Goal: Task Accomplishment & Management: Manage account settings

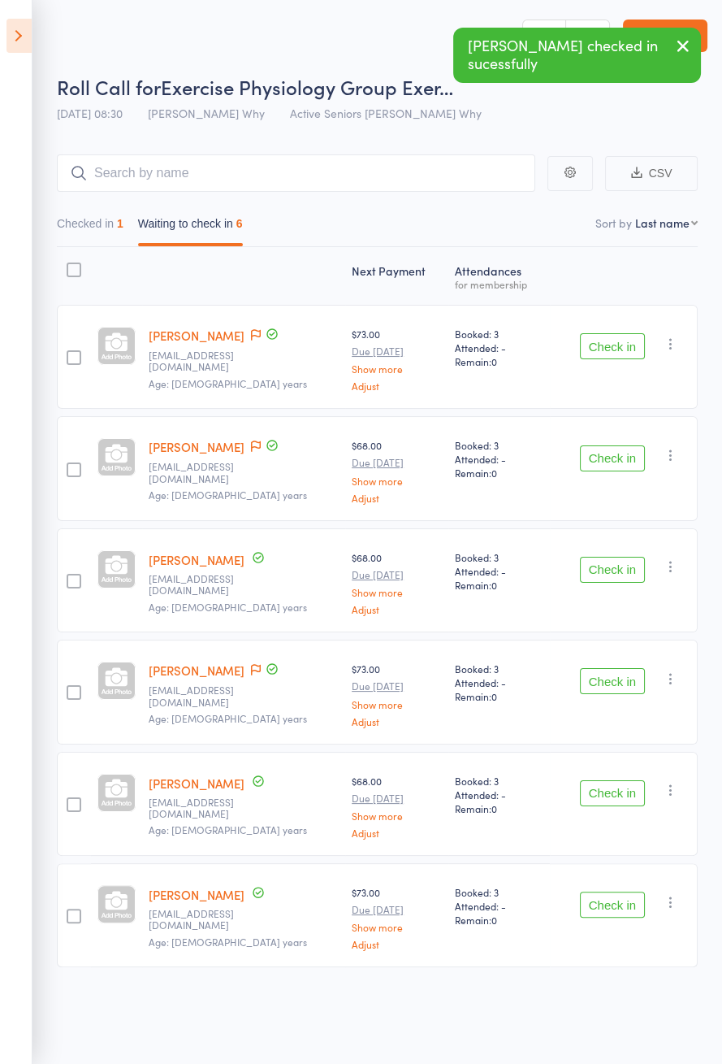
click at [589, 808] on div "Check in Check in Send message Add Note Add Task Add Flag Remove [PERSON_NAME] …" at bounding box center [624, 804] width 148 height 104
click at [612, 788] on button "Check in" at bounding box center [612, 793] width 65 height 26
click at [616, 782] on button "Check in" at bounding box center [612, 793] width 65 height 26
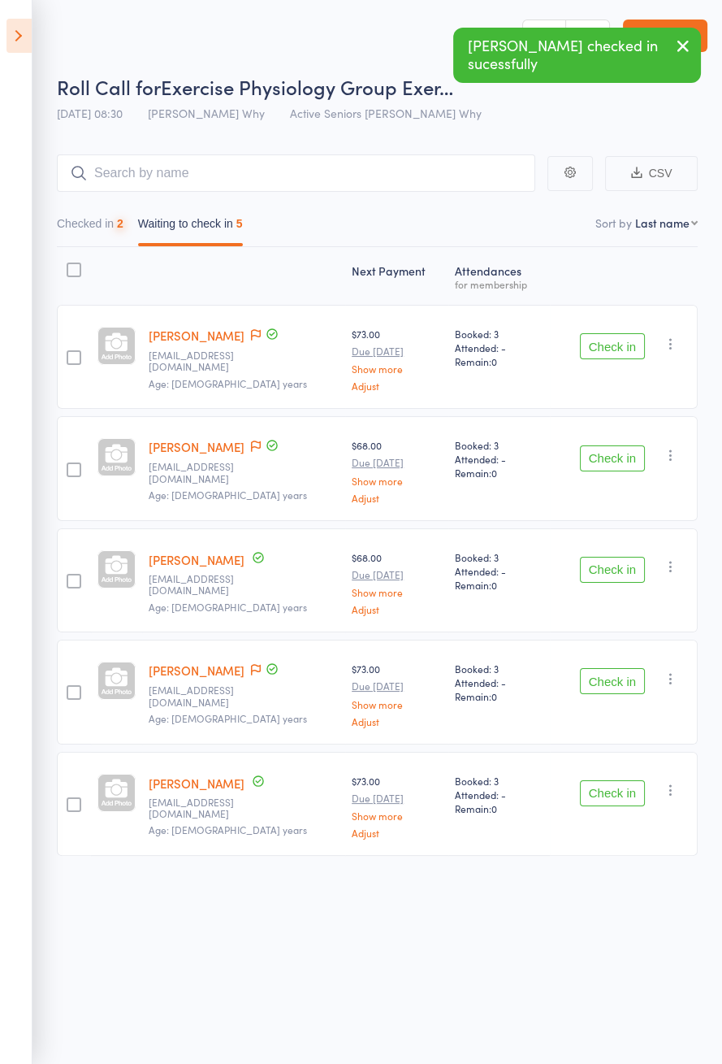
click at [600, 763] on div "Check in Check in Send message Add Note Add Task Add Flag Remove [PERSON_NAME] …" at bounding box center [624, 804] width 148 height 104
click at [613, 787] on button "Check in" at bounding box center [612, 793] width 65 height 26
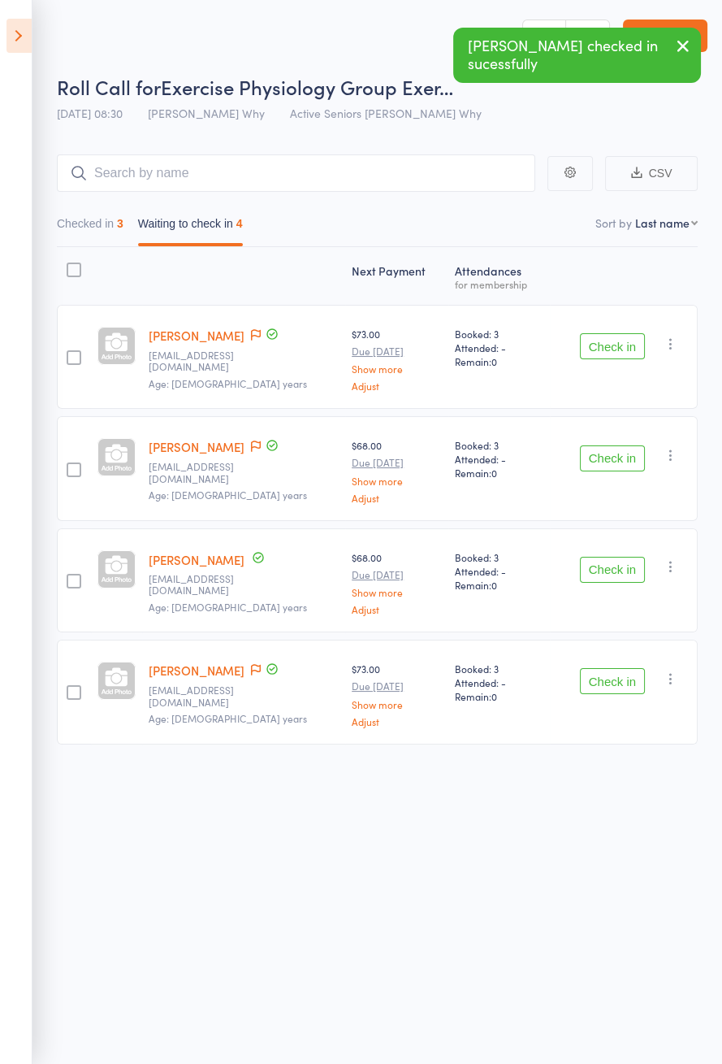
click at [251, 664] on icon at bounding box center [256, 669] width 10 height 11
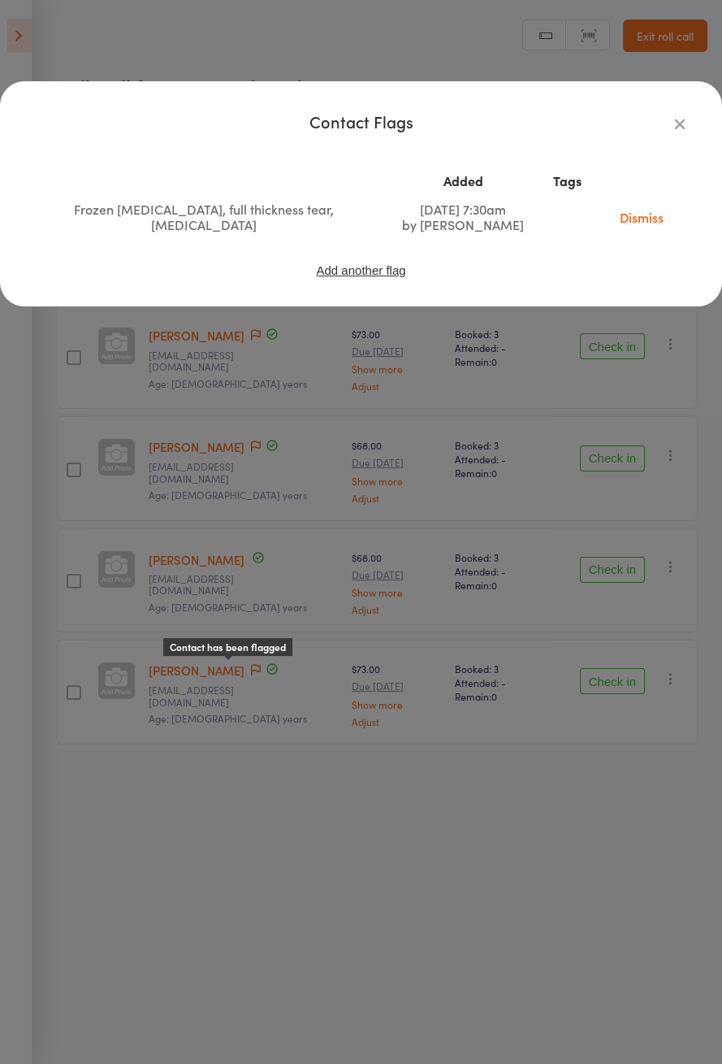
click at [277, 540] on div "Contact Flags Added Tags Frozen [MEDICAL_DATA], full thickness tear, [MEDICAL_D…" at bounding box center [361, 532] width 722 height 1064
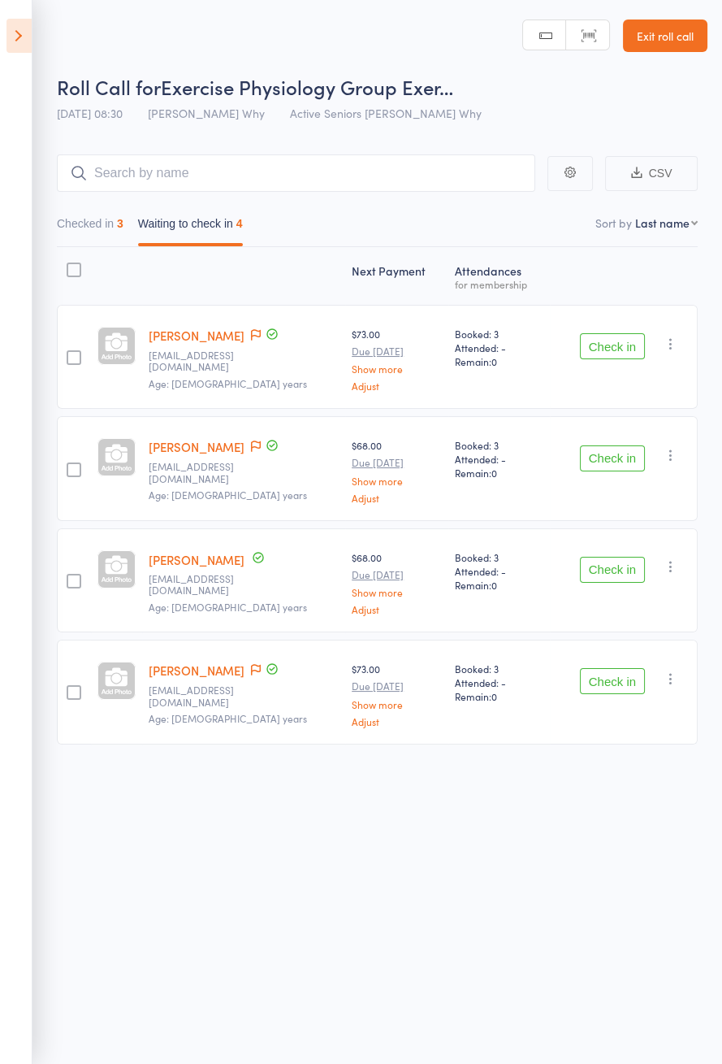
click at [614, 459] on button "Check in" at bounding box center [612, 458] width 65 height 26
click at [615, 557] on button "Check in" at bounding box center [612, 570] width 65 height 26
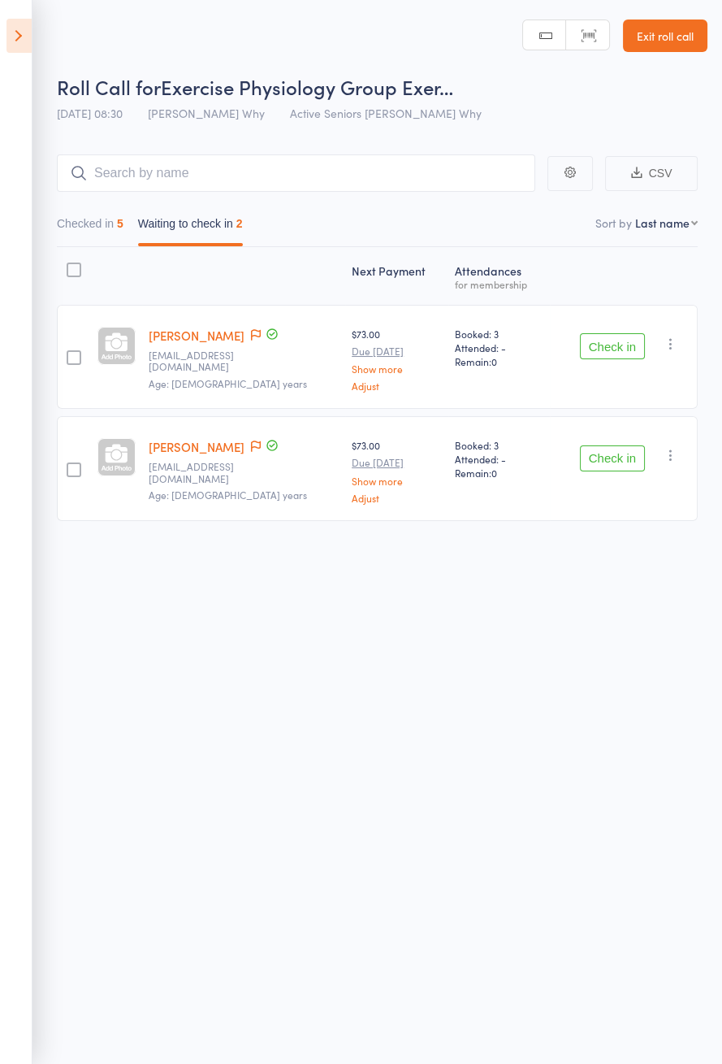
click at [601, 355] on button "Check in" at bounding box center [612, 346] width 65 height 26
click at [617, 351] on button "Check in" at bounding box center [612, 346] width 65 height 26
click at [618, 351] on button "Check in" at bounding box center [612, 346] width 65 height 26
click at [617, 347] on button "Check in" at bounding box center [612, 346] width 65 height 26
click at [613, 340] on button "Check in" at bounding box center [612, 346] width 65 height 26
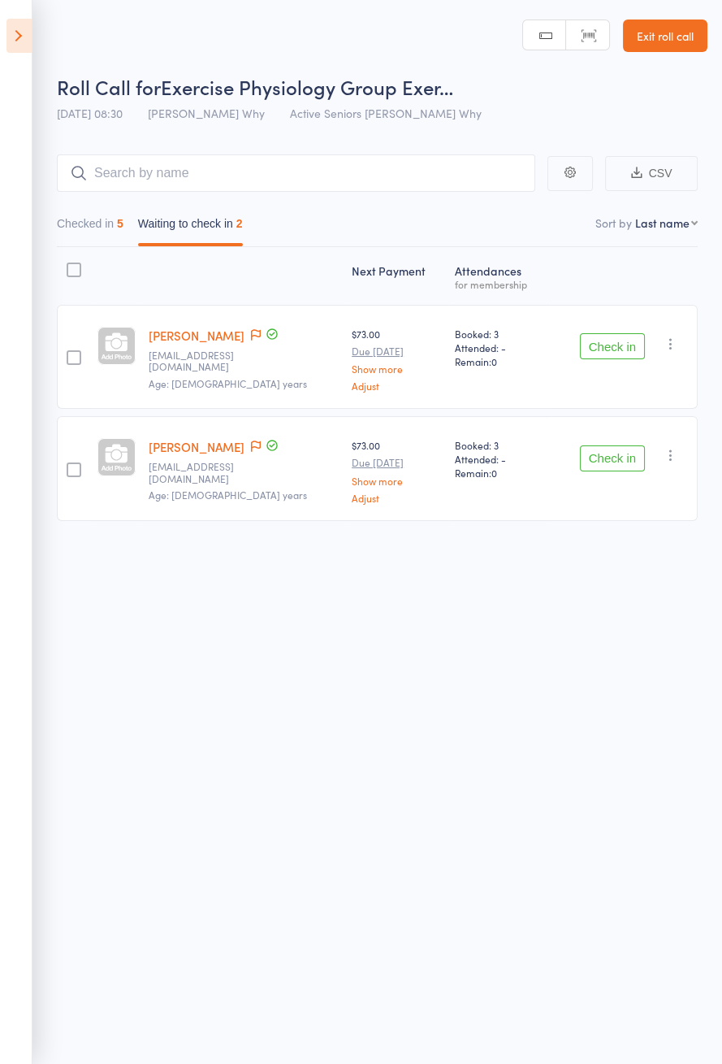
click at [613, 445] on button "Check in" at bounding box center [612, 458] width 65 height 26
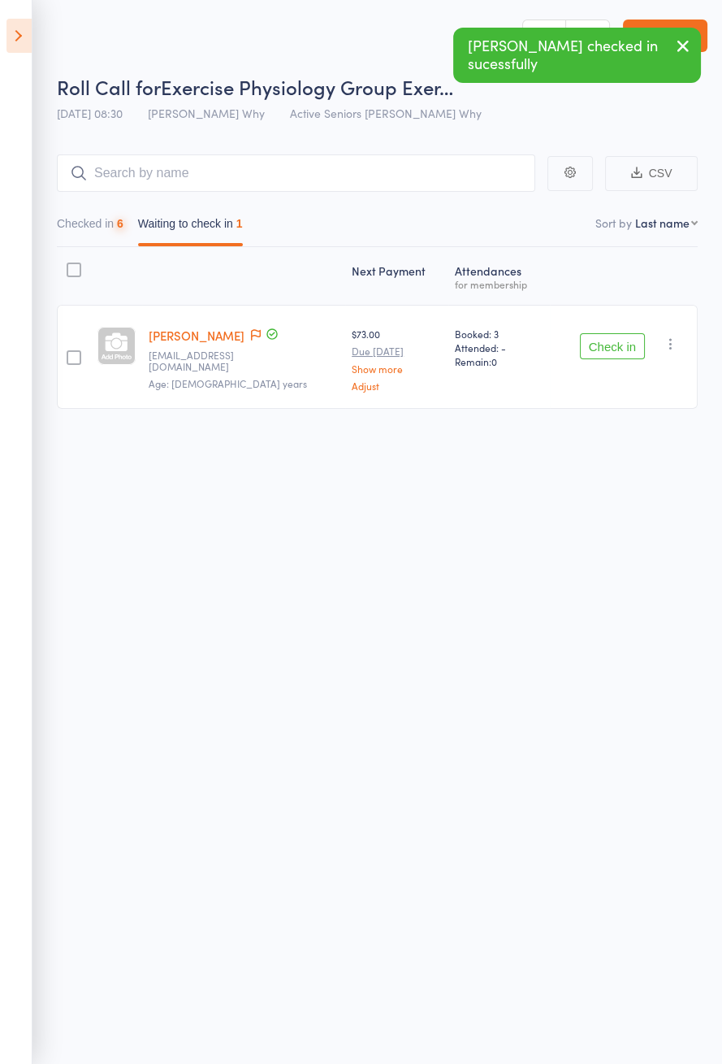
click at [615, 339] on button "Check in" at bounding box center [612, 346] width 65 height 26
click at [611, 341] on button "Check in" at bounding box center [612, 346] width 65 height 26
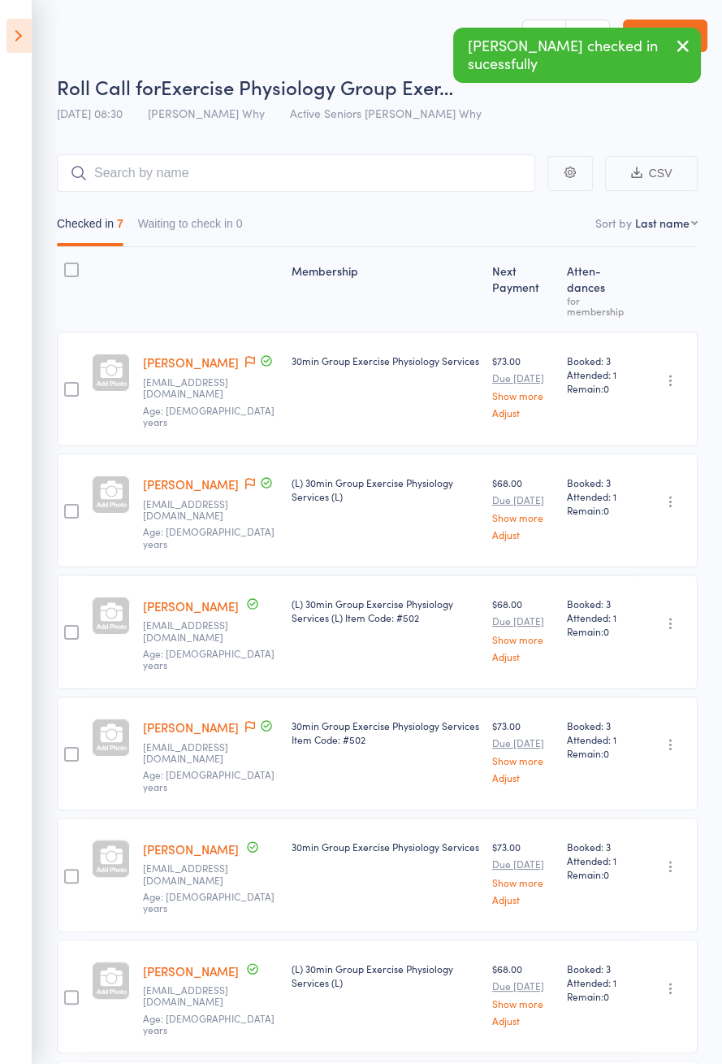
click at [13, 37] on icon at bounding box center [19, 36] width 25 height 34
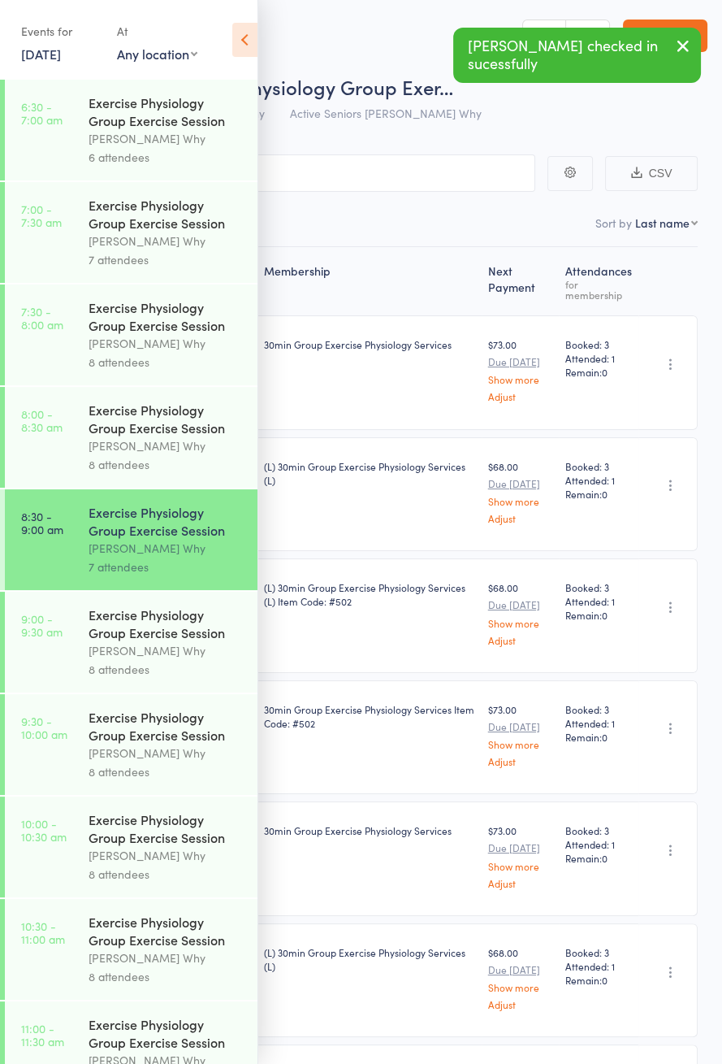
click at [136, 652] on div "[PERSON_NAME] Why" at bounding box center [166, 650] width 155 height 19
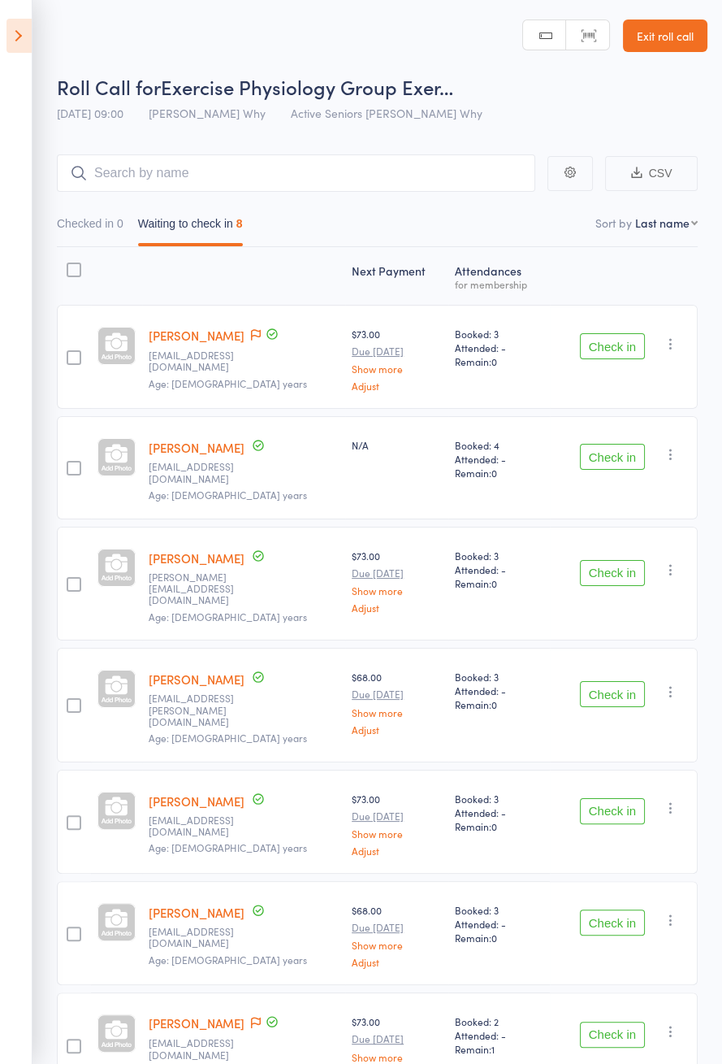
click at [251, 329] on icon at bounding box center [256, 334] width 10 height 11
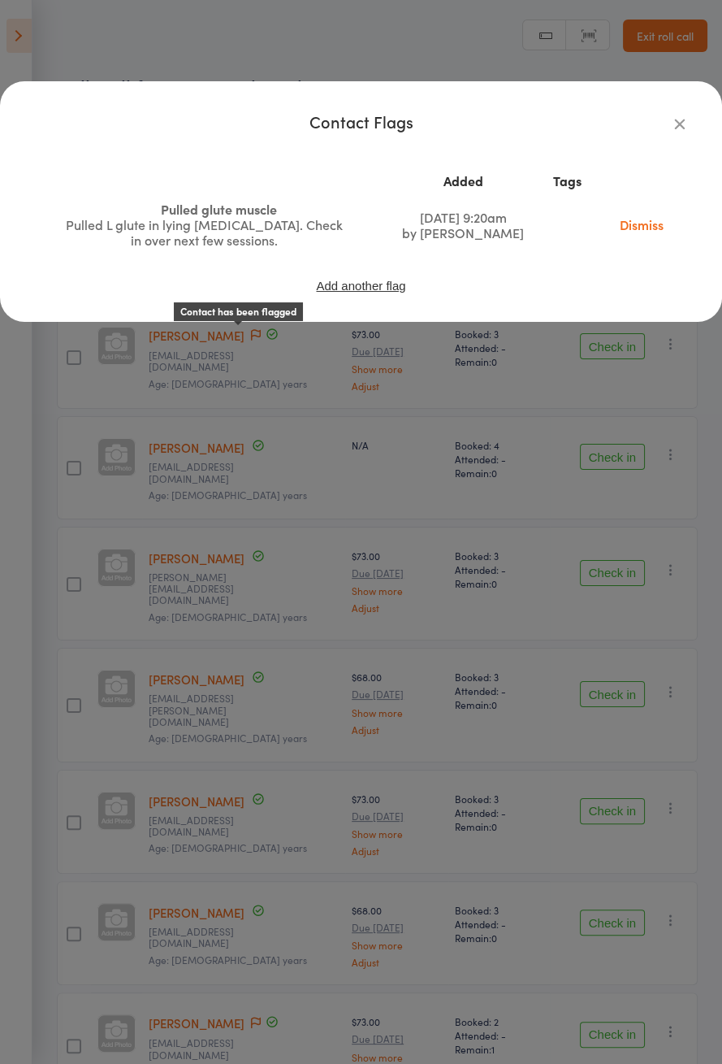
click at [124, 648] on div "Contact Flags Added Tags Pulled glute muscle Pulled L glute in lying [MEDICAL_D…" at bounding box center [361, 532] width 722 height 1064
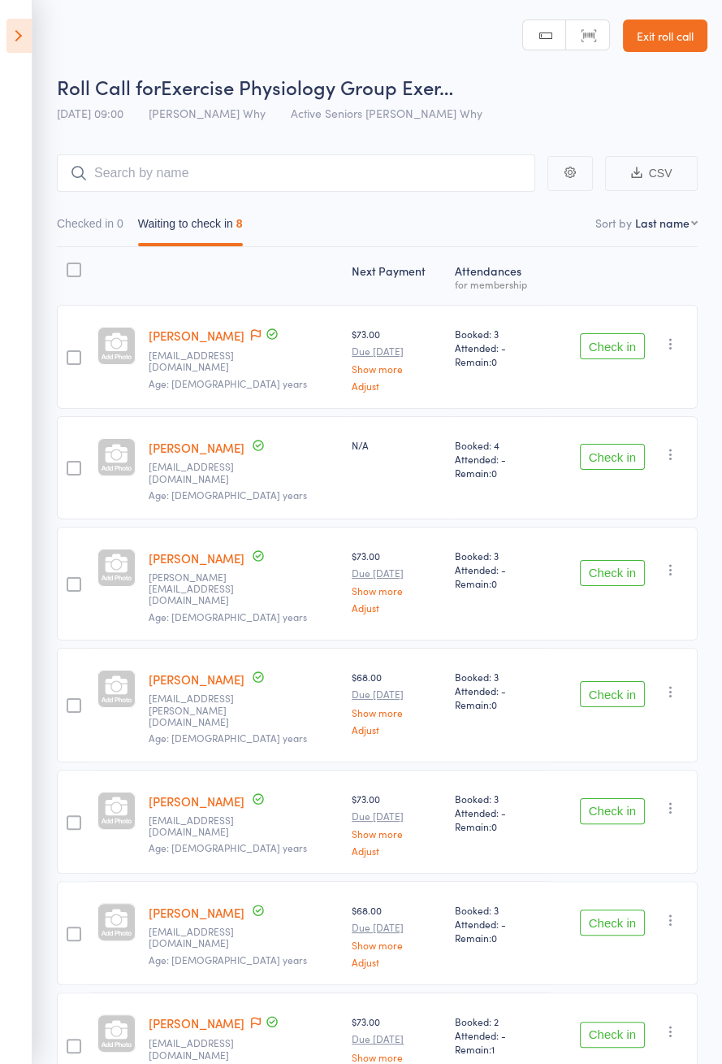
click at [618, 348] on button "Check in" at bounding box center [612, 346] width 65 height 26
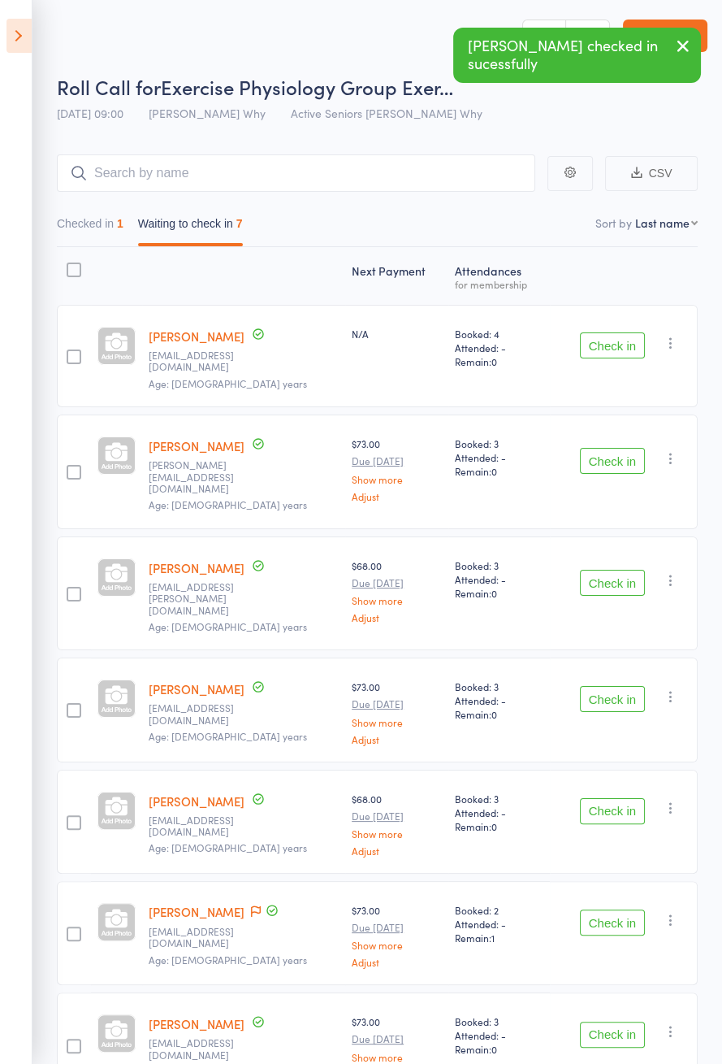
click at [628, 798] on button "Check in" at bounding box center [612, 811] width 65 height 26
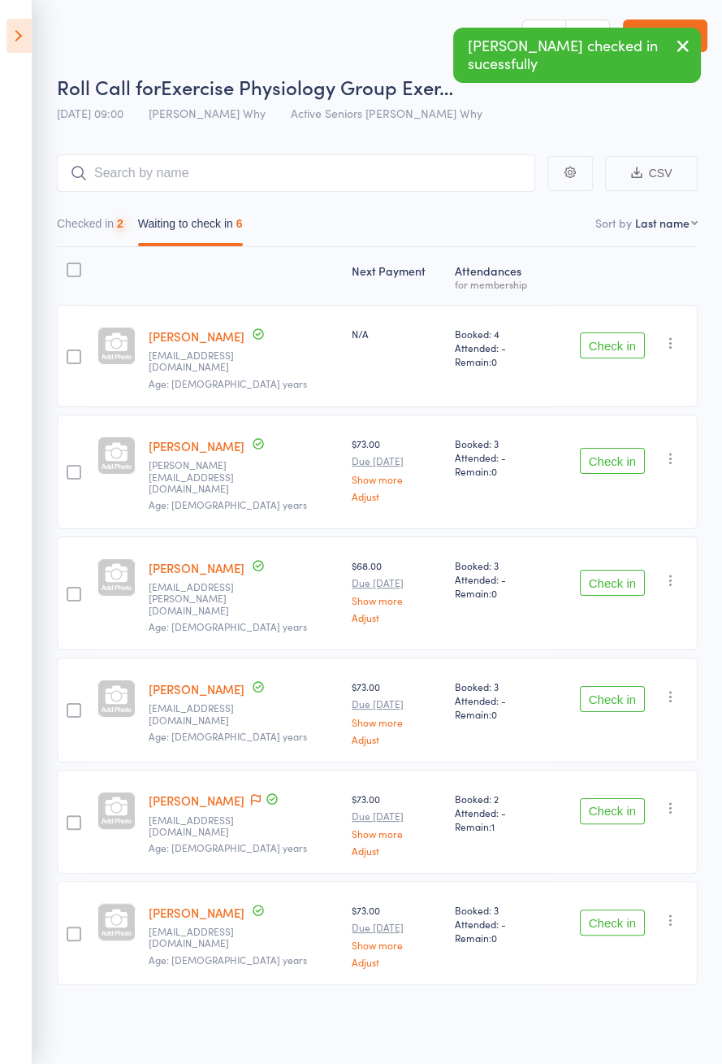
click at [626, 570] on button "Check in" at bounding box center [612, 583] width 65 height 26
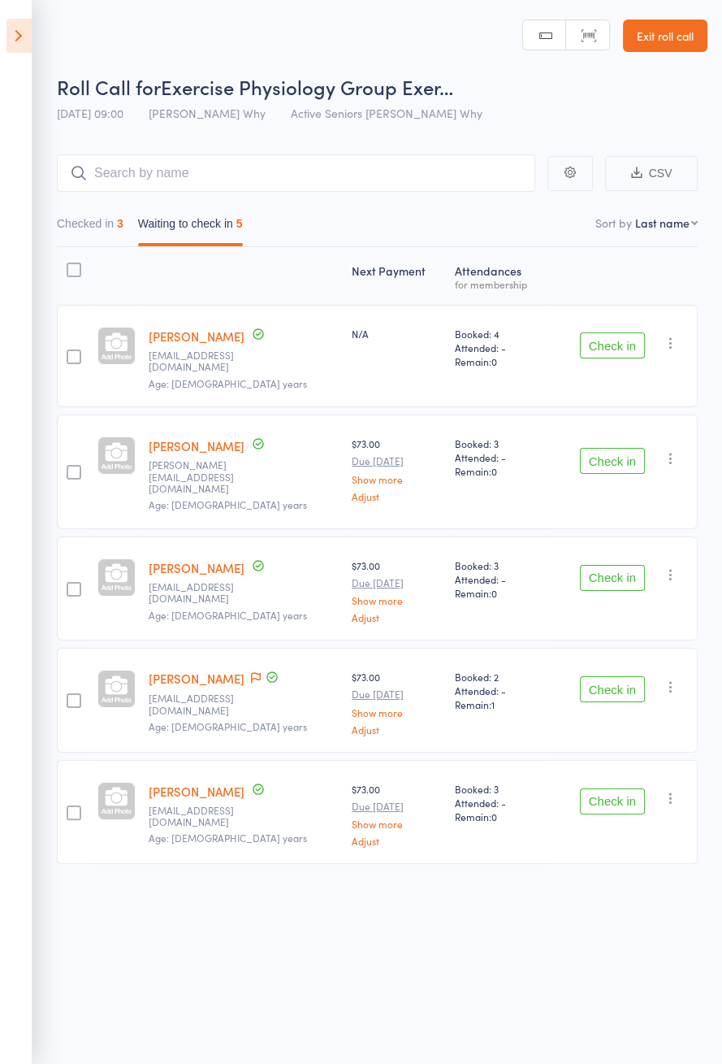
click at [607, 343] on button "Check in" at bounding box center [612, 345] width 65 height 26
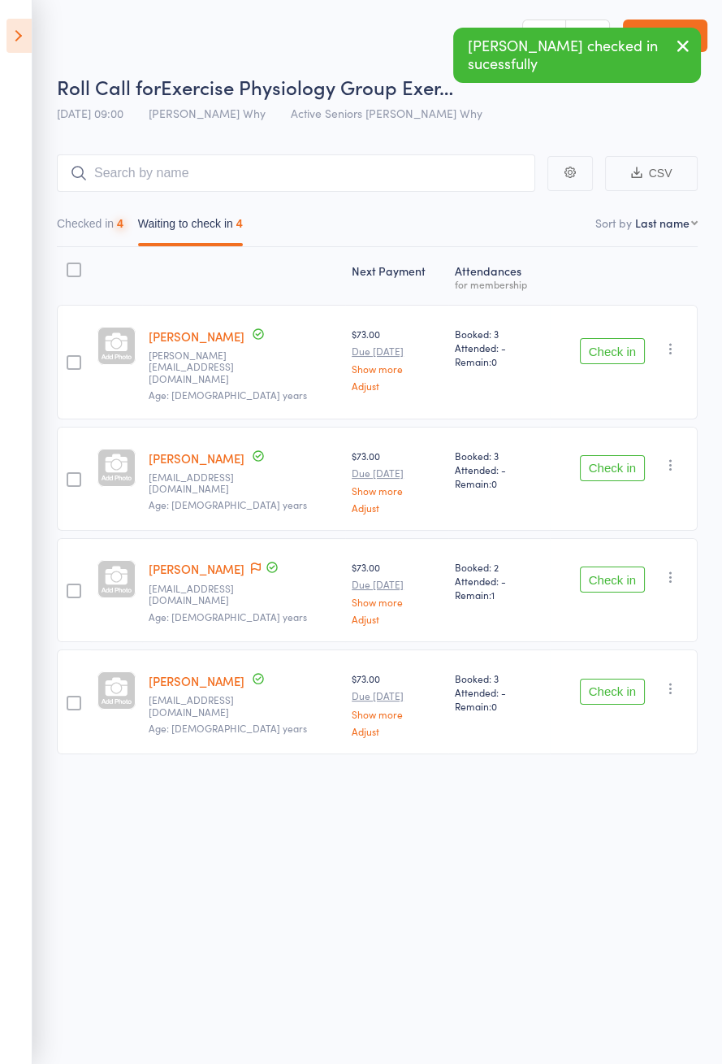
click at [610, 348] on button "Check in" at bounding box center [612, 351] width 65 height 26
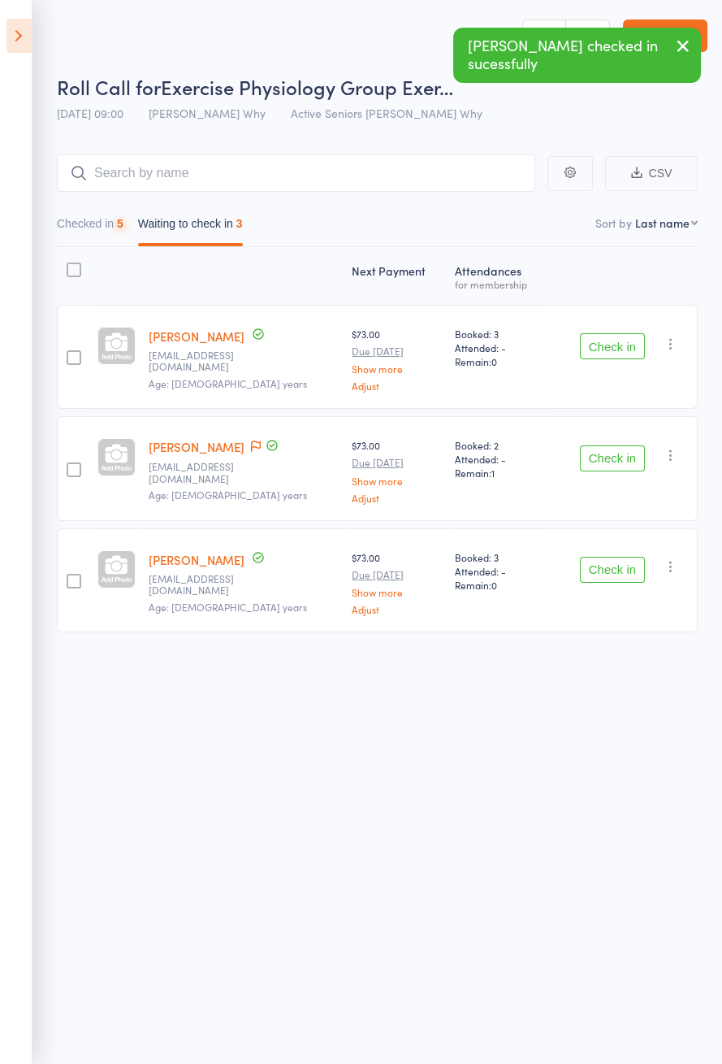
click at [615, 358] on button "Check in" at bounding box center [612, 346] width 65 height 26
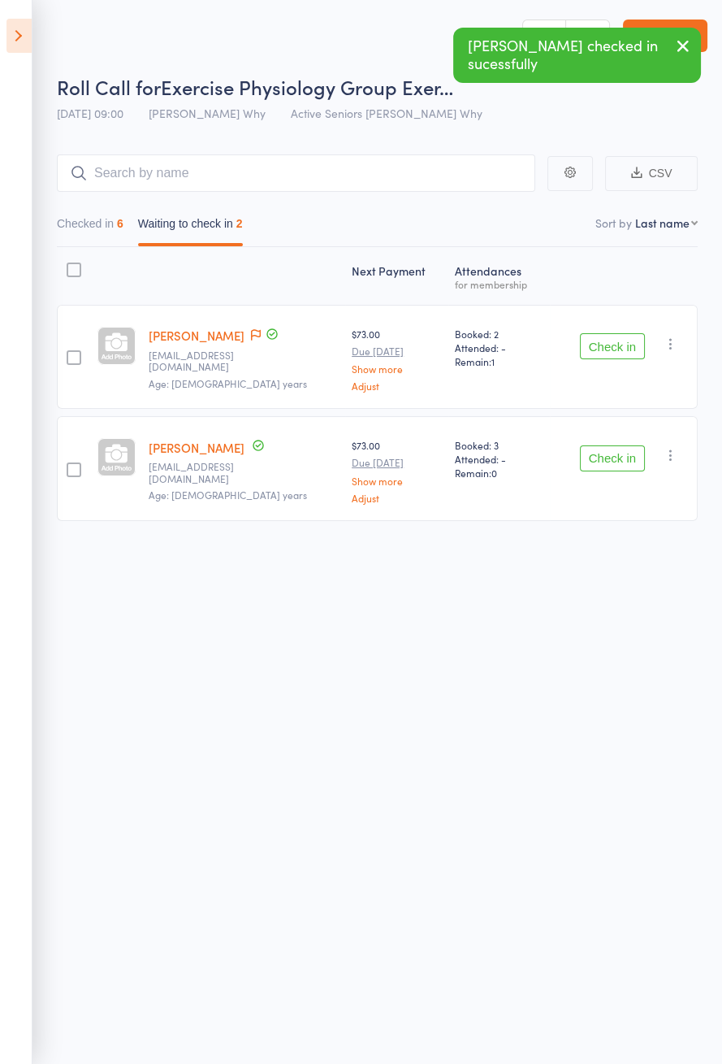
click at [251, 338] on icon at bounding box center [256, 334] width 10 height 11
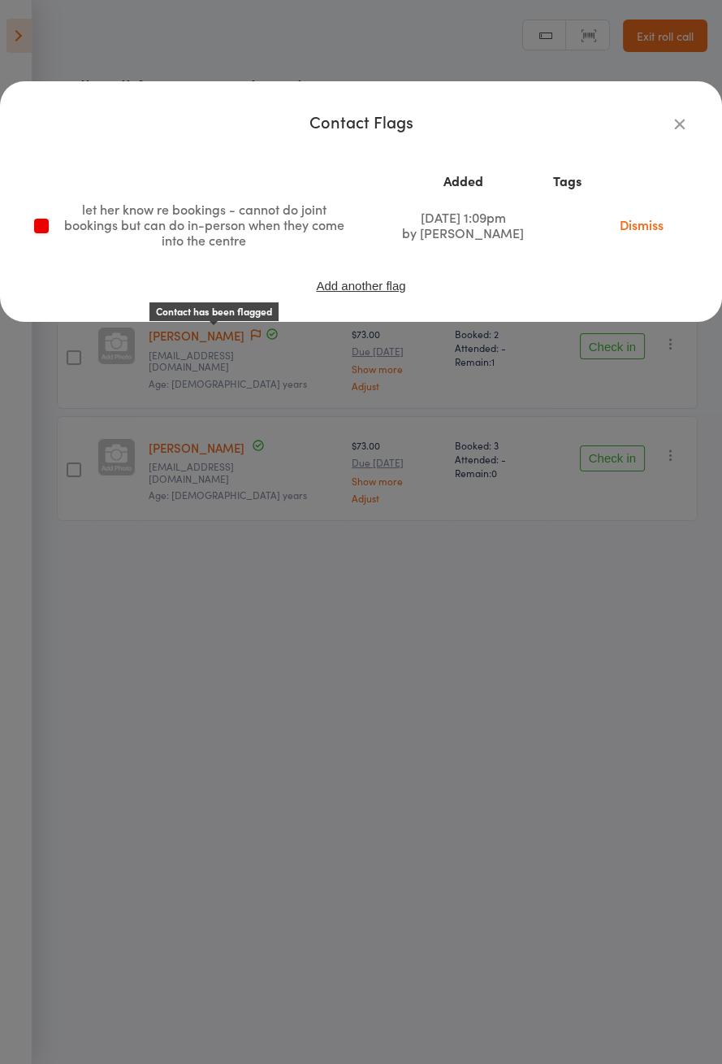
click at [671, 125] on icon "button" at bounding box center [680, 124] width 18 height 18
click at [680, 156] on button "CSV" at bounding box center [651, 173] width 93 height 35
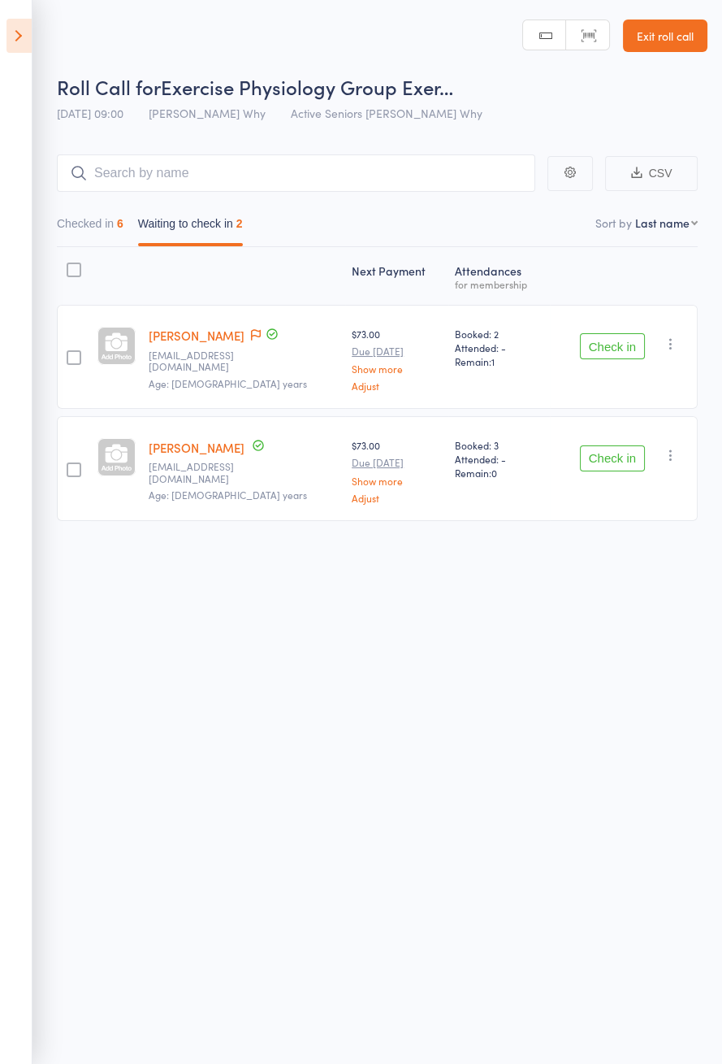
click at [619, 460] on button "Check in" at bounding box center [612, 458] width 65 height 26
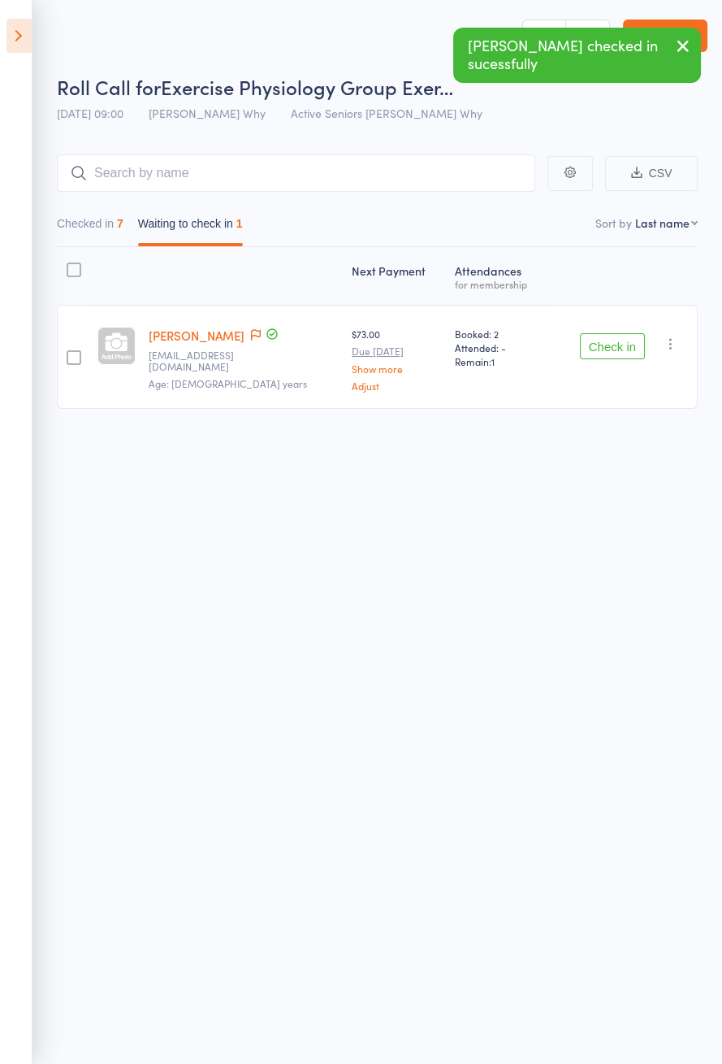
click at [602, 350] on button "Check in" at bounding box center [612, 346] width 65 height 26
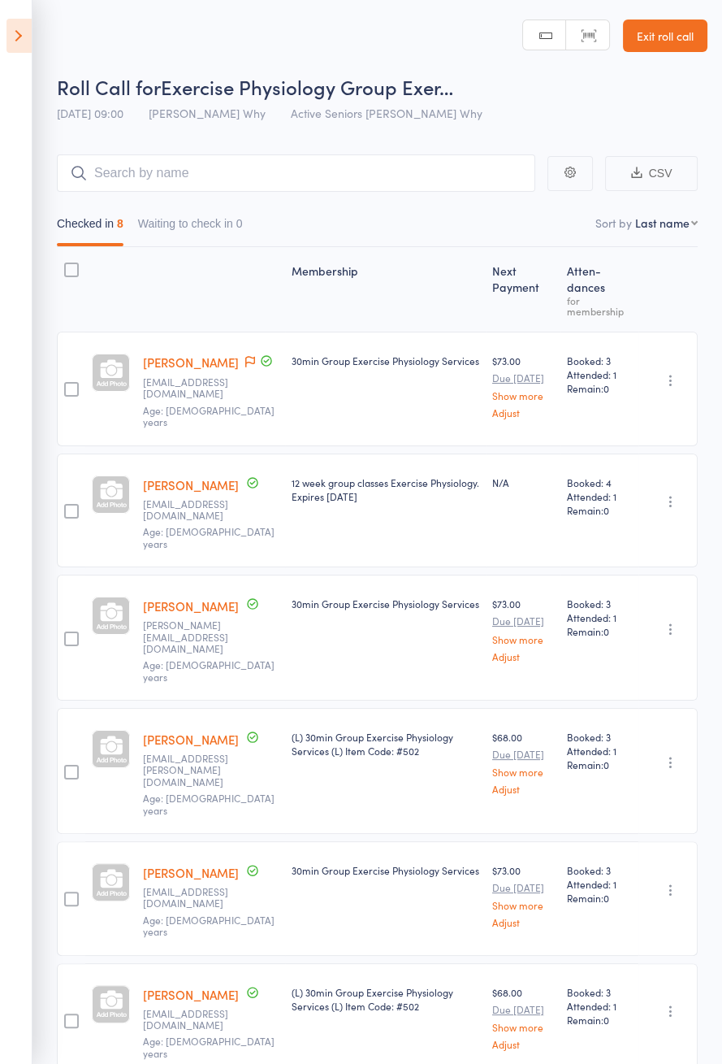
click at [25, 44] on icon at bounding box center [19, 36] width 25 height 34
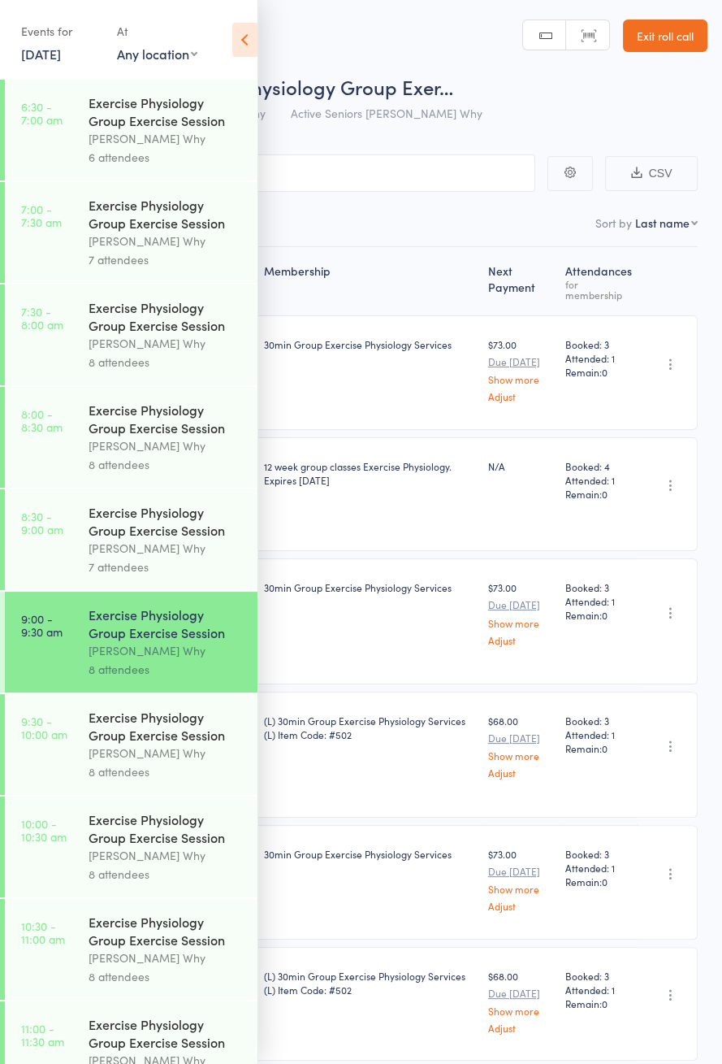
click at [142, 730] on div "Exercise Physiology Group Exercise Session" at bounding box center [166, 726] width 155 height 36
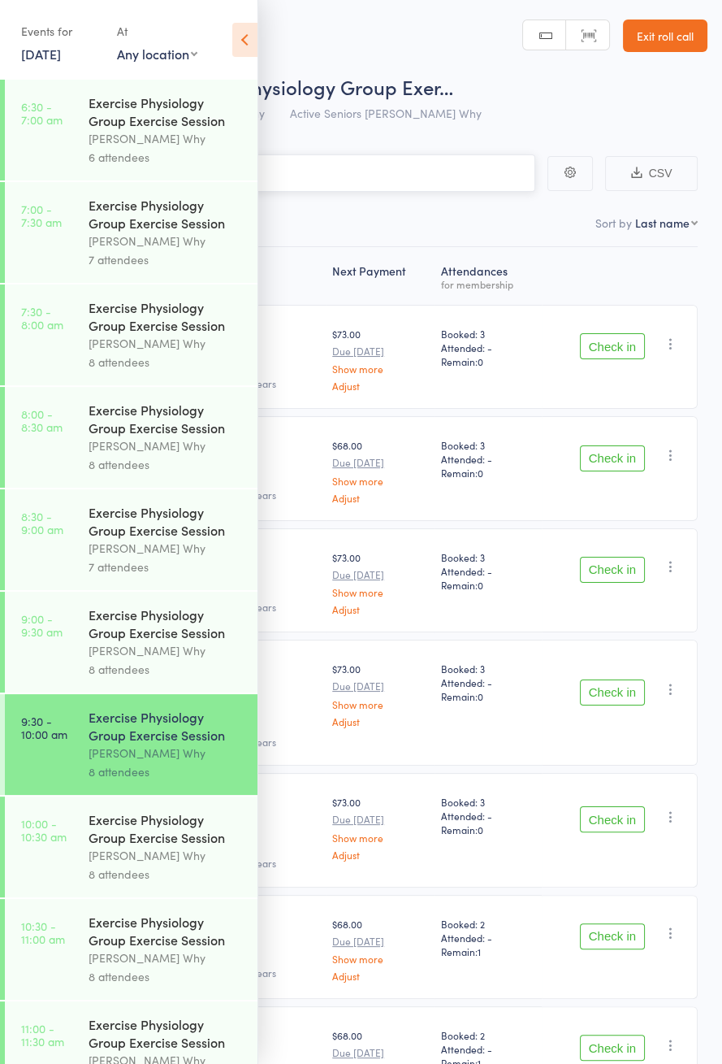
click at [384, 246] on nav "Checked in 0 Waiting to check in 8" at bounding box center [361, 227] width 688 height 37
click at [253, 37] on icon at bounding box center [244, 40] width 25 height 34
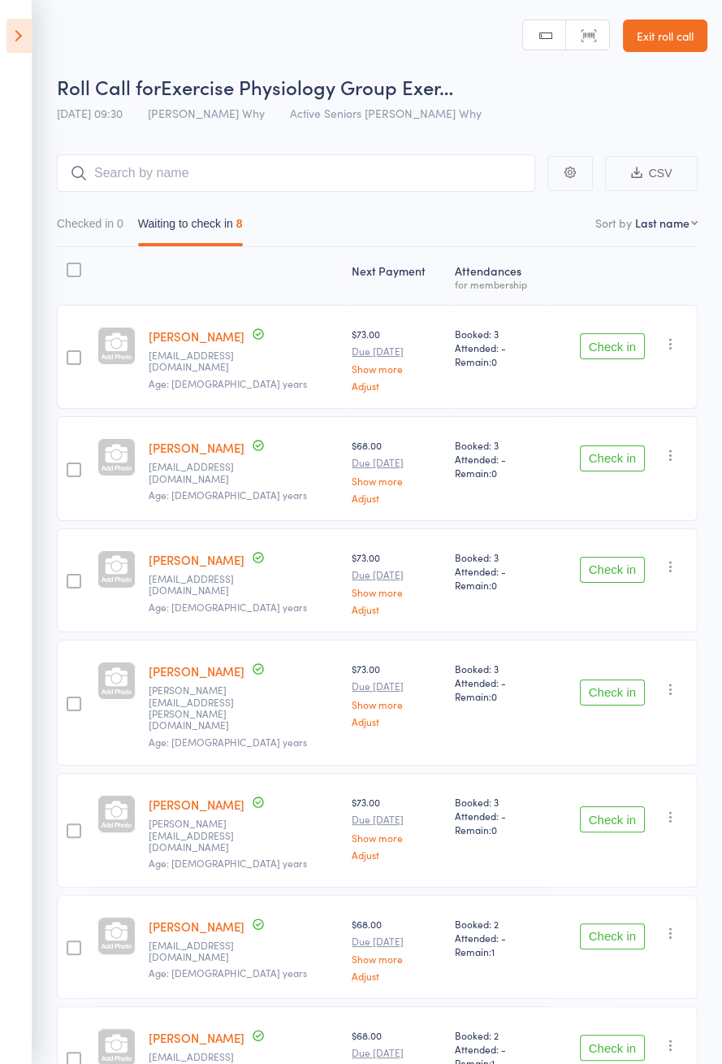
click at [17, 28] on icon at bounding box center [19, 36] width 25 height 34
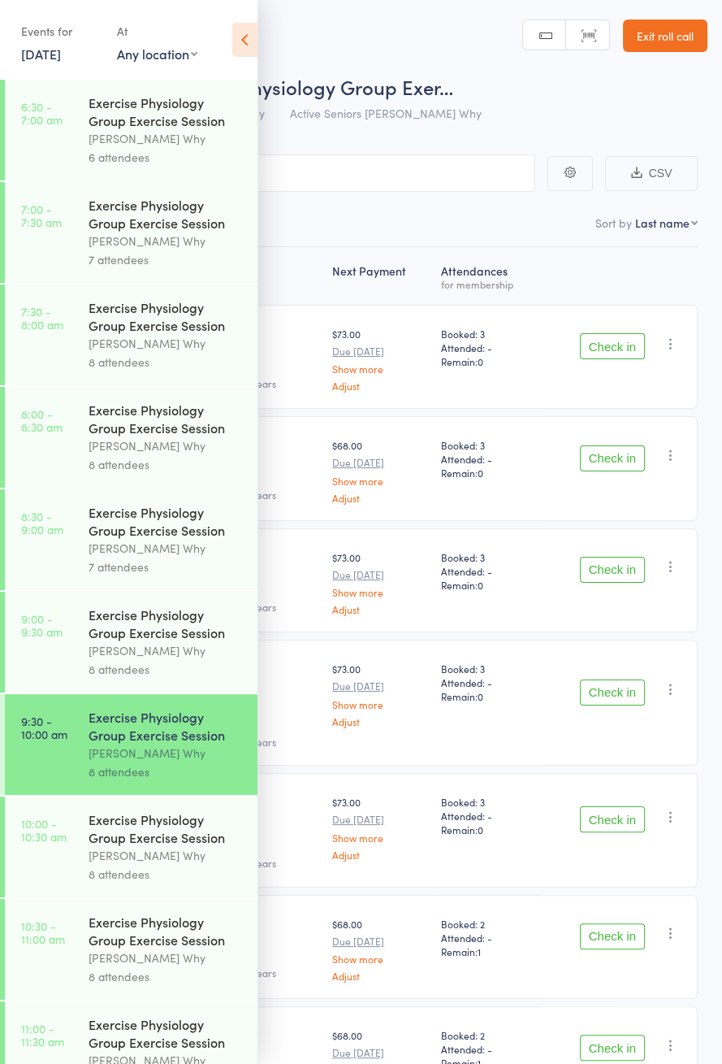
click at [236, 48] on icon at bounding box center [244, 40] width 25 height 34
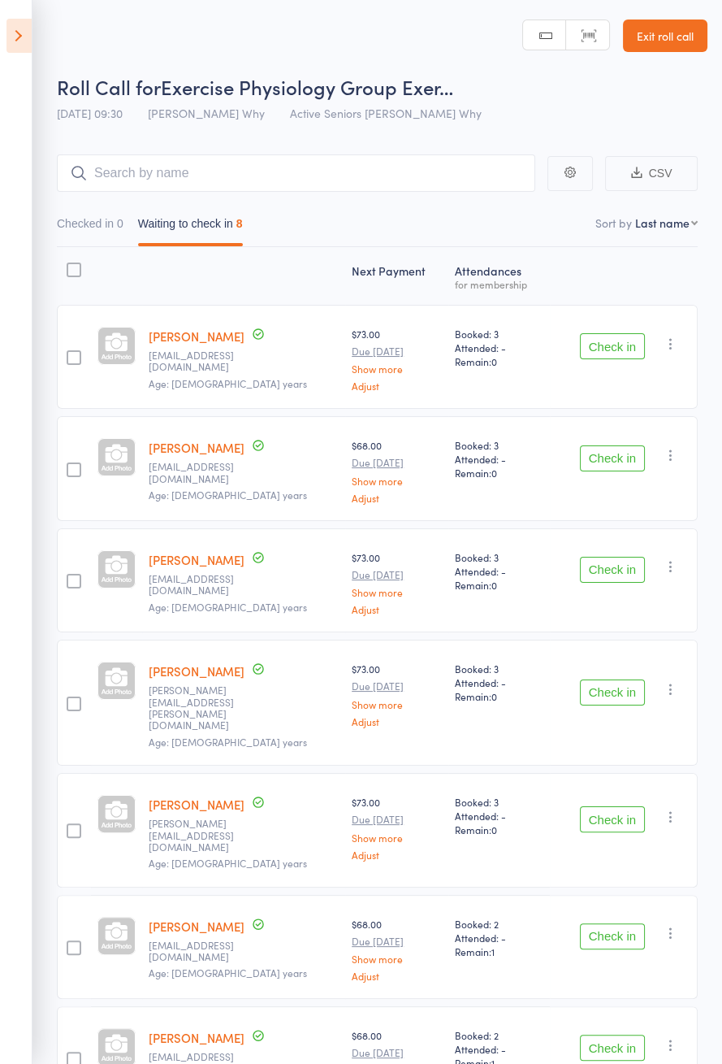
click at [17, 48] on icon at bounding box center [19, 36] width 25 height 34
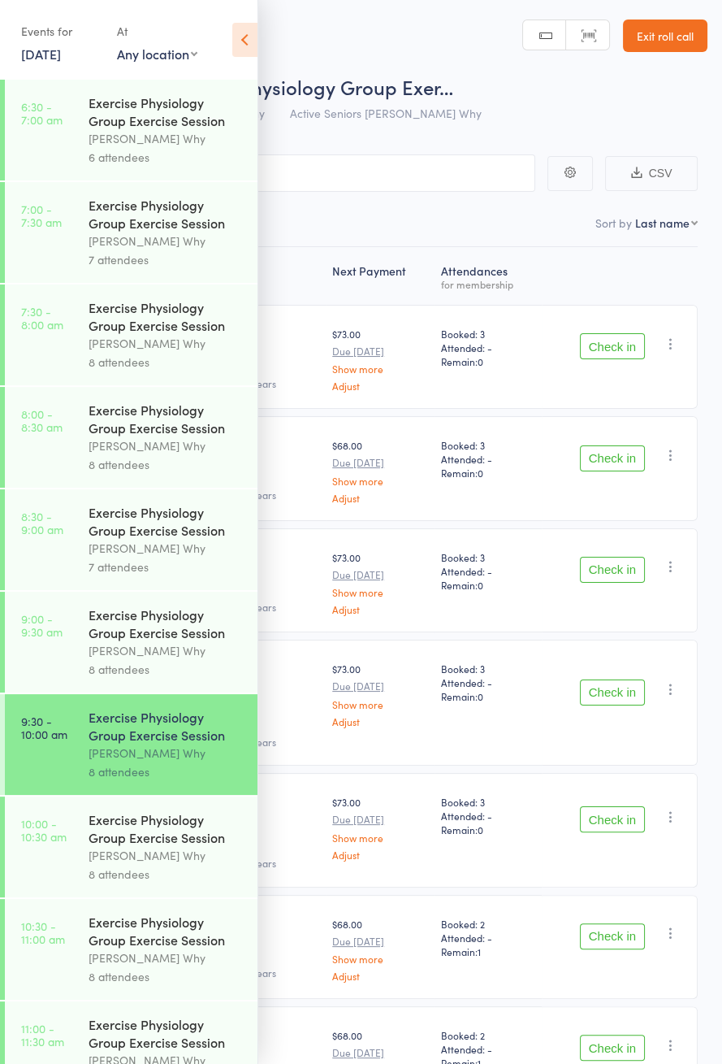
click at [89, 641] on div "Exercise Physiology Group Exercise Session" at bounding box center [166, 623] width 155 height 36
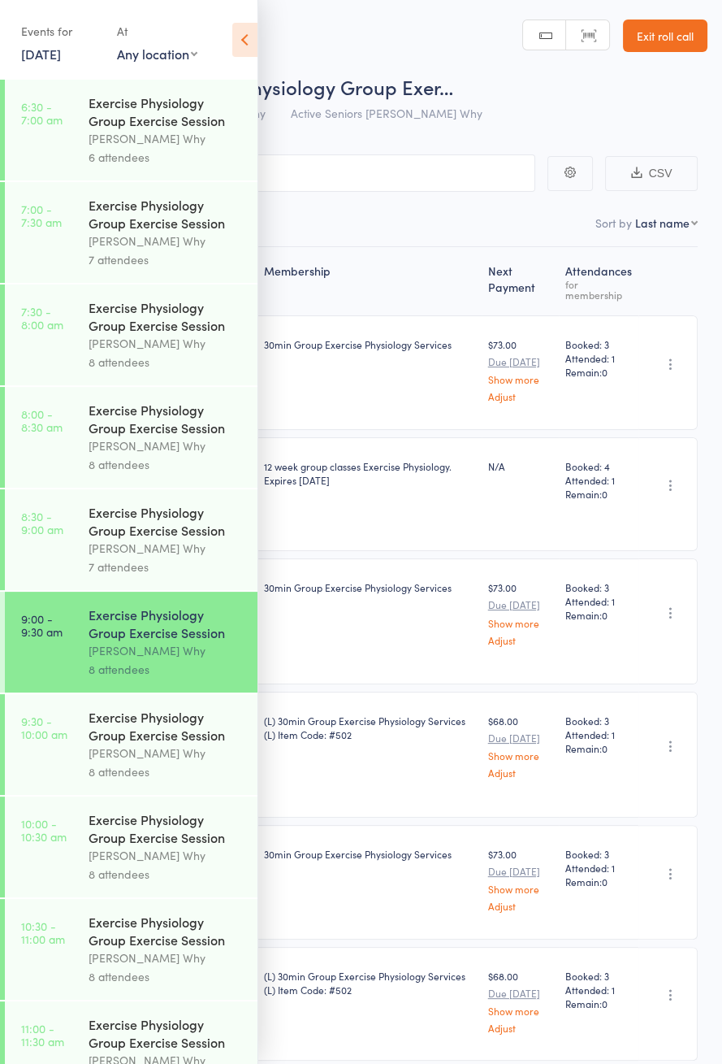
click at [223, 45] on div "Events for [DATE] [DATE] [DATE] Sun Mon Tue Wed Thu Fri Sat 36 31 01 02 03 04 0…" at bounding box center [129, 41] width 258 height 82
click at [233, 37] on icon at bounding box center [244, 40] width 25 height 34
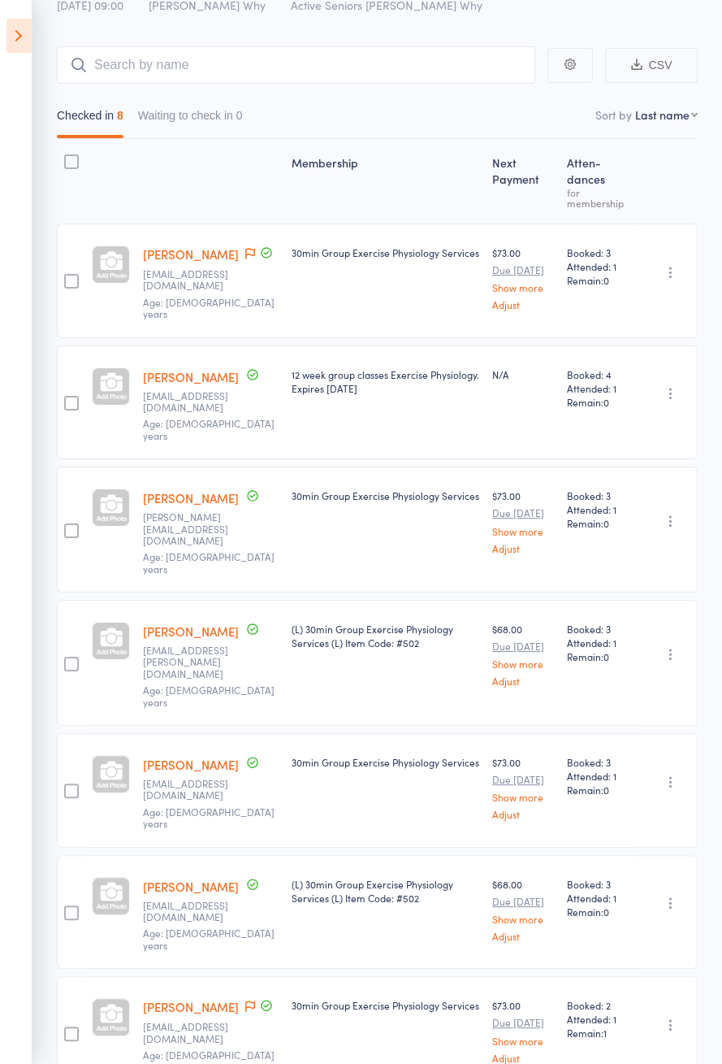
scroll to position [125, 0]
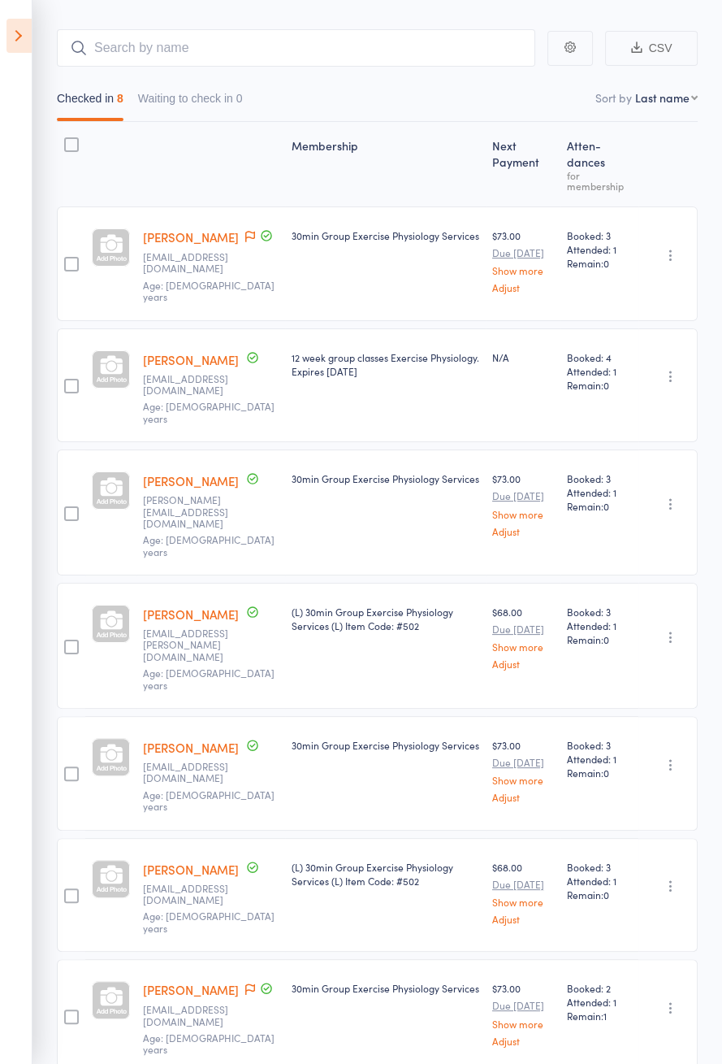
click at [245, 244] on span at bounding box center [250, 237] width 10 height 16
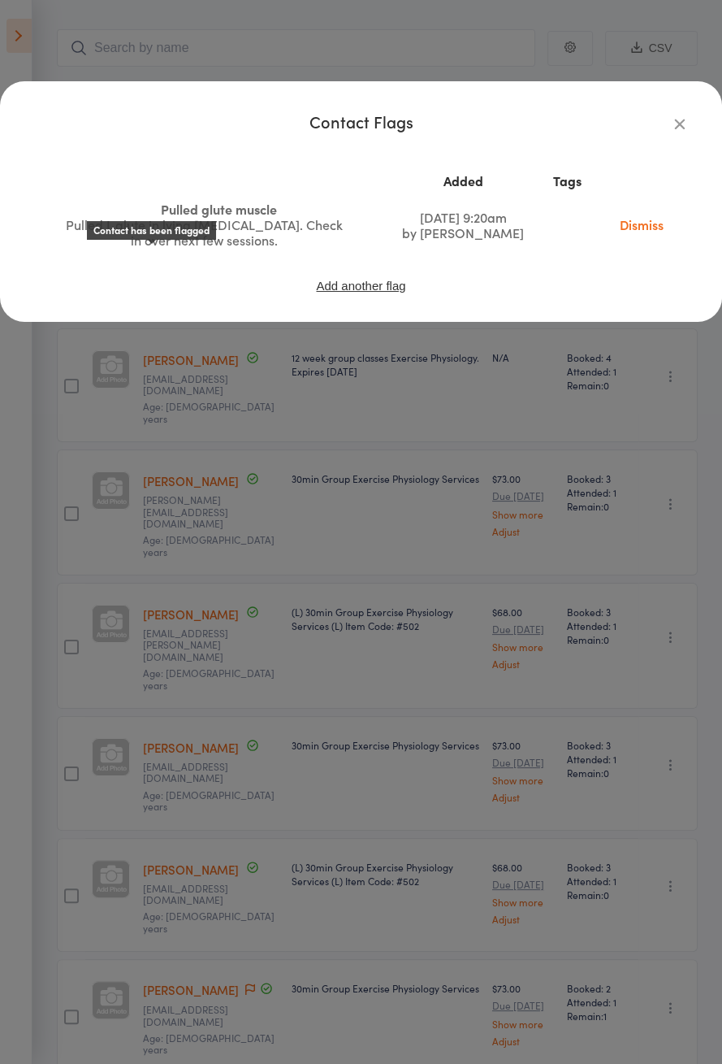
click at [678, 132] on button "button" at bounding box center [680, 124] width 20 height 20
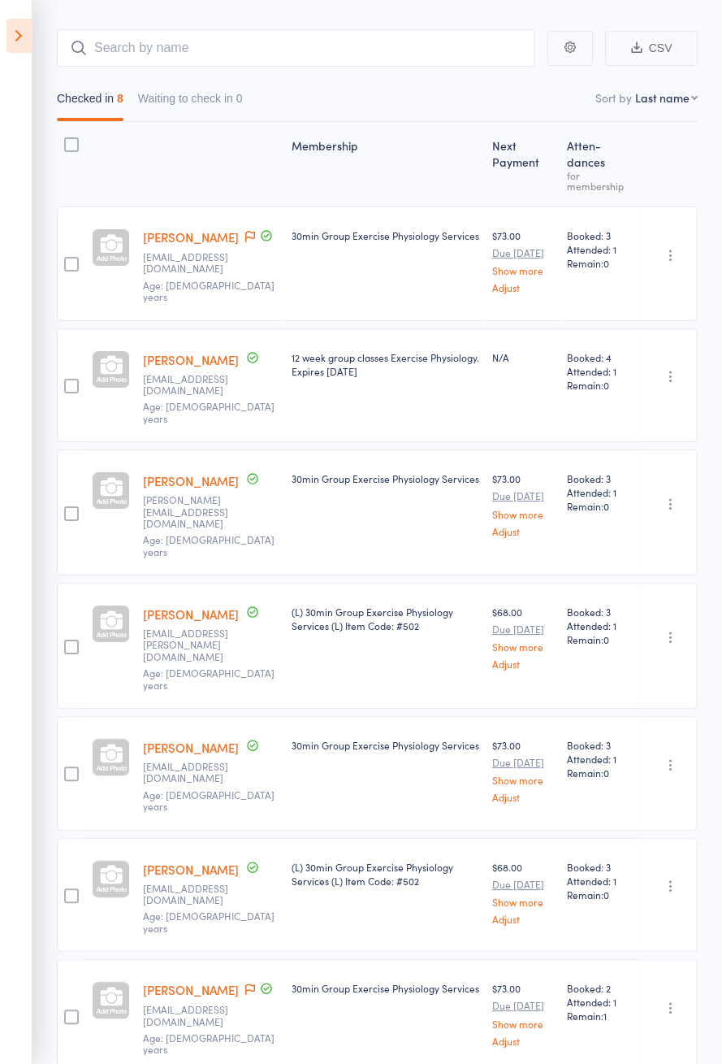
click at [676, 141] on div "Membership Next Payment Atten­dances for membership [PERSON_NAME] Contact has b…" at bounding box center [377, 662] width 641 height 1080
click at [11, 49] on icon at bounding box center [19, 36] width 25 height 34
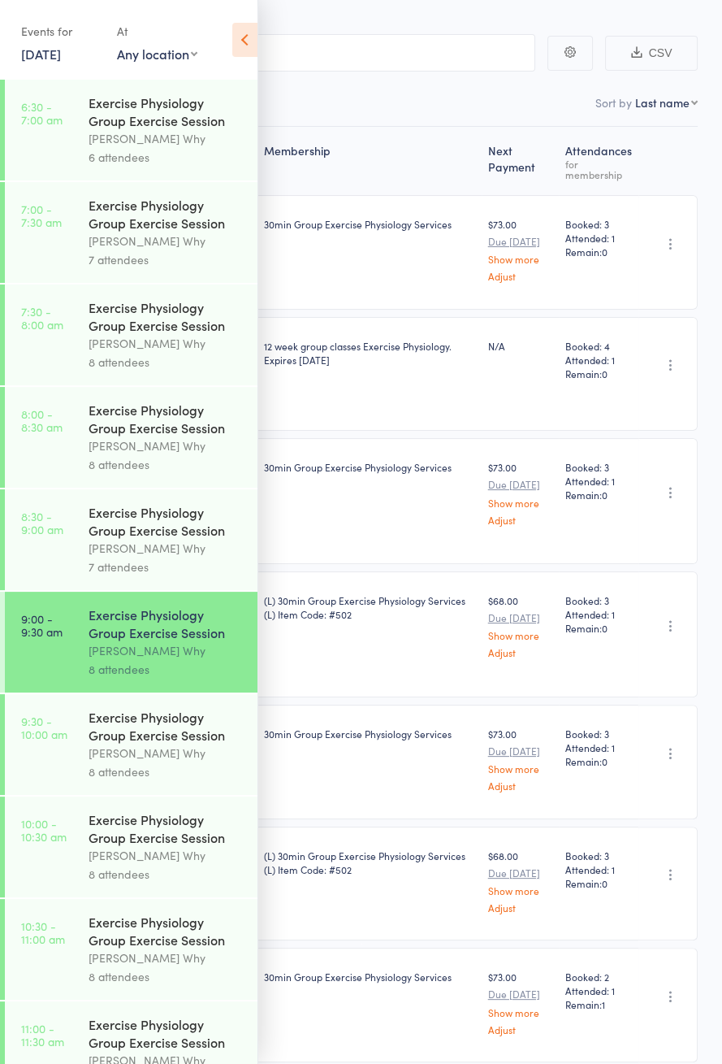
click at [76, 755] on link "9:30 - 10:00 am Exercise Physiology Group Exercise Session [PERSON_NAME] Why 8 …" at bounding box center [131, 744] width 253 height 101
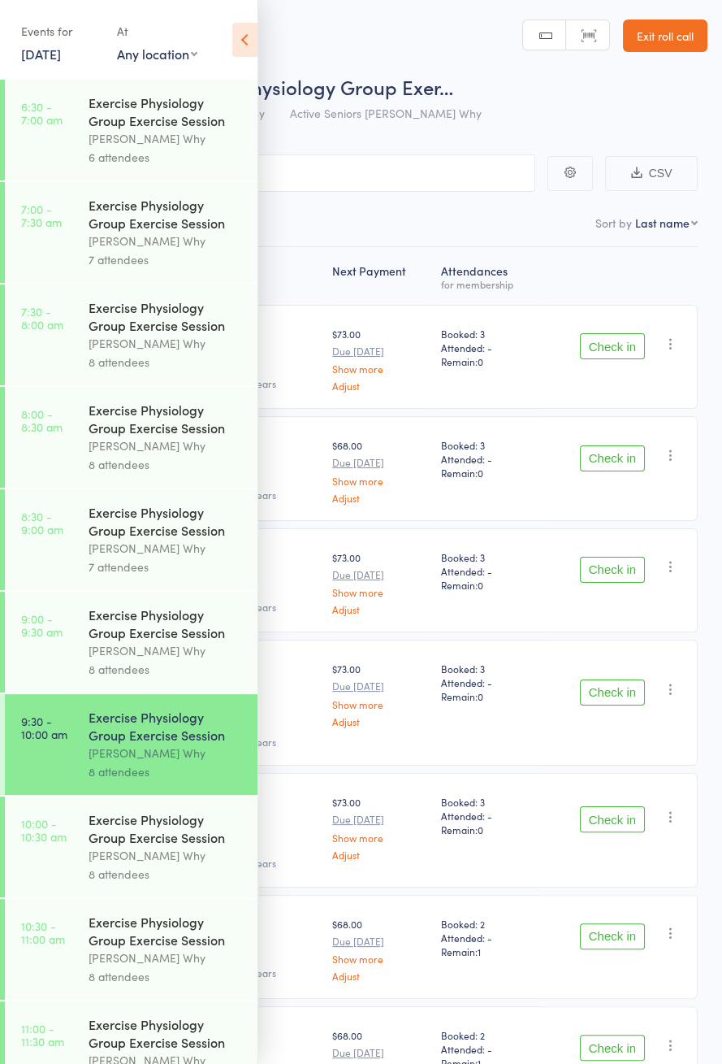
click at [243, 39] on icon at bounding box center [244, 40] width 25 height 34
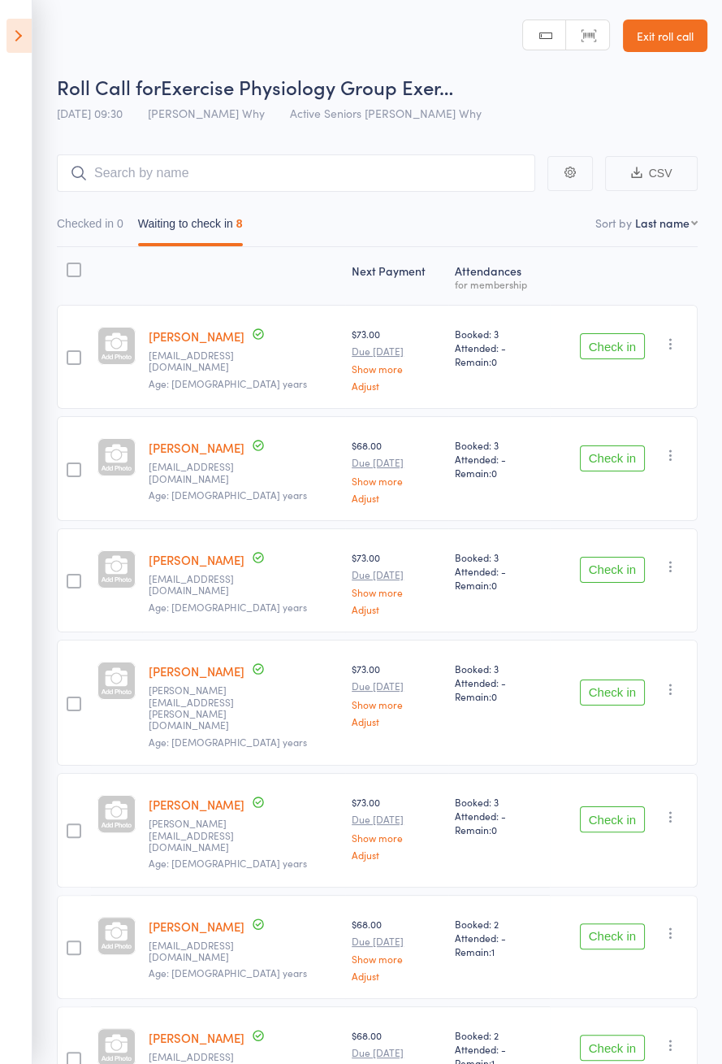
click at [609, 349] on button "Check in" at bounding box center [612, 346] width 65 height 26
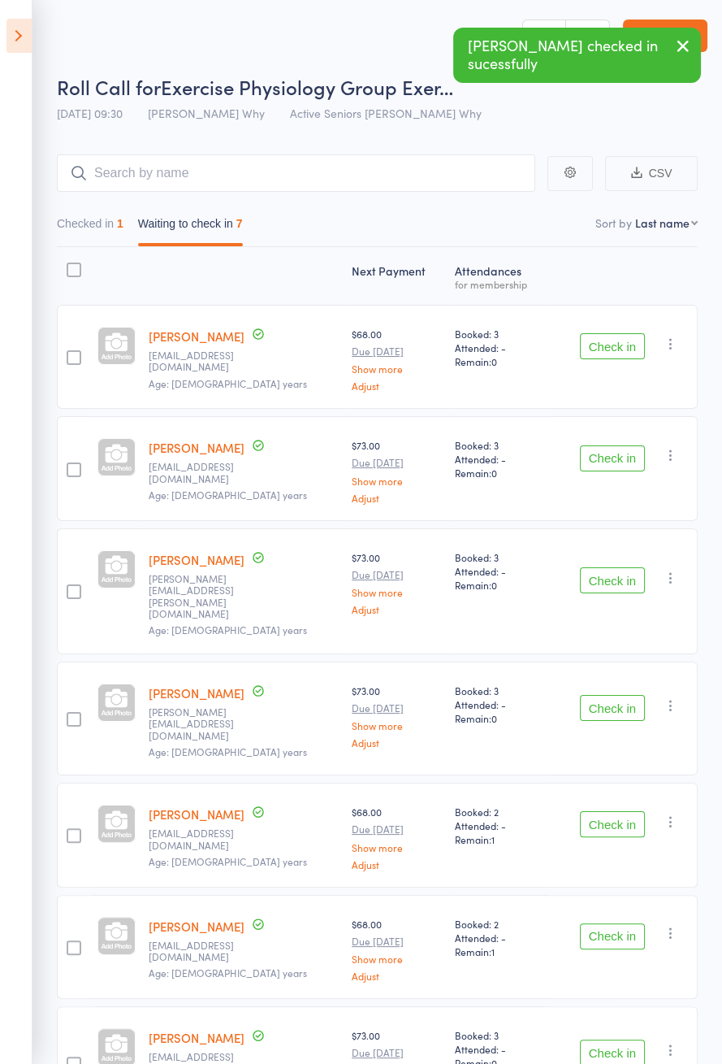
click at [668, 350] on button "button" at bounding box center [671, 344] width 20 height 20
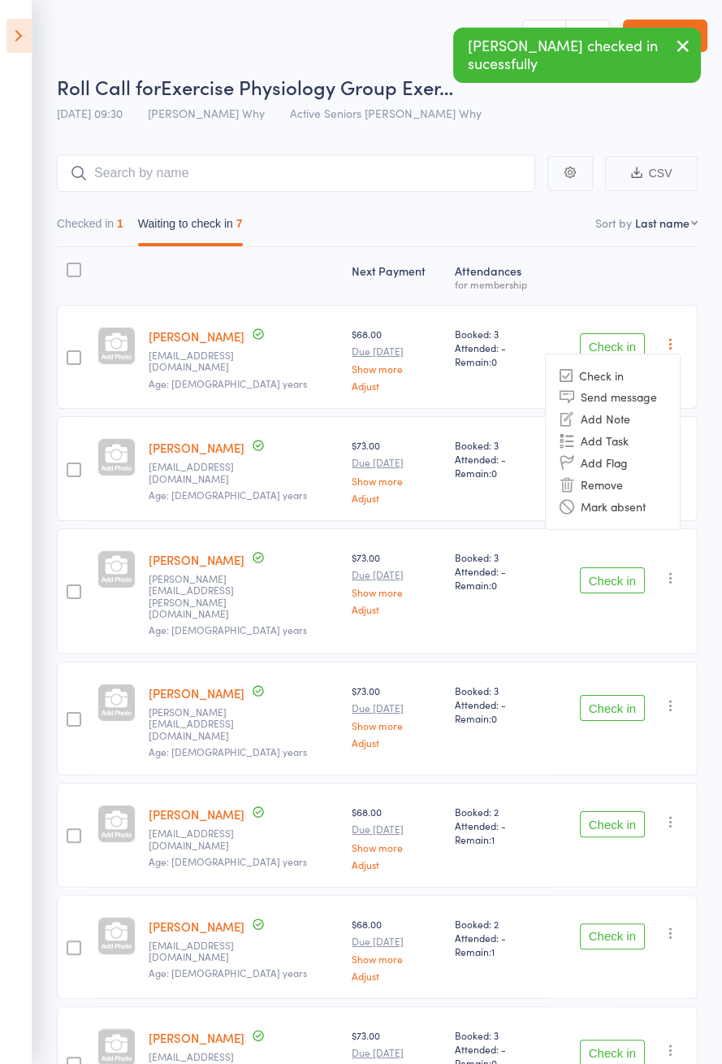
click at [613, 489] on li "Remove" at bounding box center [613, 485] width 134 height 22
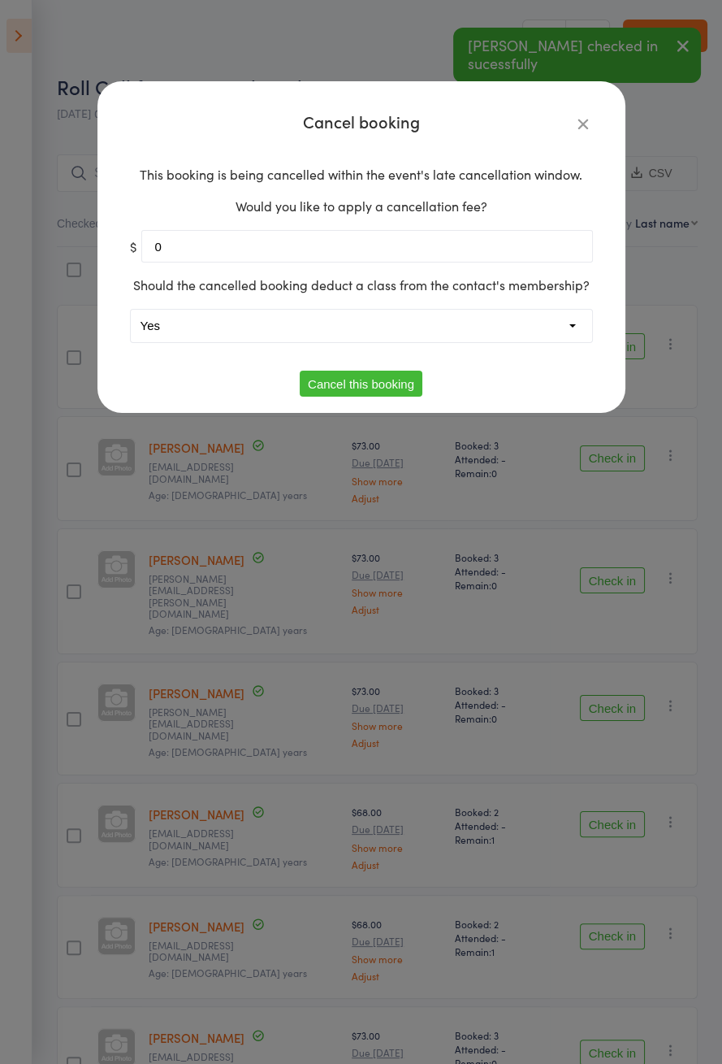
click at [578, 328] on select "Yes No" at bounding box center [362, 326] width 462 height 33
select select "1"
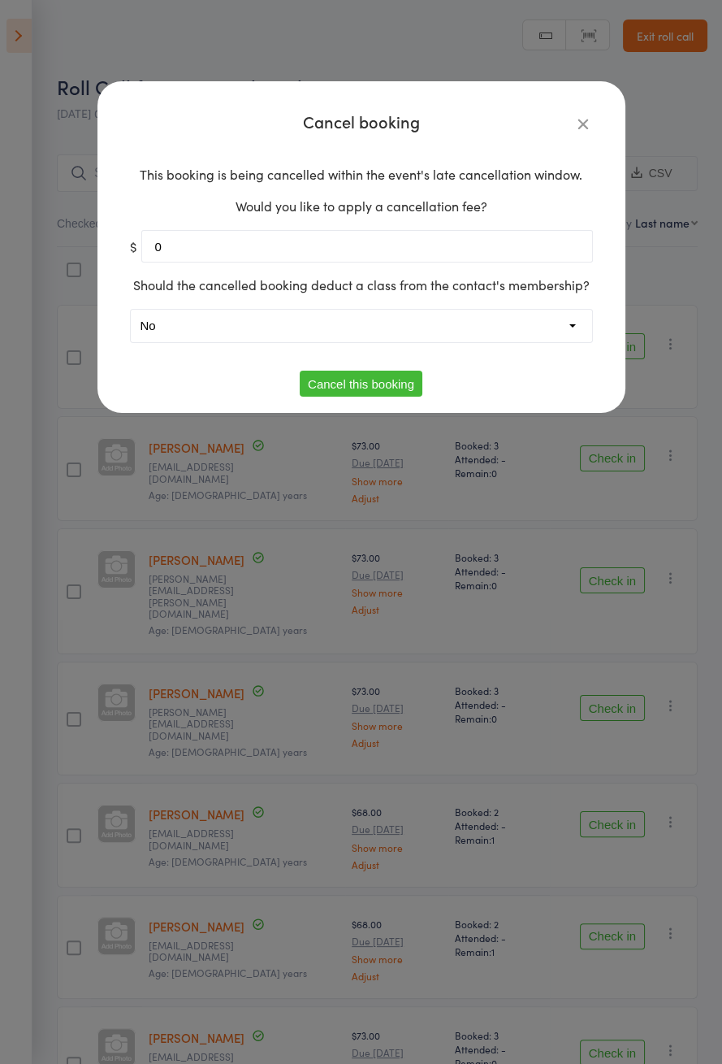
click at [413, 393] on button "Cancel this booking" at bounding box center [361, 384] width 123 height 26
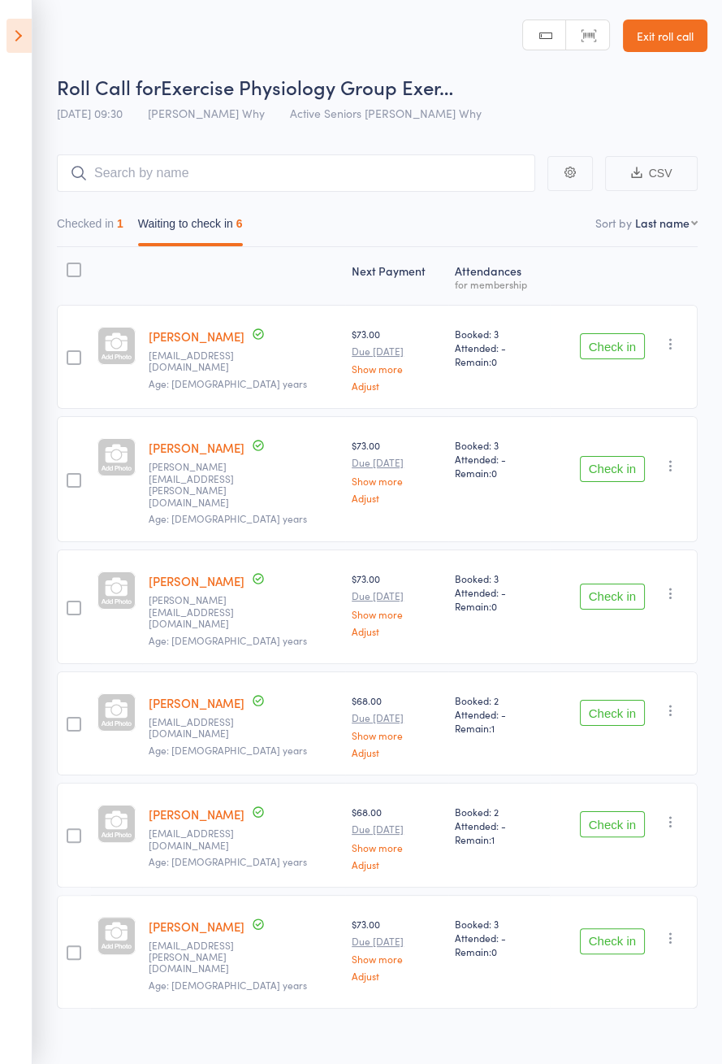
click at [608, 350] on button "Check in" at bounding box center [612, 346] width 65 height 26
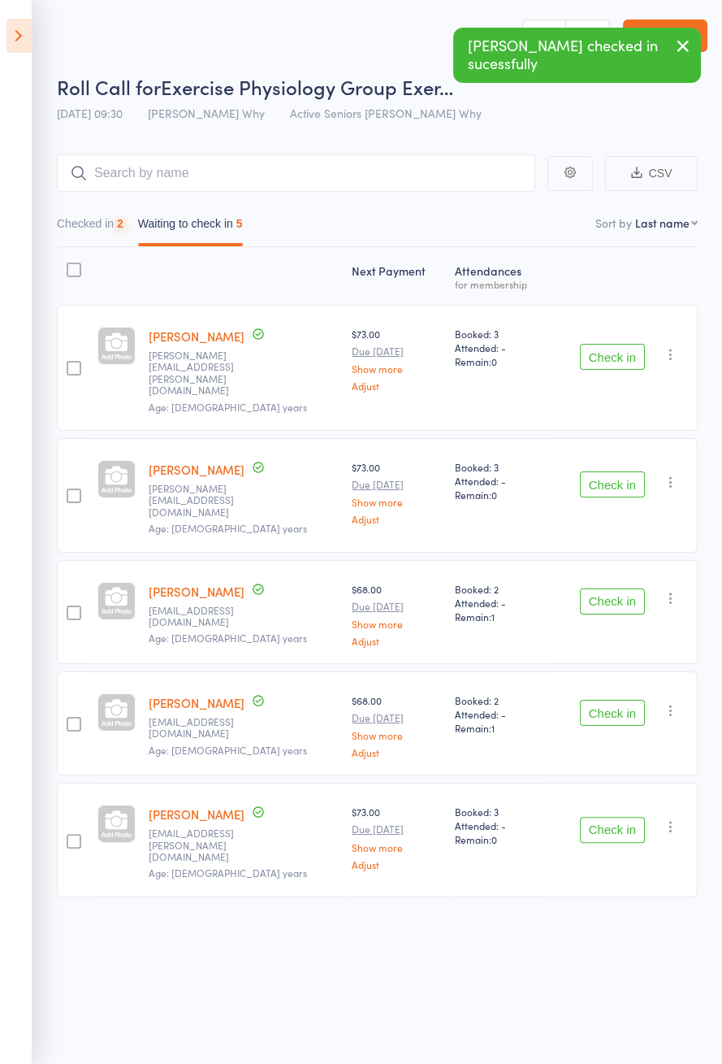
click at [610, 351] on button "Check in" at bounding box center [612, 357] width 65 height 26
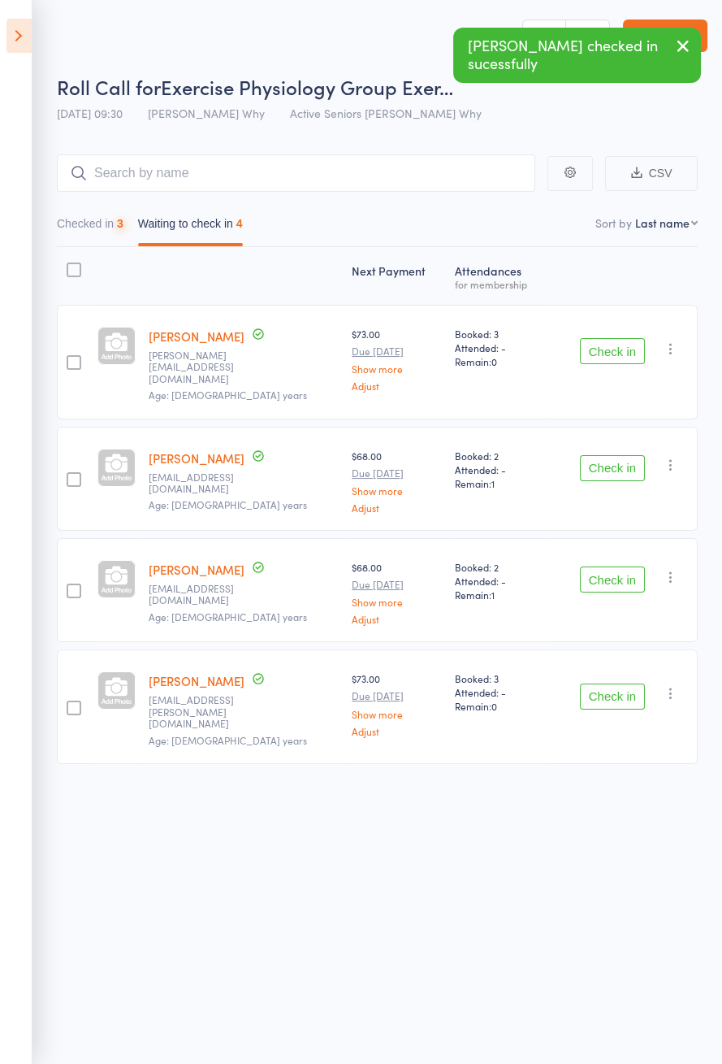
click at [610, 348] on button "Check in" at bounding box center [612, 351] width 65 height 26
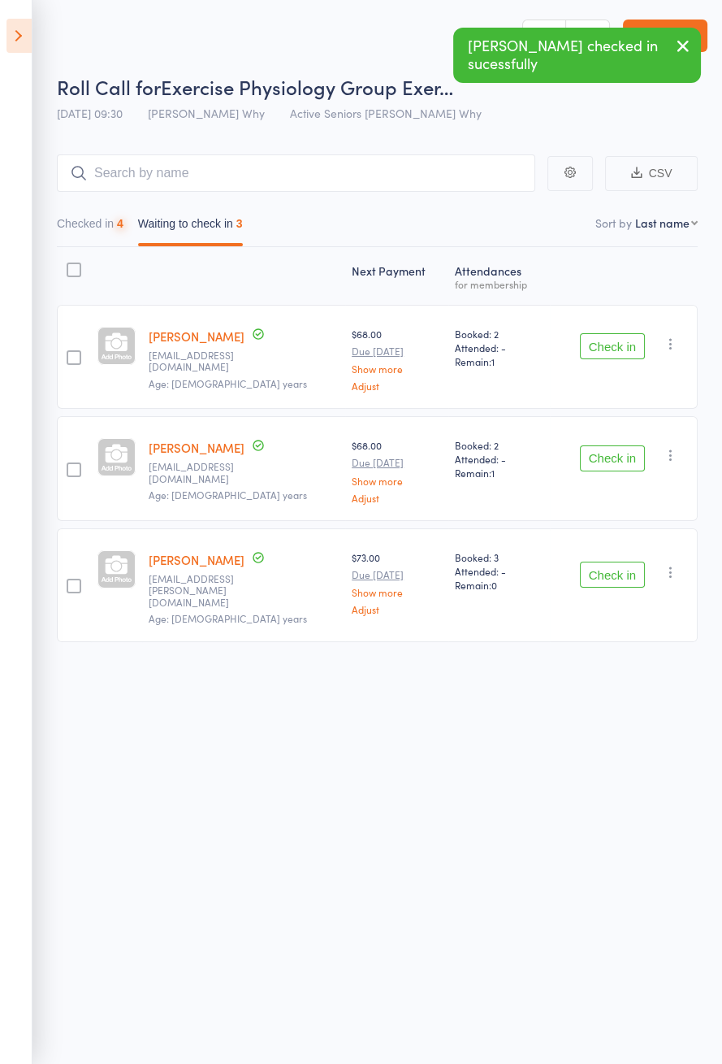
click at [605, 351] on button "Check in" at bounding box center [612, 346] width 65 height 26
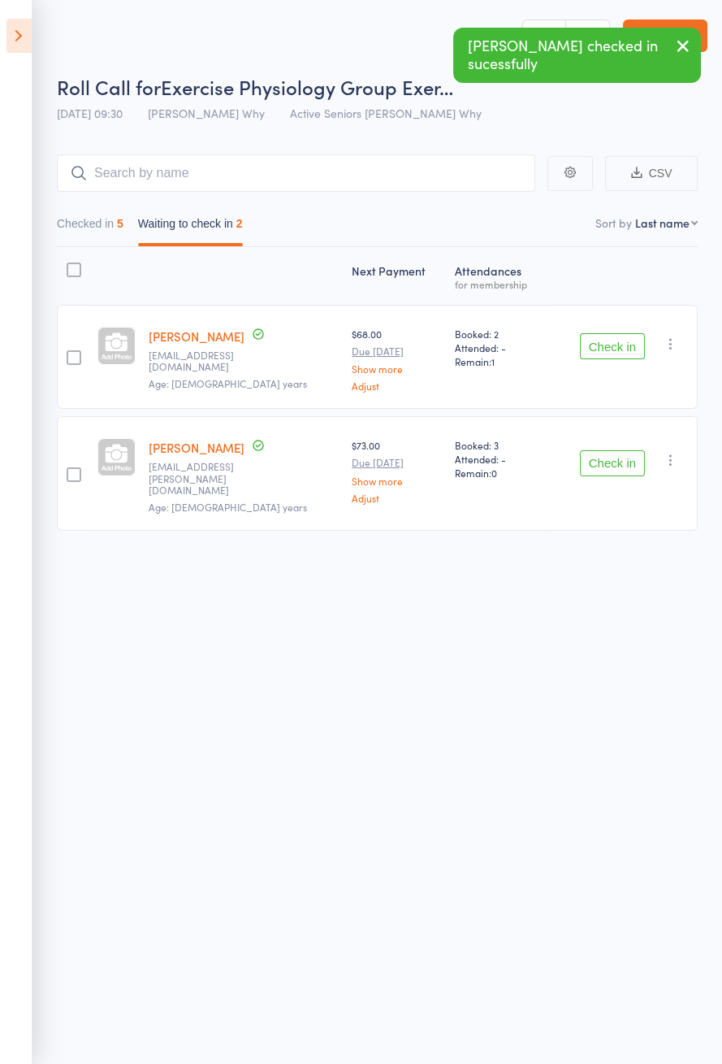
click at [598, 358] on button "Check in" at bounding box center [612, 346] width 65 height 26
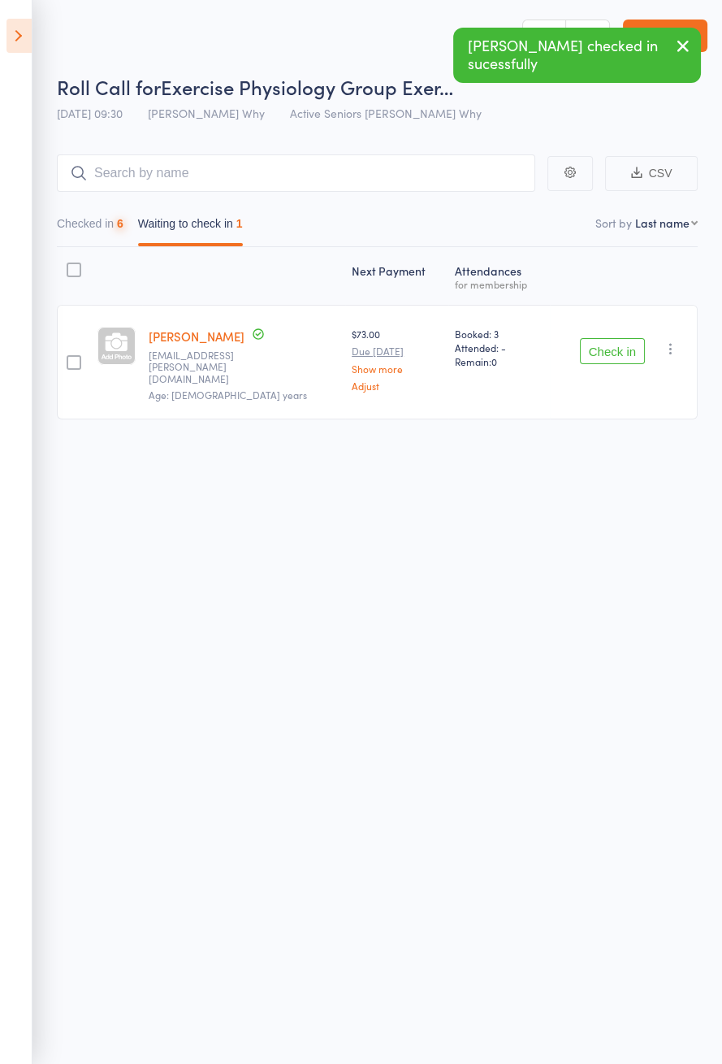
click at [618, 349] on button "Check in" at bounding box center [612, 351] width 65 height 26
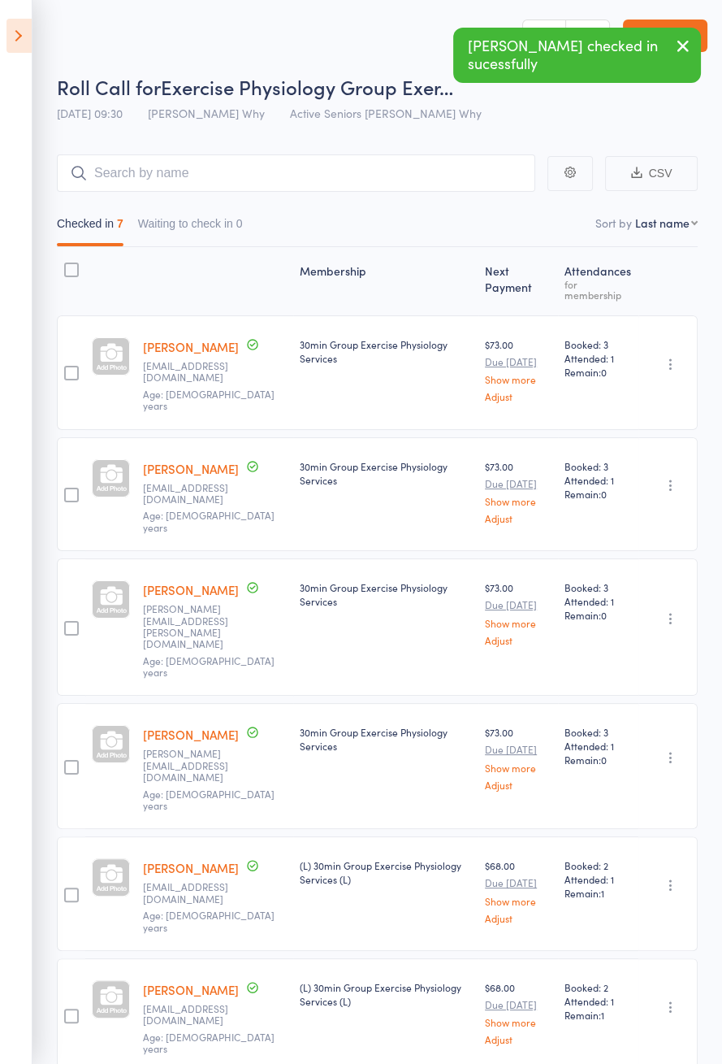
click at [13, 39] on icon at bounding box center [19, 36] width 25 height 34
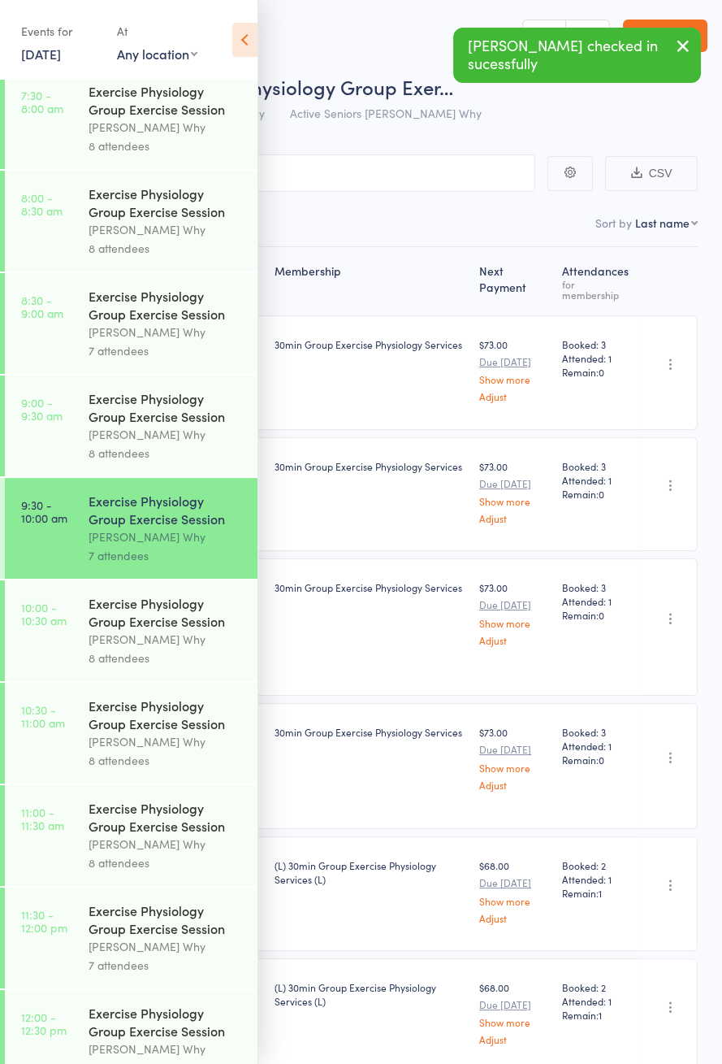
scroll to position [217, 0]
click at [85, 641] on link "10:00 - 10:30 am Exercise Physiology Group Exercise Session Dee Why 8 attendees" at bounding box center [131, 629] width 253 height 101
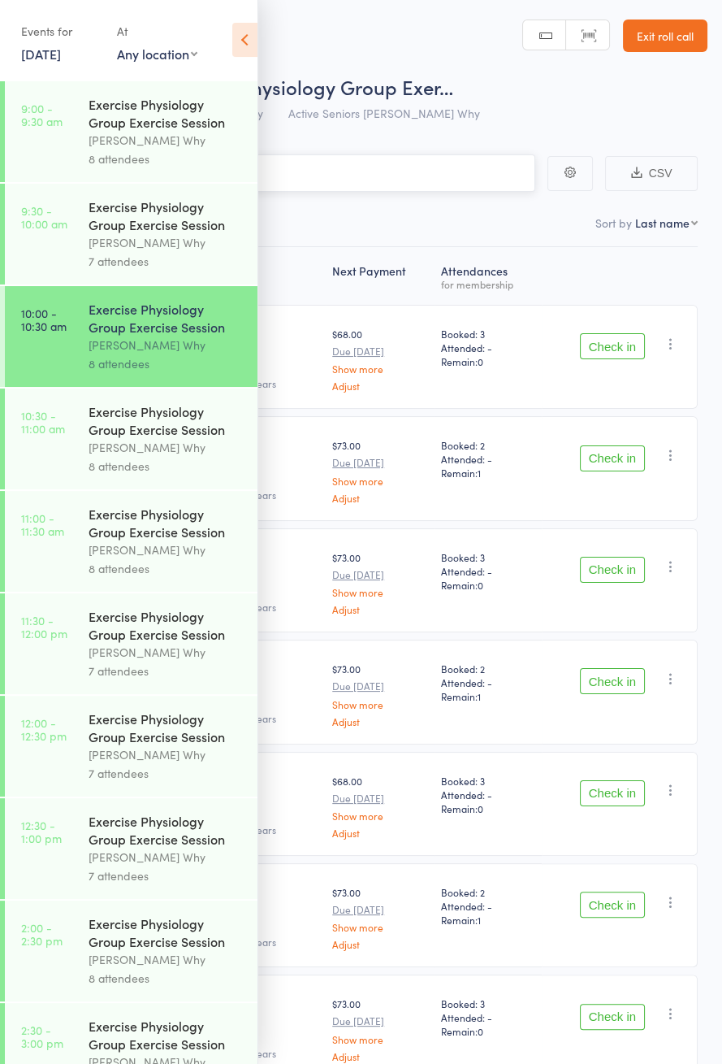
scroll to position [503, 0]
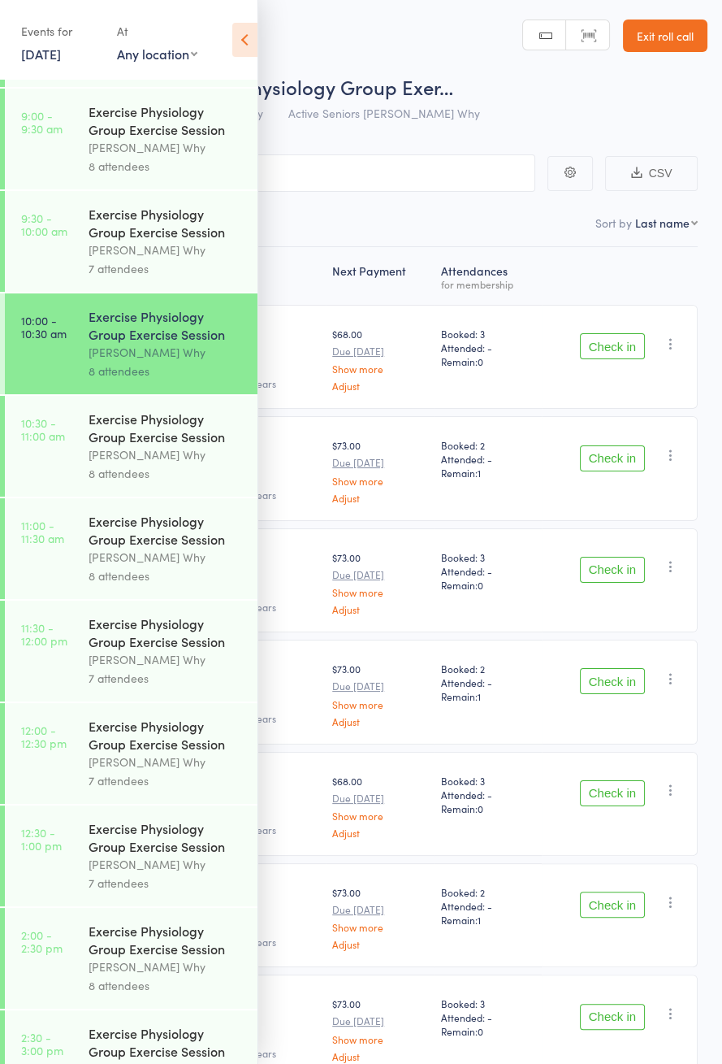
click at [238, 49] on icon at bounding box center [244, 40] width 25 height 34
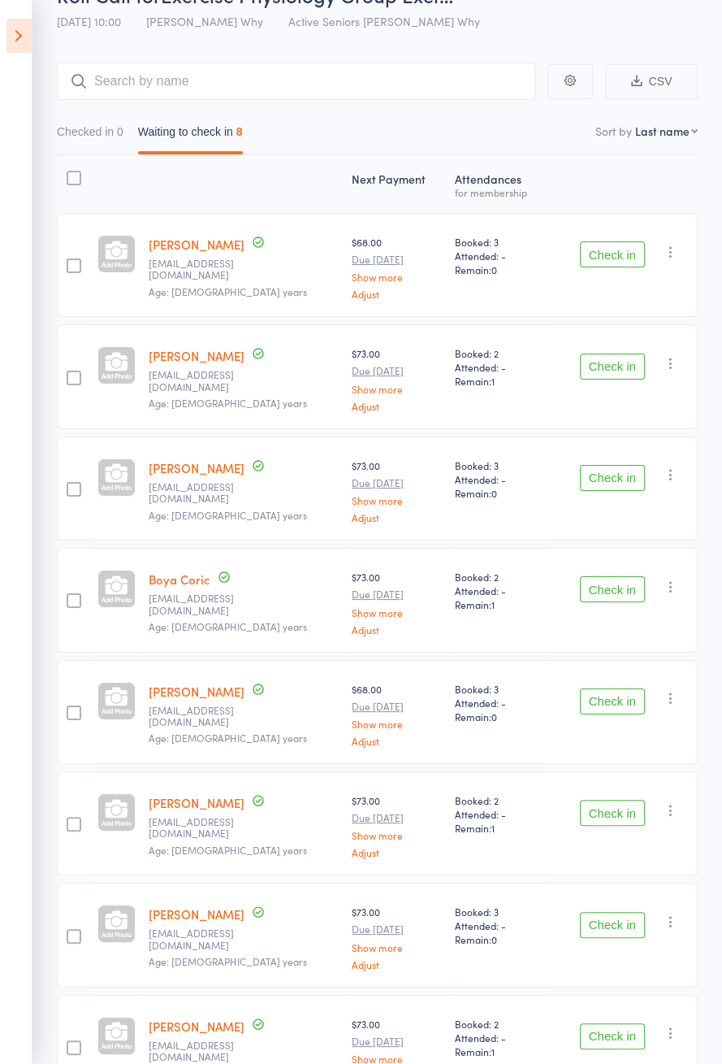
scroll to position [114, 0]
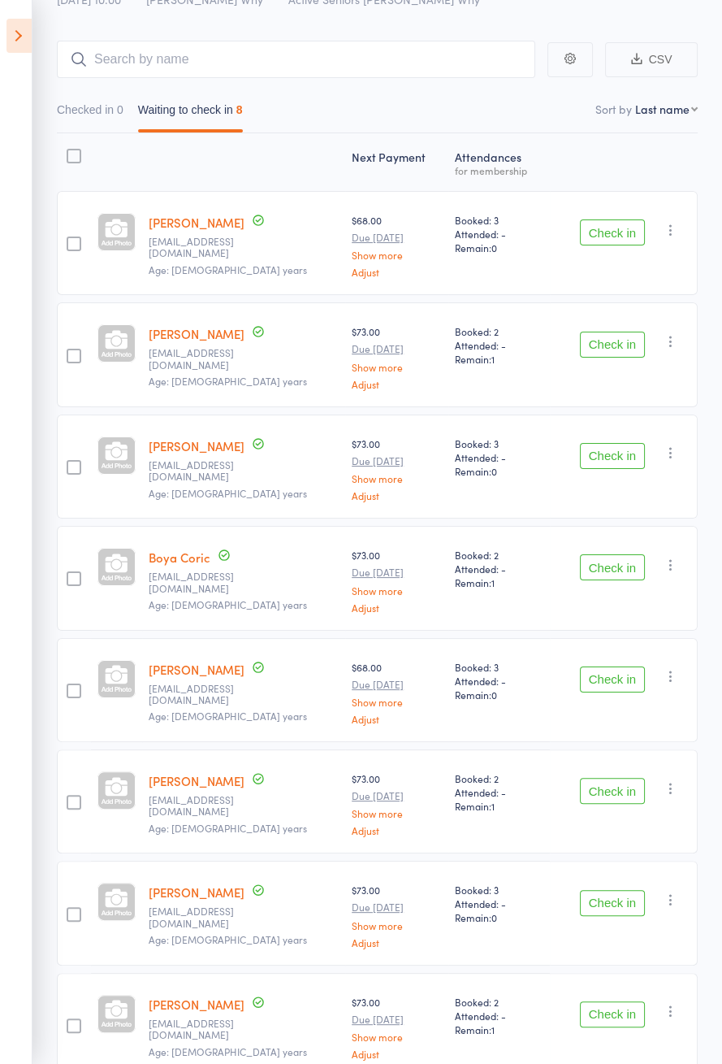
click at [608, 230] on button "Check in" at bounding box center [612, 232] width 65 height 26
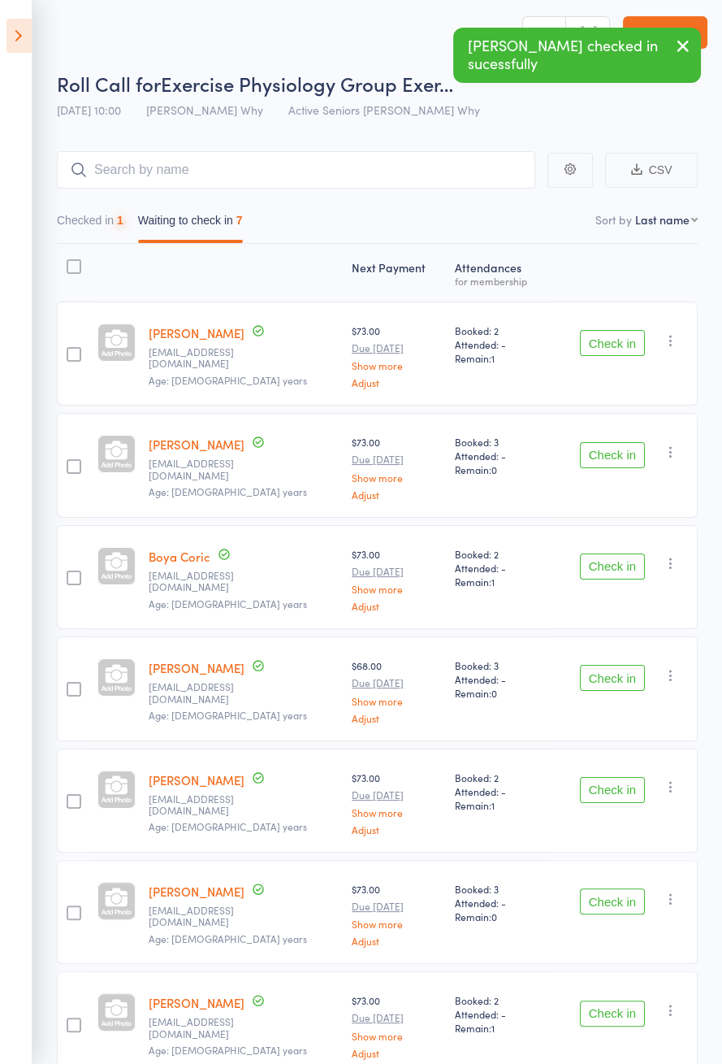
click at [612, 239] on nav "Checked in 1 Waiting to check in 7" at bounding box center [378, 224] width 656 height 37
click at [597, 344] on button "Check in" at bounding box center [612, 343] width 65 height 26
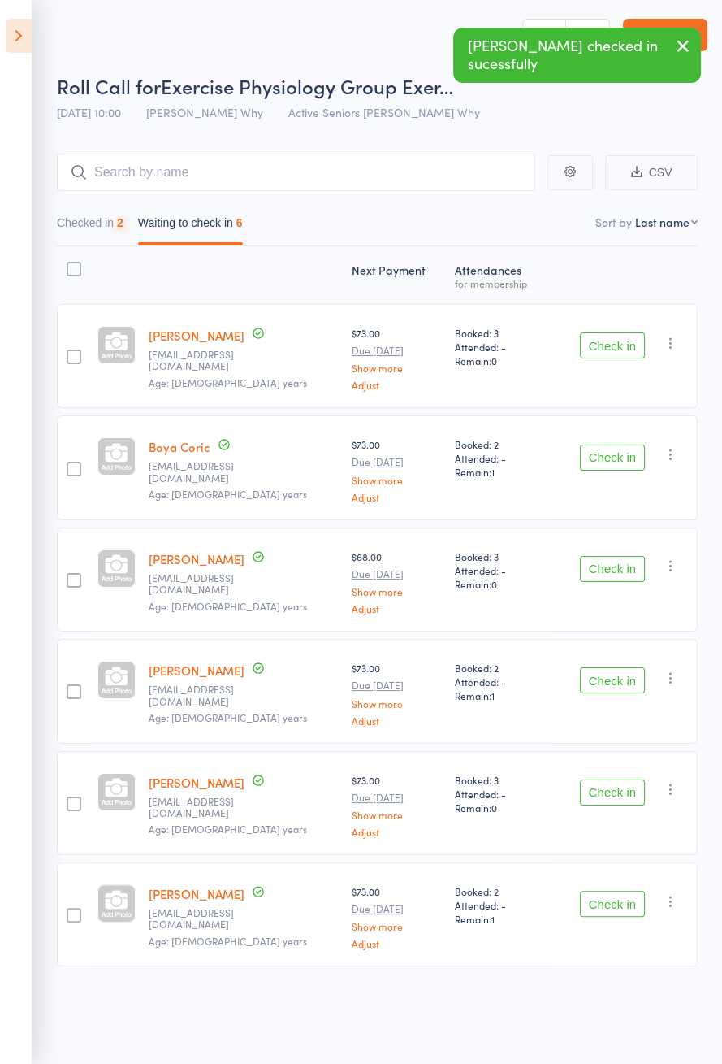
scroll to position [0, 0]
click at [606, 358] on button "Check in" at bounding box center [612, 346] width 65 height 26
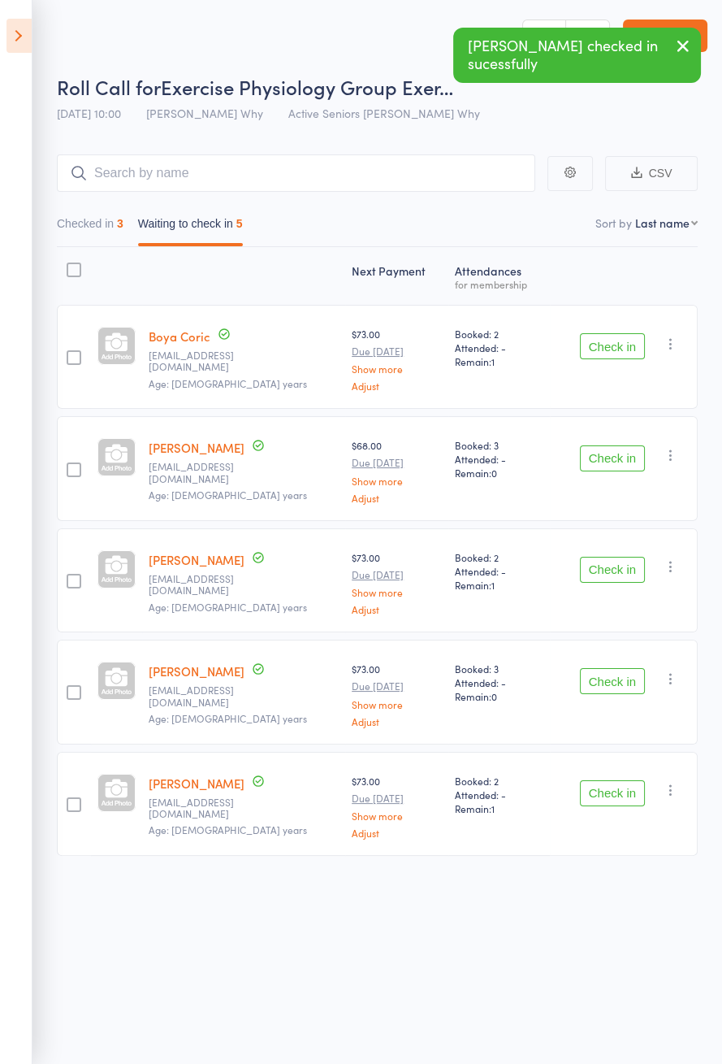
click at [613, 351] on button "Check in" at bounding box center [612, 346] width 65 height 26
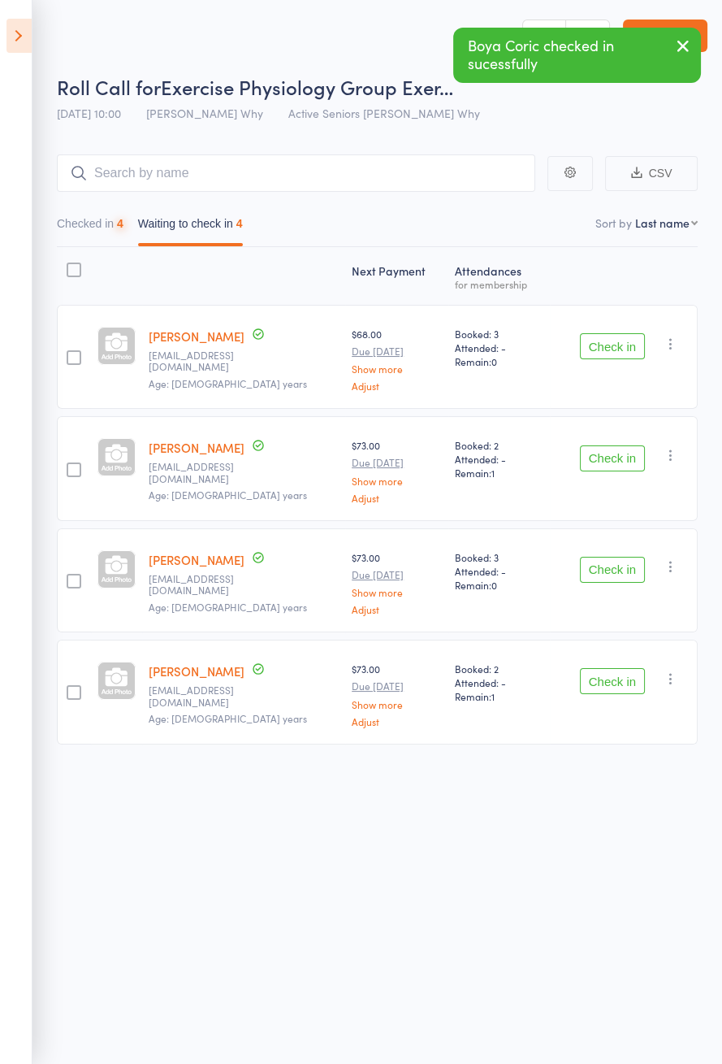
click at [627, 350] on button "Check in" at bounding box center [612, 346] width 65 height 26
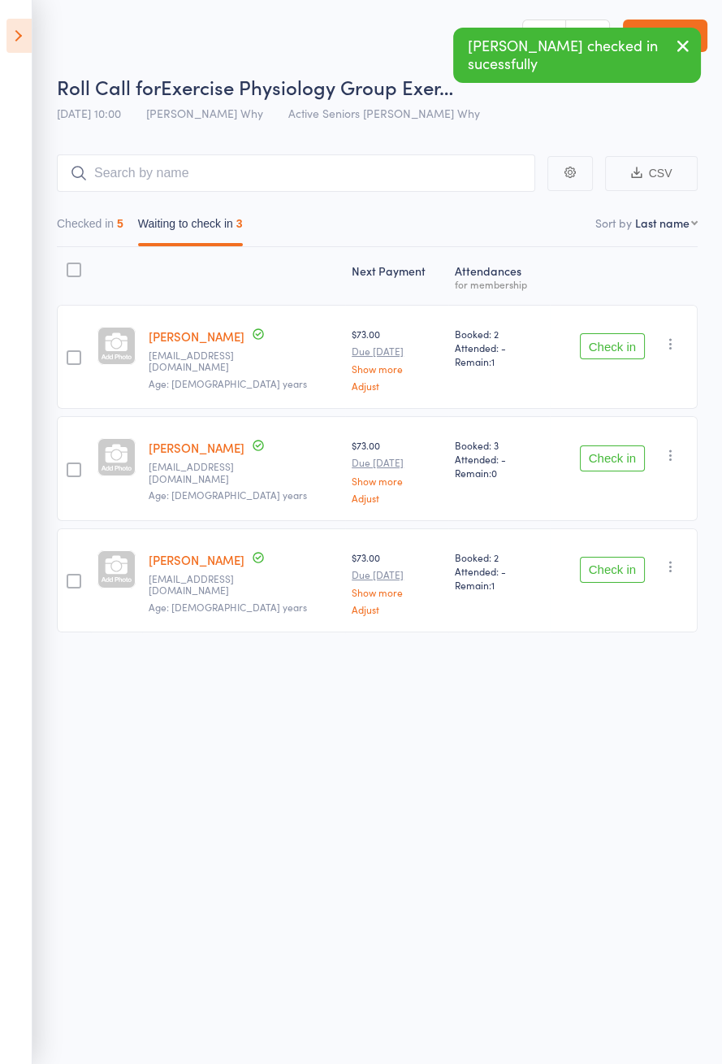
click at [622, 356] on button "Check in" at bounding box center [612, 346] width 65 height 26
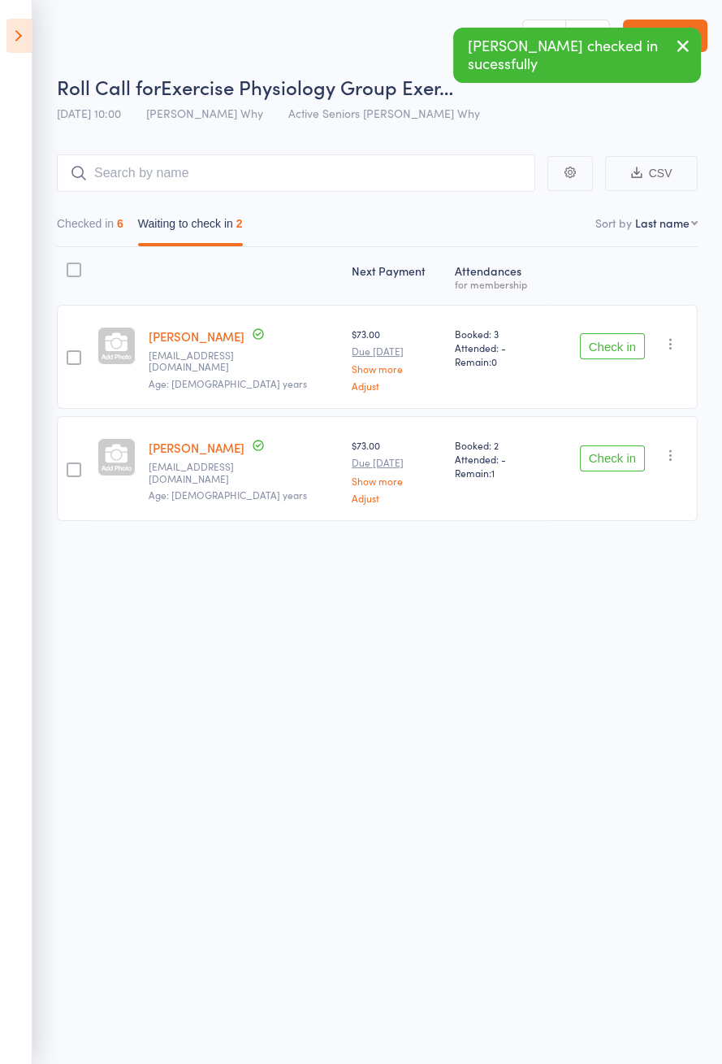
click at [610, 466] on button "Check in" at bounding box center [612, 458] width 65 height 26
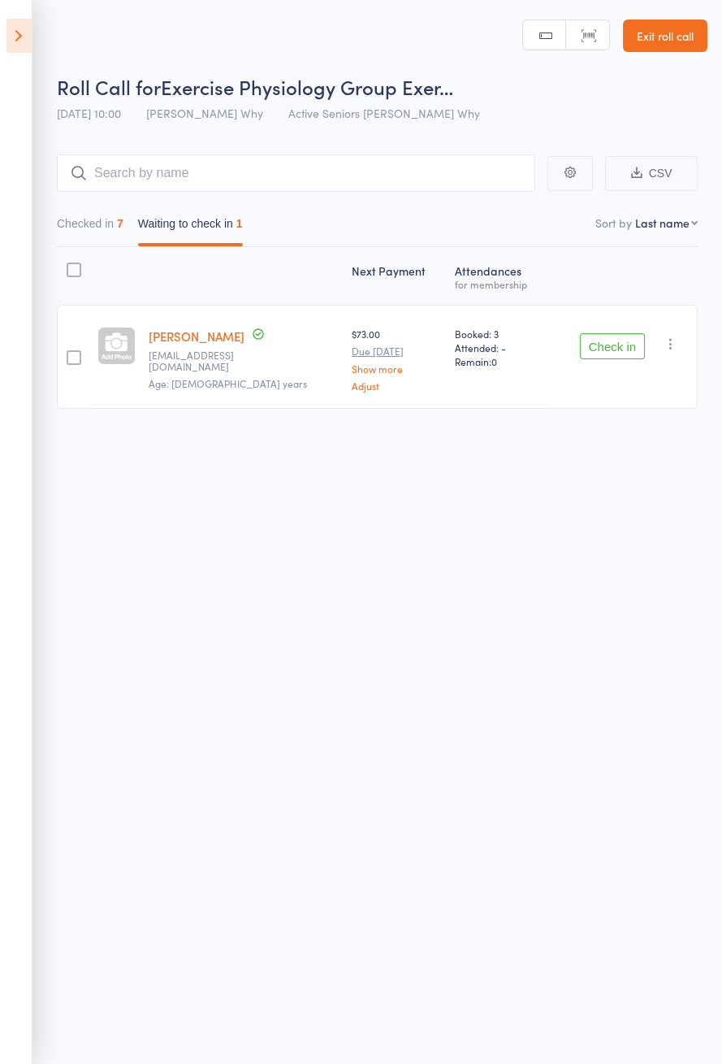
click at [76, 226] on button "Checked in 7" at bounding box center [90, 227] width 67 height 37
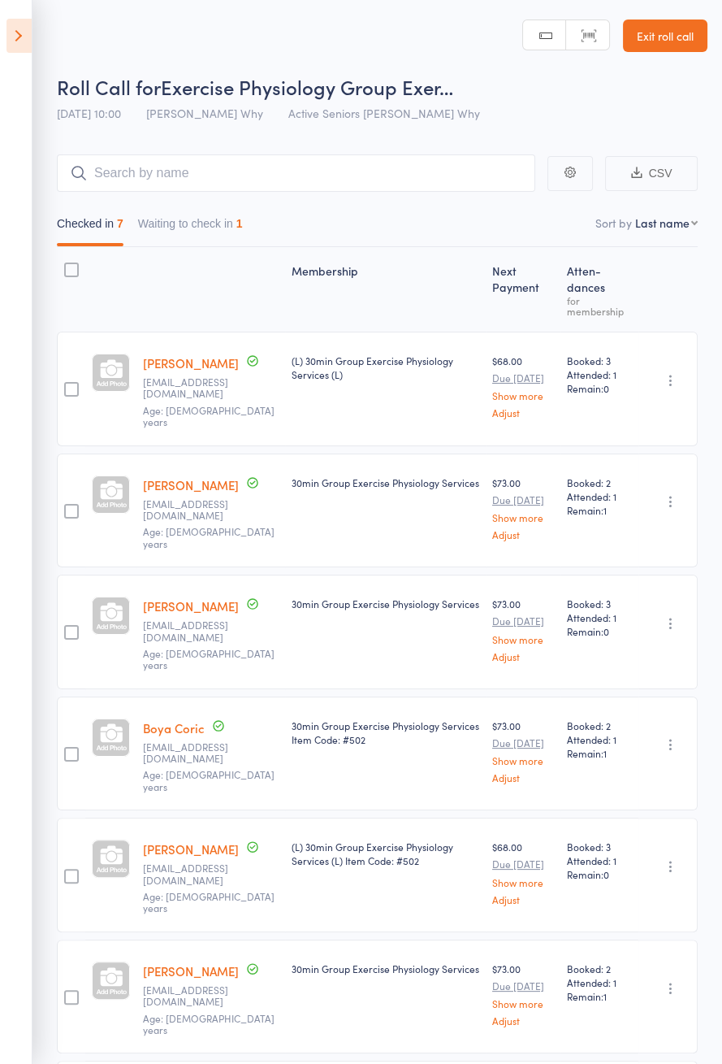
scroll to position [14, 0]
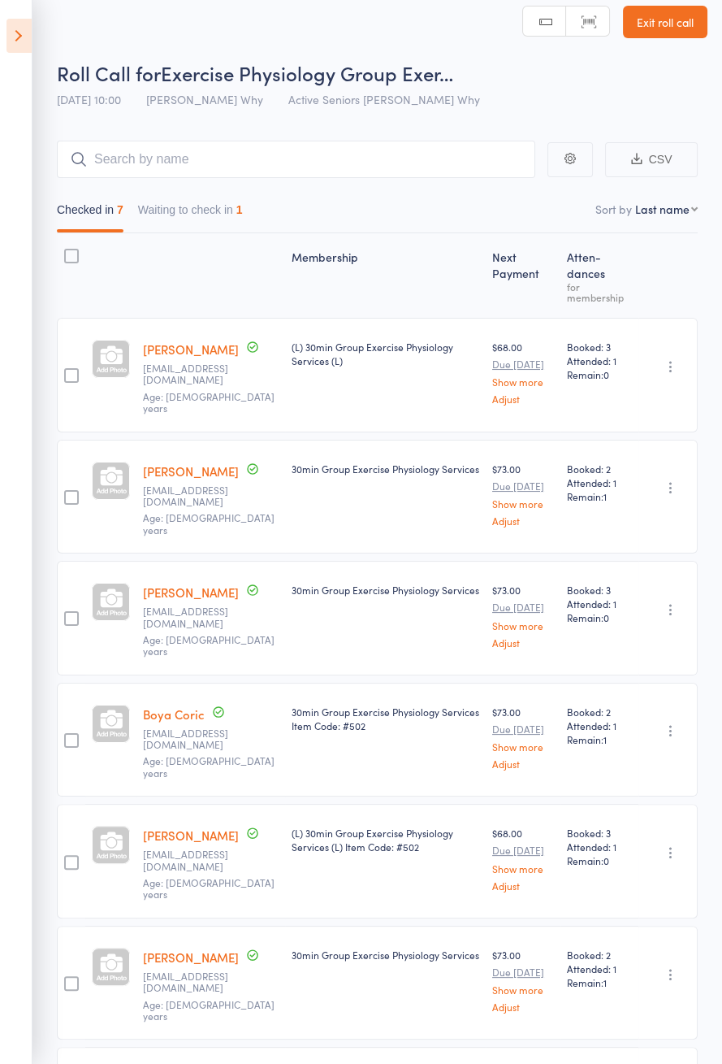
click at [231, 204] on button "Waiting to check in 1" at bounding box center [190, 213] width 105 height 37
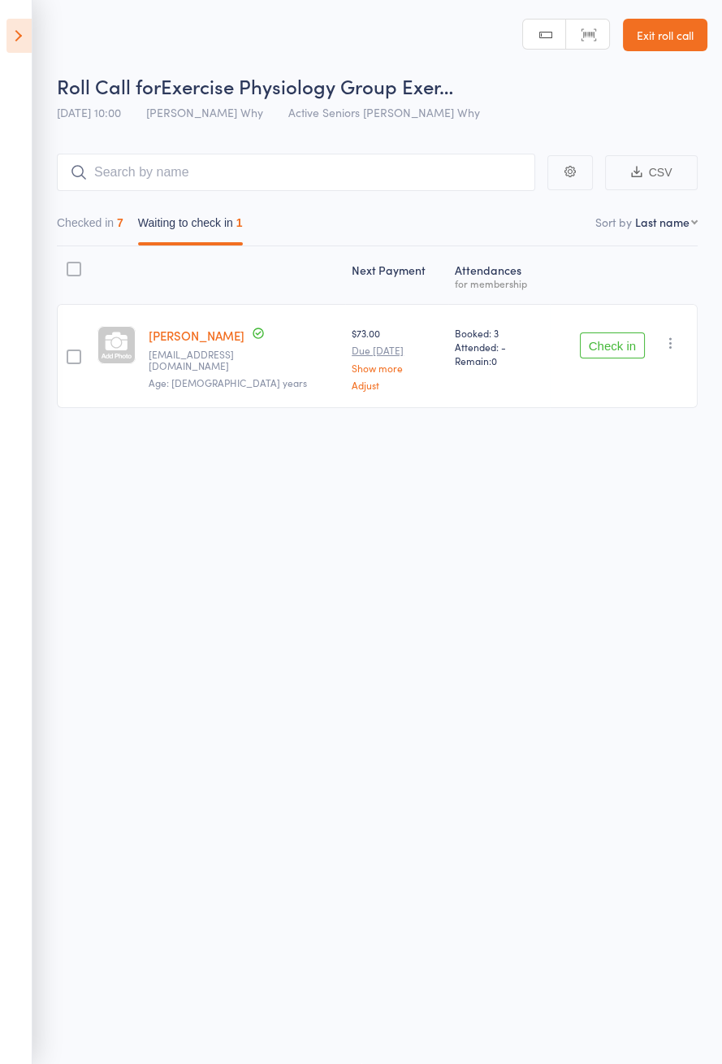
scroll to position [0, 0]
click at [621, 349] on button "Check in" at bounding box center [612, 346] width 65 height 26
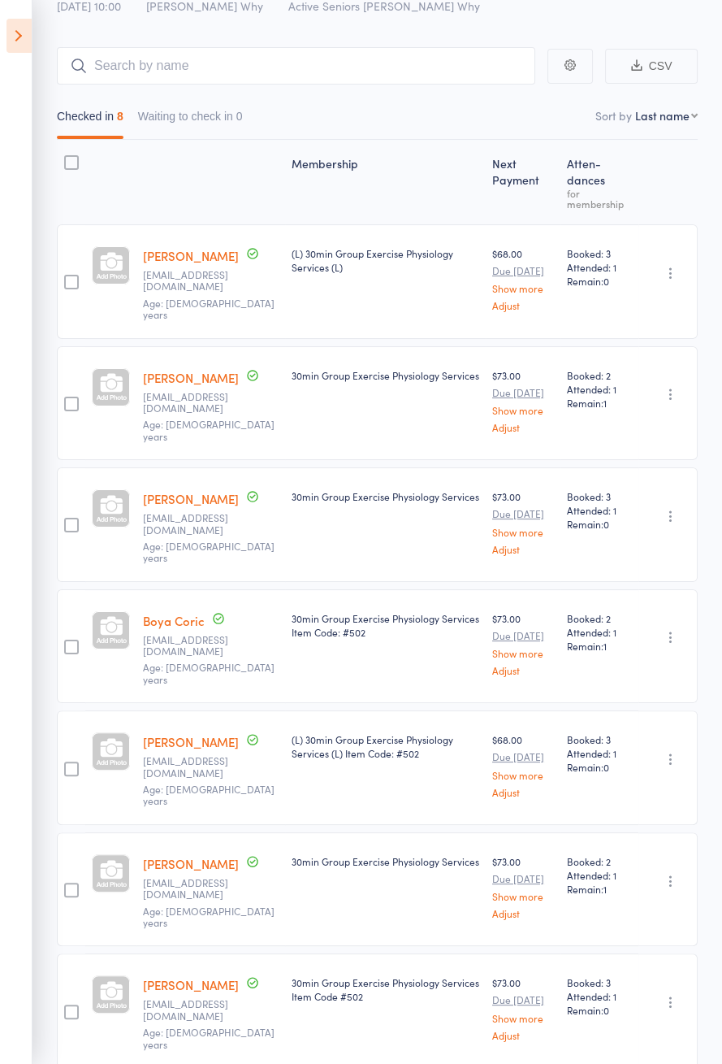
scroll to position [124, 0]
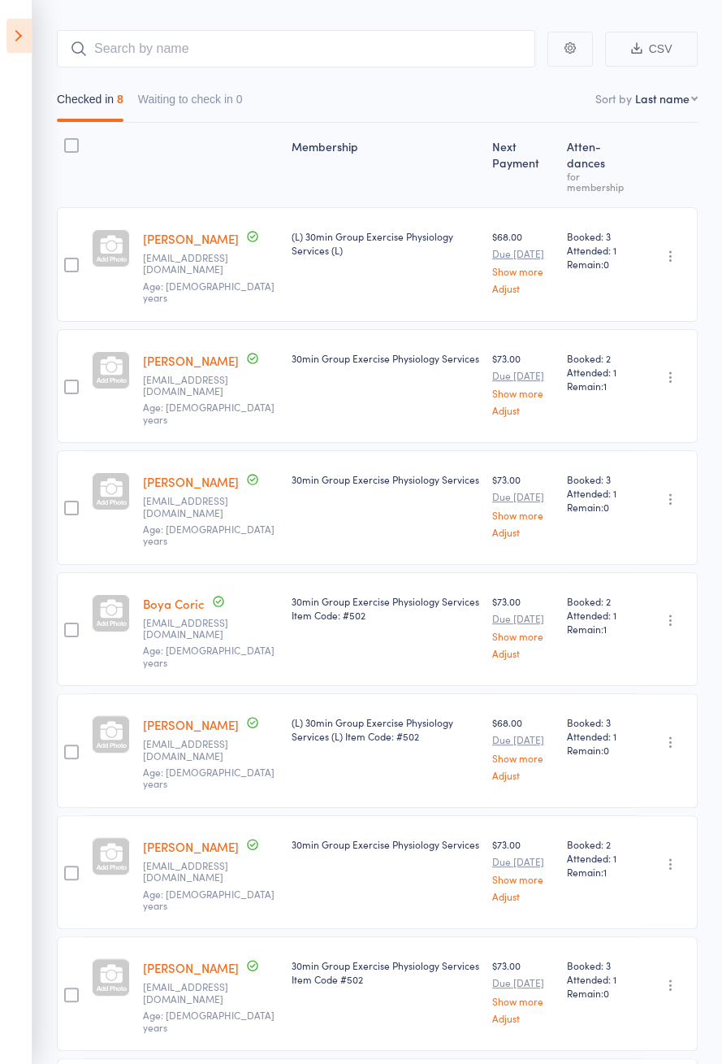
click at [664, 977] on icon "button" at bounding box center [671, 985] width 16 height 16
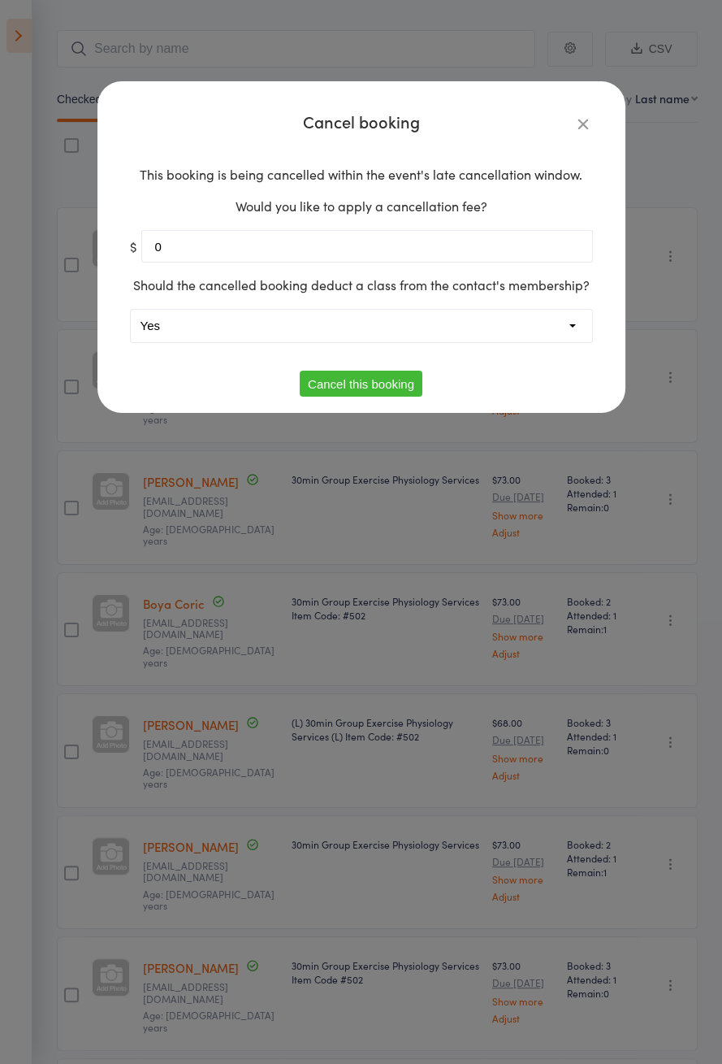
click at [536, 339] on select "Yes No" at bounding box center [362, 326] width 462 height 33
select select "1"
click at [393, 388] on button "Cancel this booking" at bounding box center [361, 384] width 123 height 26
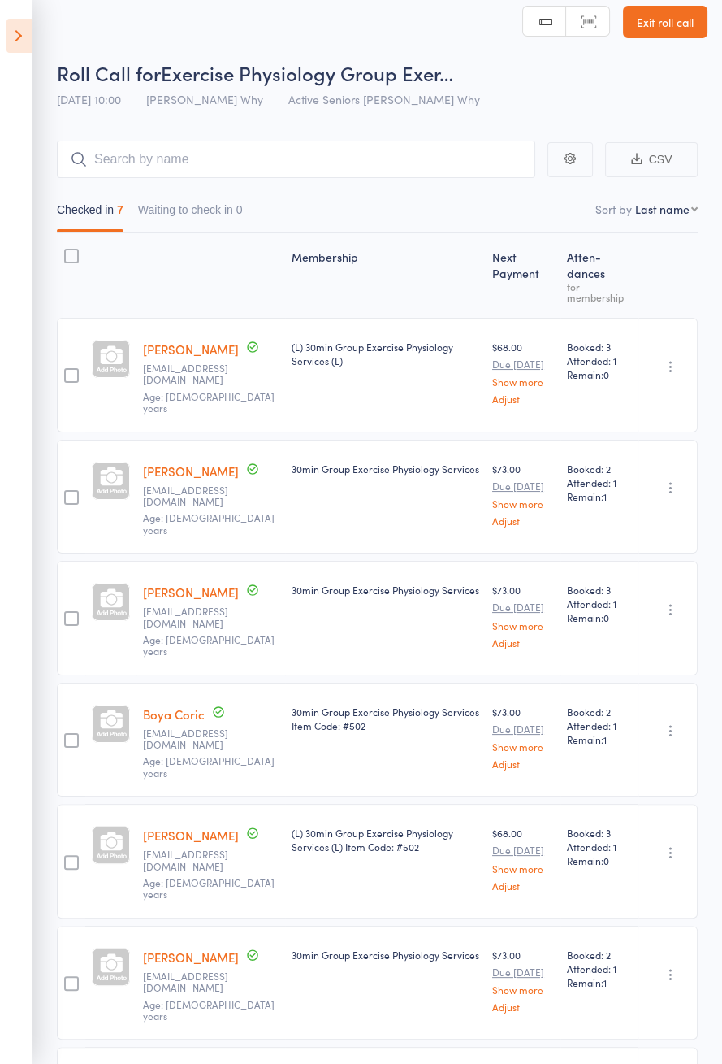
scroll to position [2, 0]
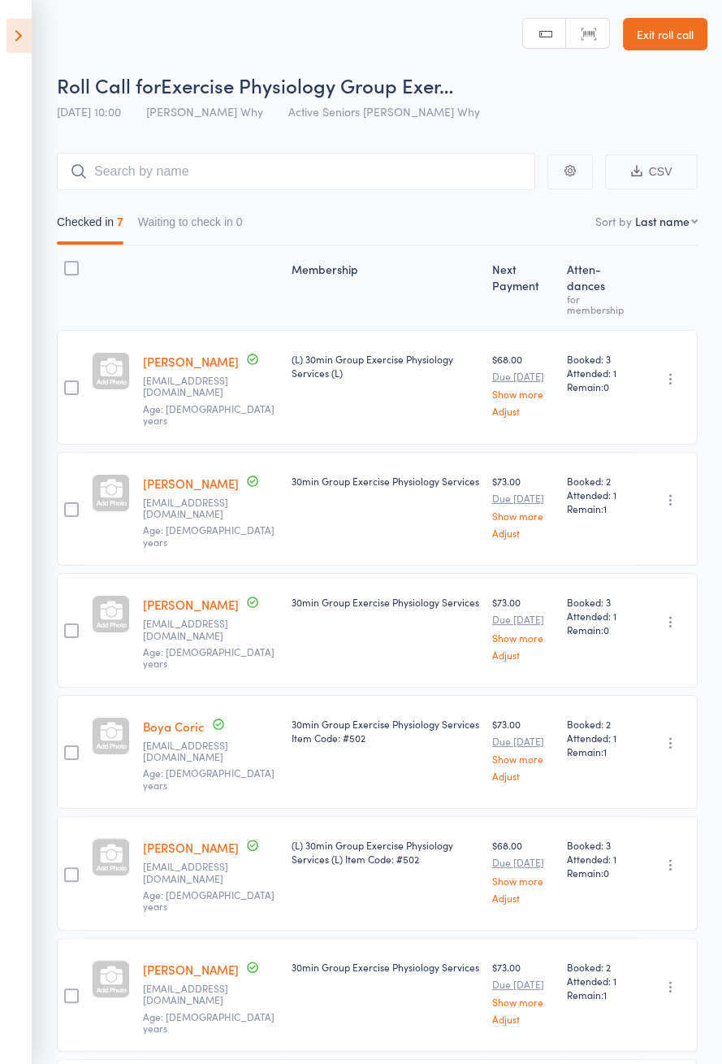
click at [19, 33] on icon at bounding box center [19, 36] width 25 height 34
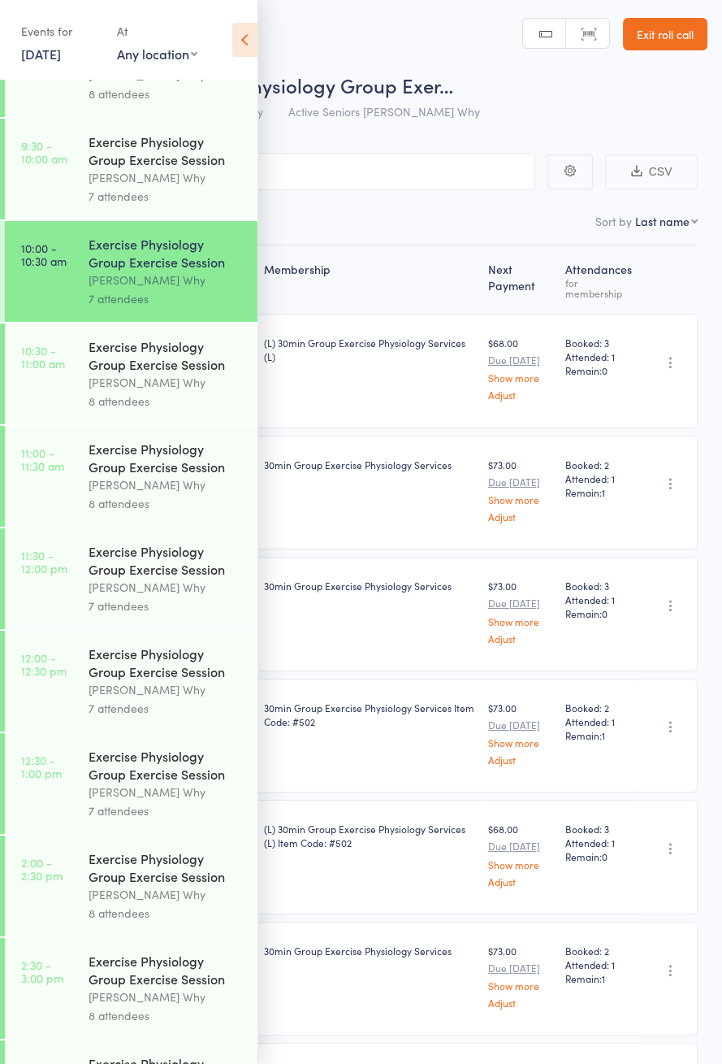
scroll to position [578, 0]
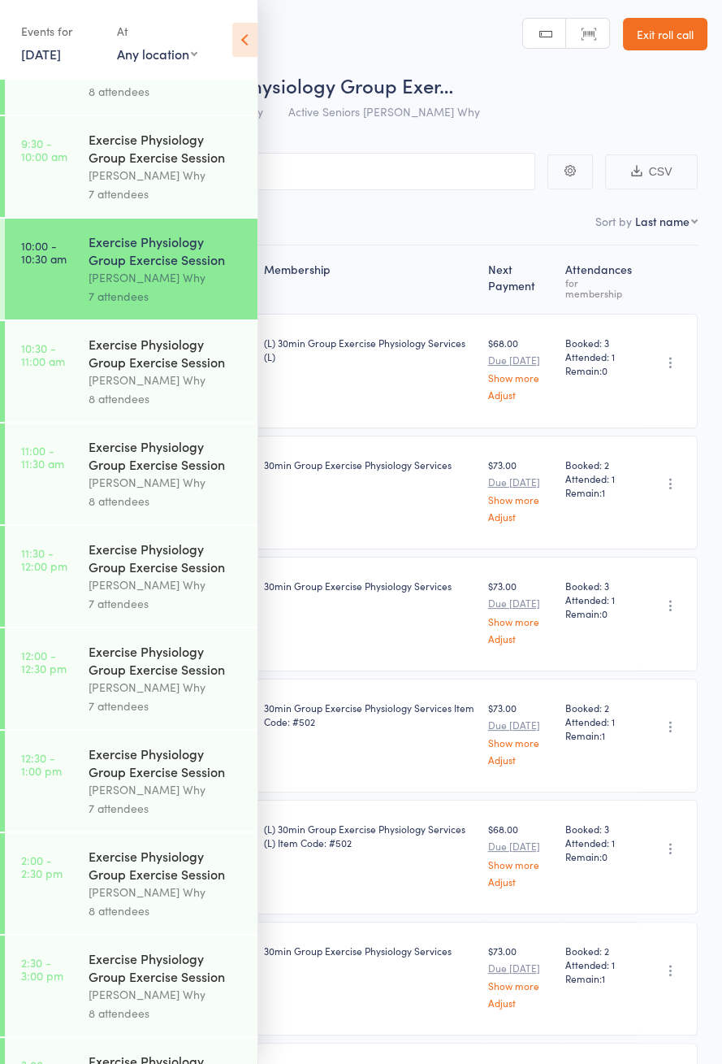
click at [72, 405] on link "10:30 - 11:00 am Exercise Physiology Group Exercise Session [PERSON_NAME] Why 8…" at bounding box center [131, 371] width 253 height 101
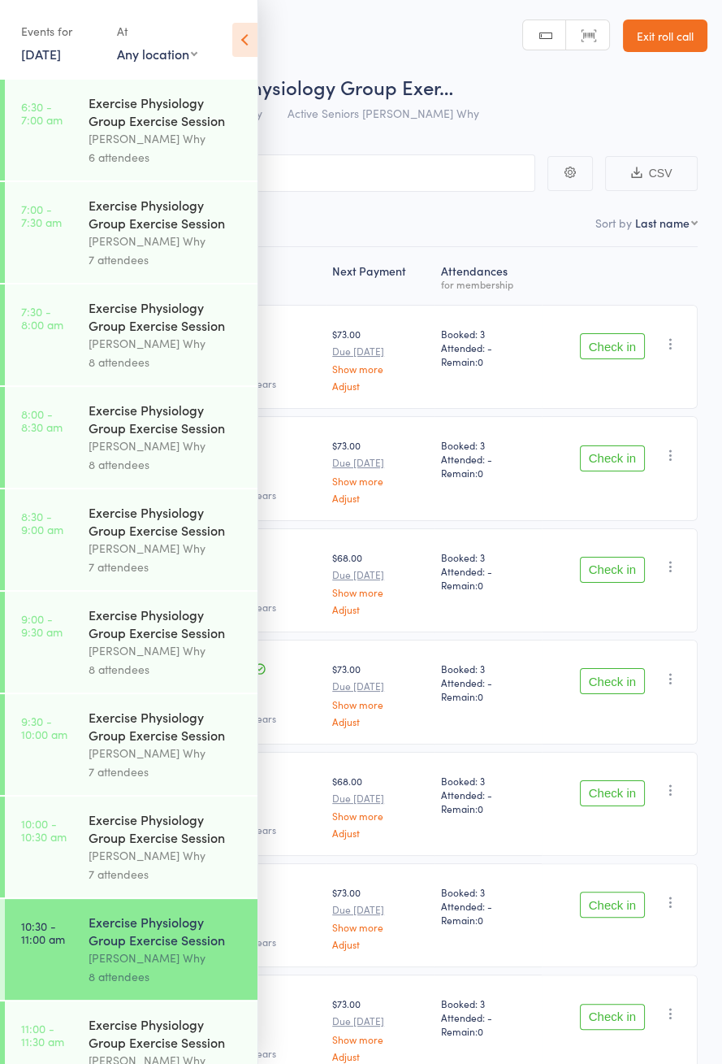
click at [234, 53] on icon at bounding box center [244, 40] width 25 height 34
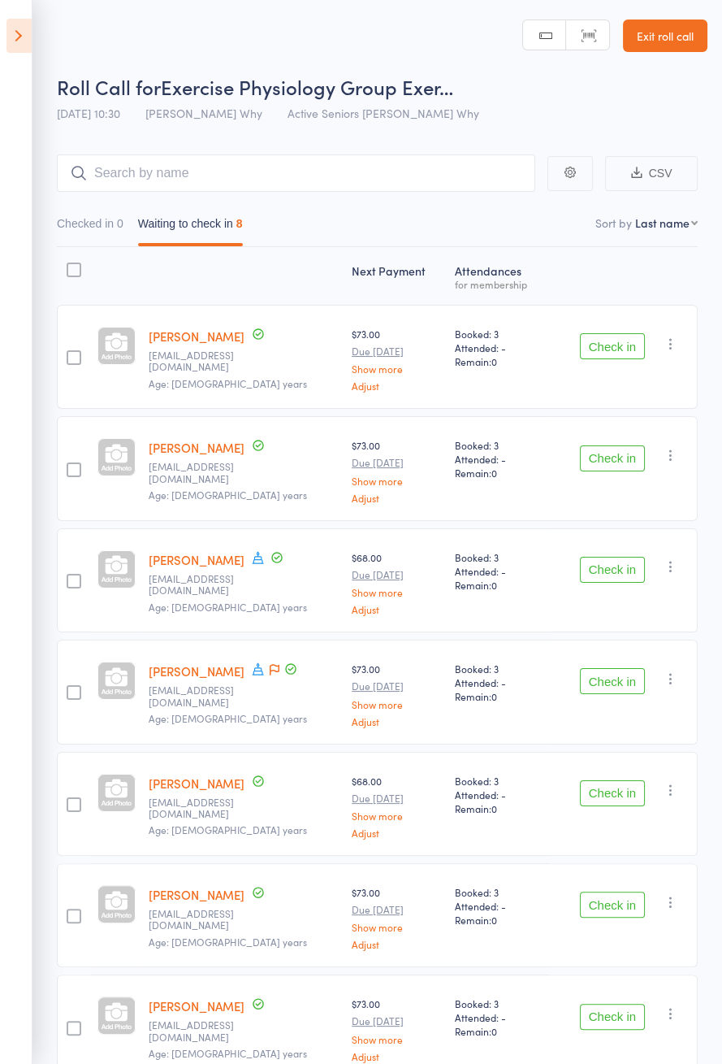
click at [607, 318] on div "Check in Check in Send message Add Note Add Task Add Flag Remove [PERSON_NAME] …" at bounding box center [624, 357] width 148 height 104
click at [605, 340] on button "Check in" at bounding box center [612, 346] width 65 height 26
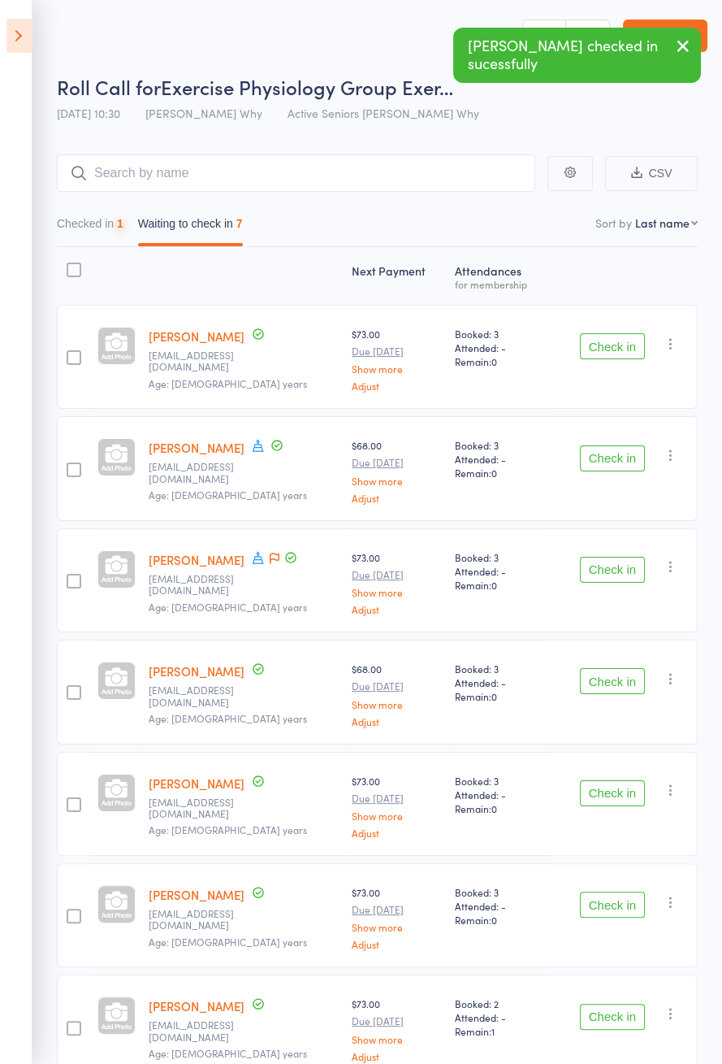
click at [599, 349] on button "Check in" at bounding box center [612, 346] width 65 height 26
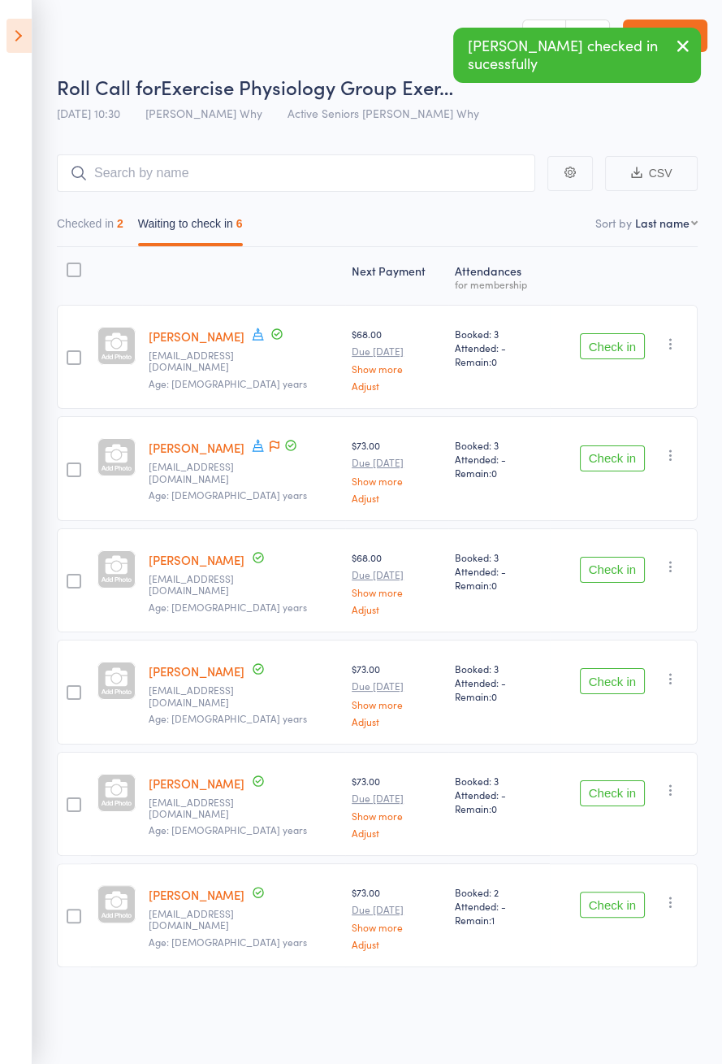
click at [258, 333] on icon at bounding box center [258, 334] width 15 height 15
click at [604, 348] on button "Check in" at bounding box center [612, 346] width 65 height 26
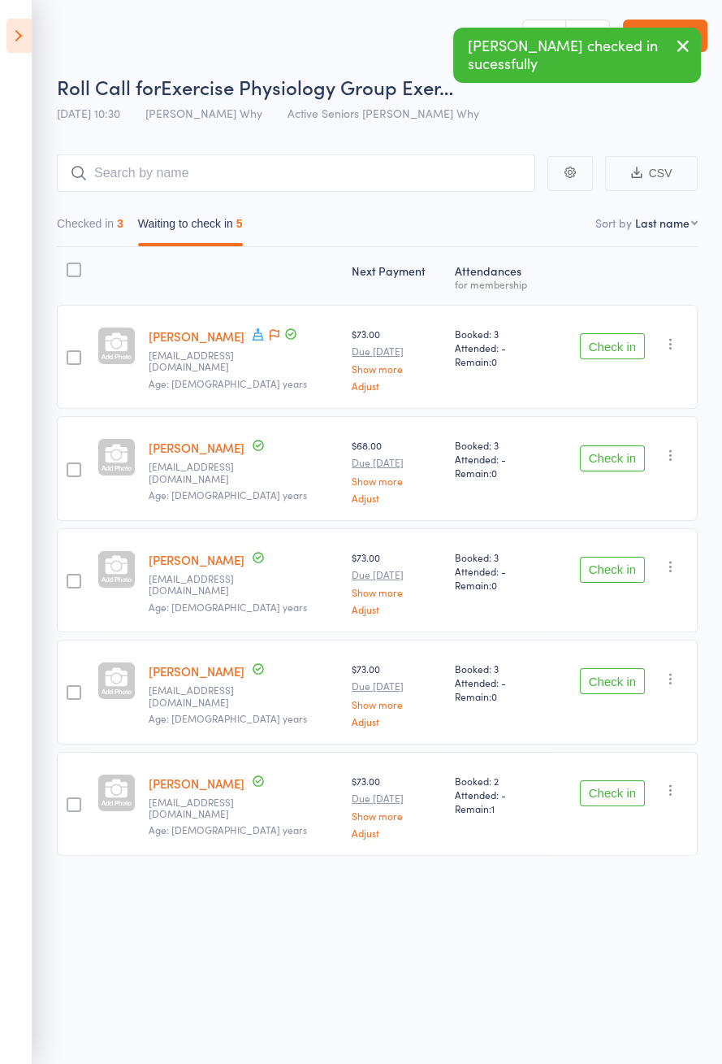
click at [280, 334] on icon at bounding box center [275, 334] width 10 height 11
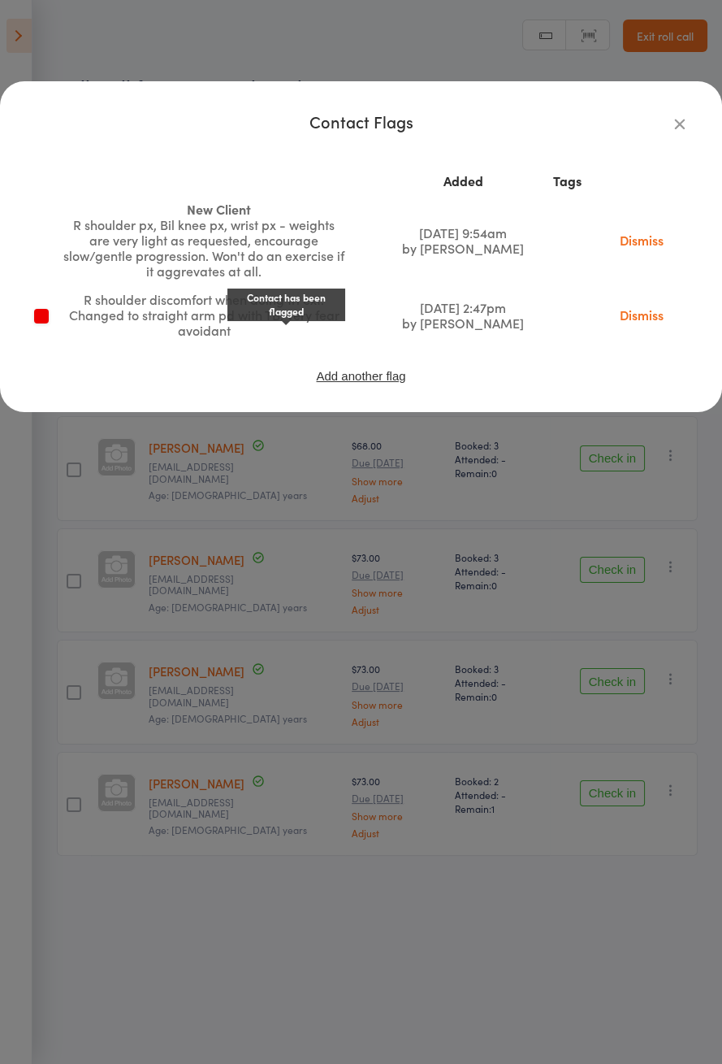
click at [661, 119] on div "Contact Flags" at bounding box center [361, 121] width 657 height 15
click at [674, 115] on icon "button" at bounding box center [680, 124] width 18 height 18
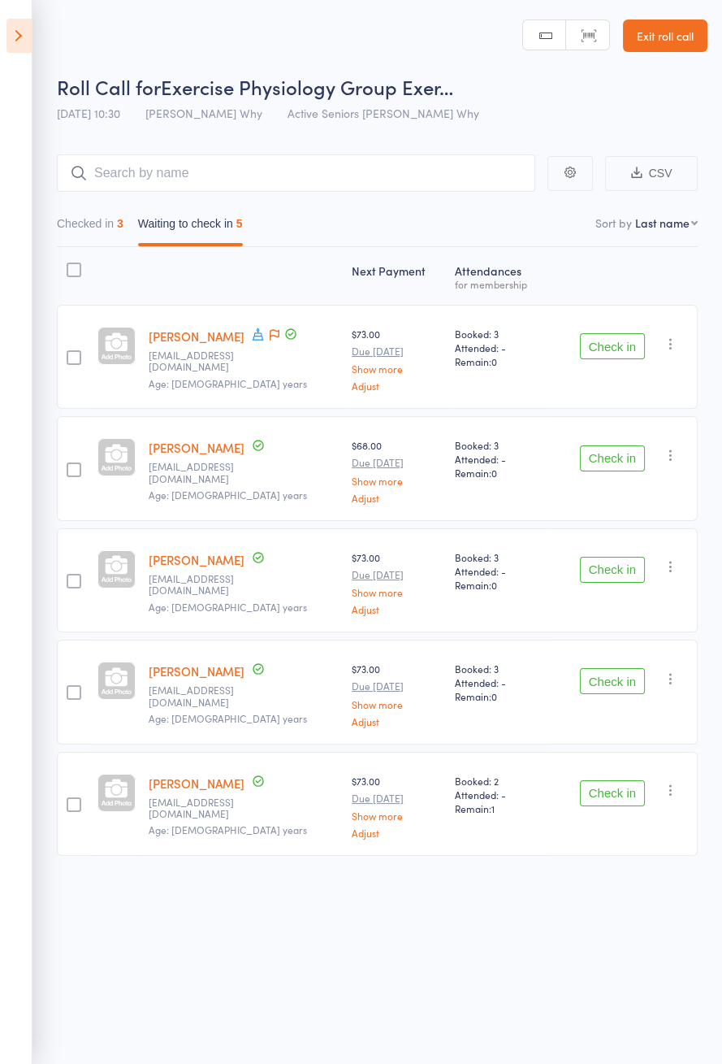
click at [599, 333] on button "Check in" at bounding box center [612, 346] width 65 height 26
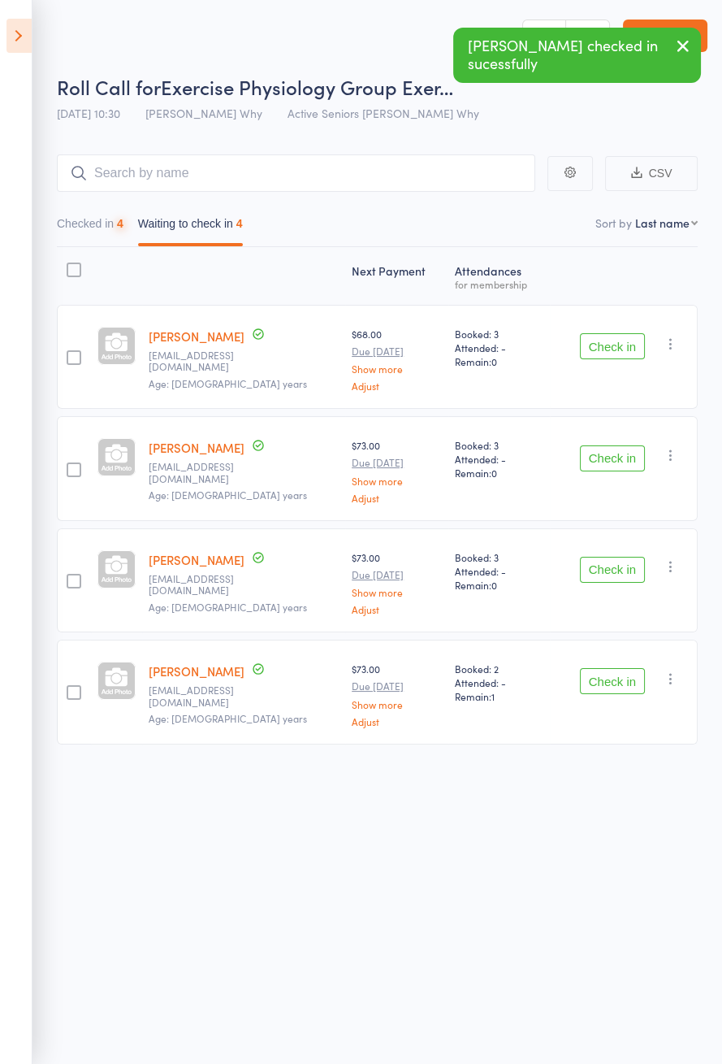
click at [601, 371] on div "Check in Check in Send message Add Note Add Task Add Flag Remove [PERSON_NAME] …" at bounding box center [624, 357] width 148 height 104
click at [604, 339] on button "Check in" at bounding box center [612, 346] width 65 height 26
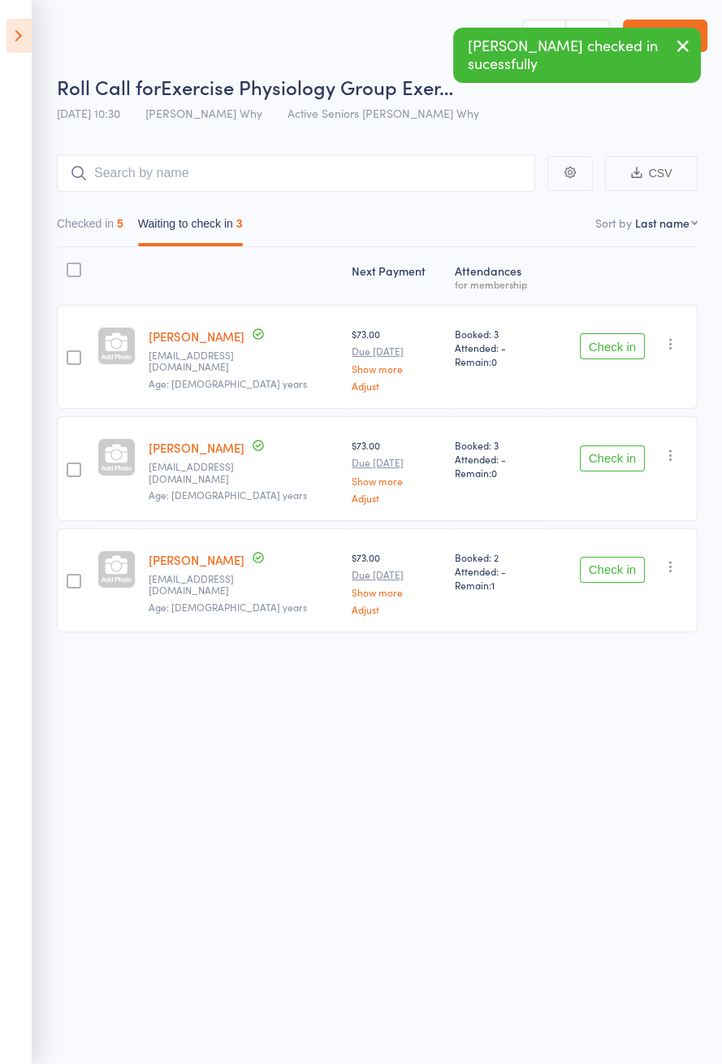
click at [603, 348] on button "Check in" at bounding box center [612, 346] width 65 height 26
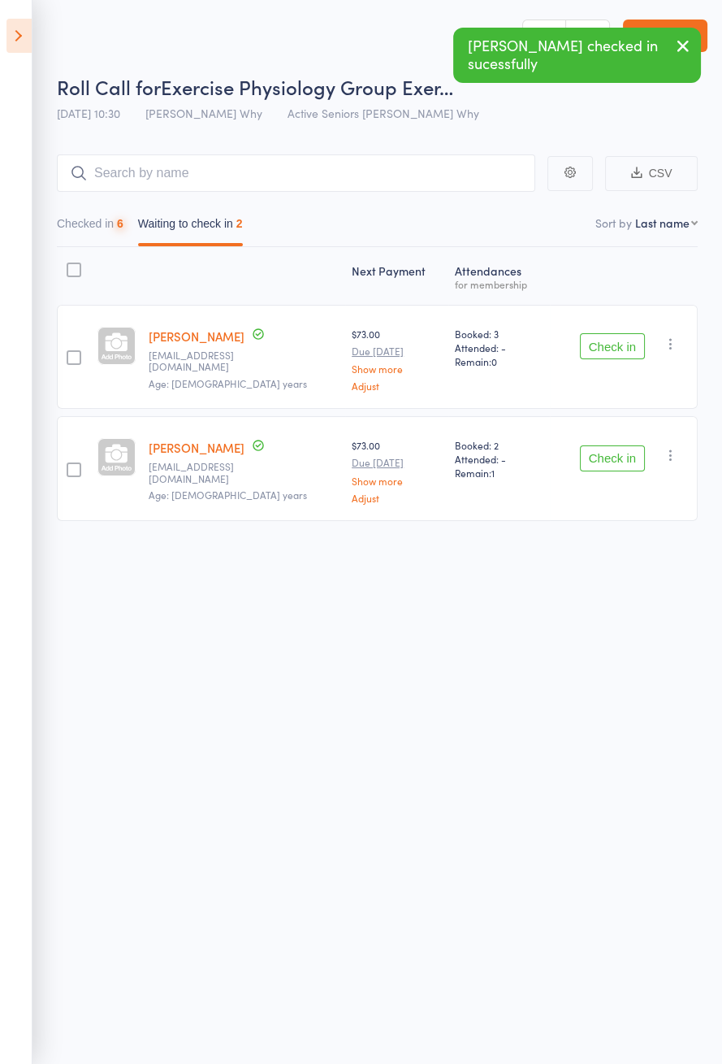
click at [601, 348] on button "Check in" at bounding box center [612, 346] width 65 height 26
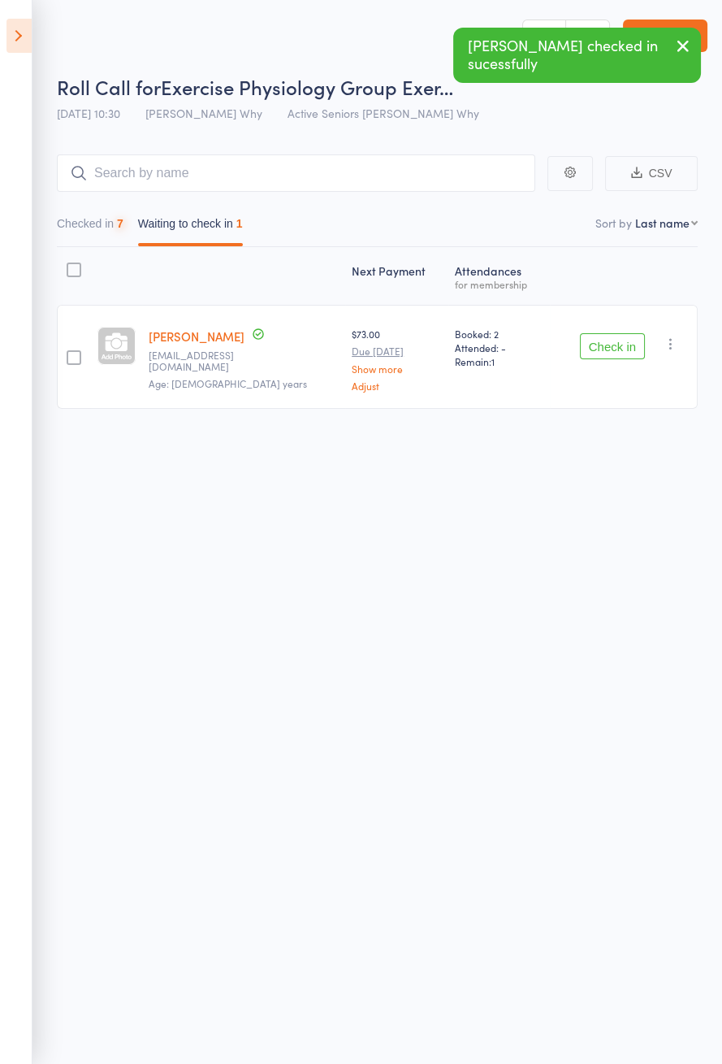
click at [610, 348] on button "Check in" at bounding box center [612, 346] width 65 height 26
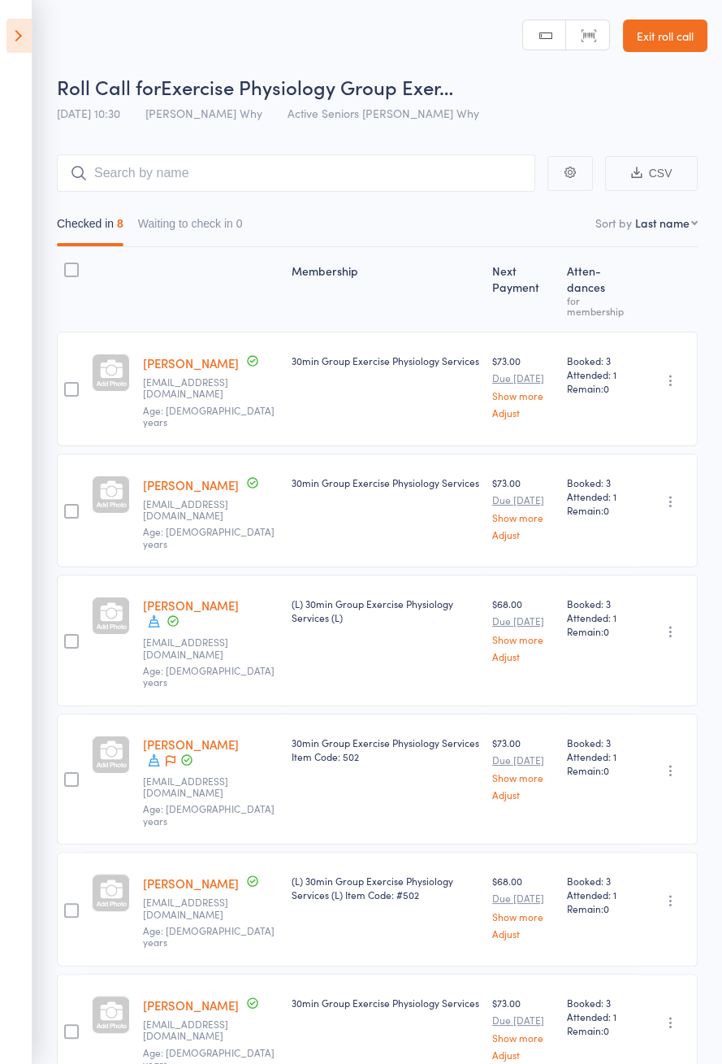
click at [28, 46] on icon at bounding box center [19, 36] width 25 height 34
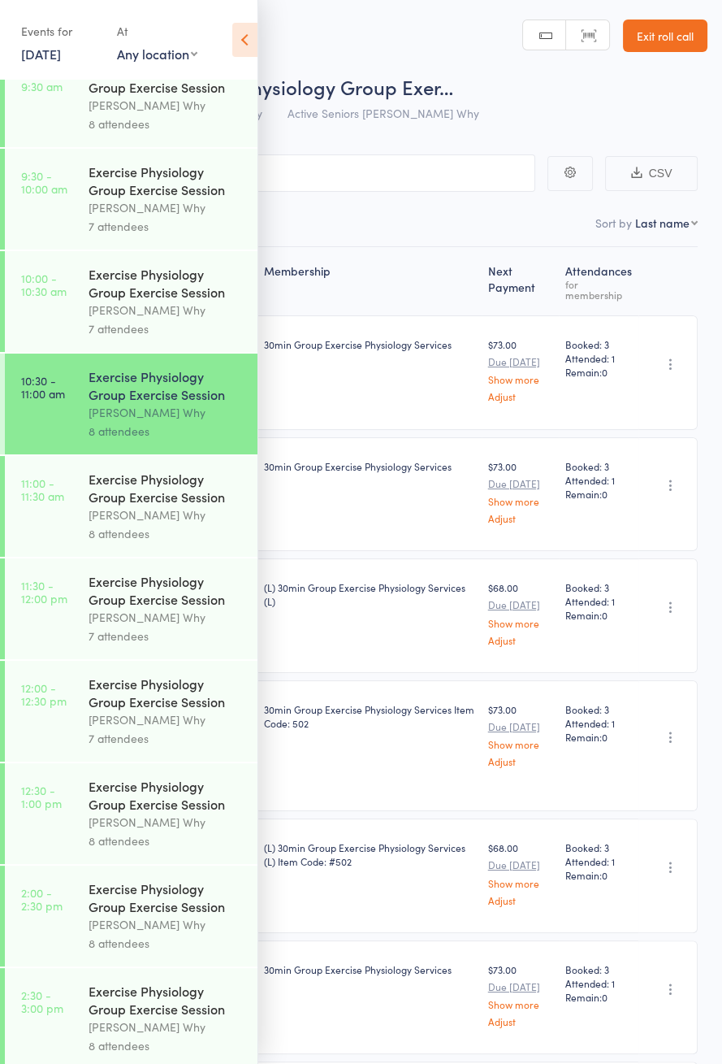
scroll to position [541, 0]
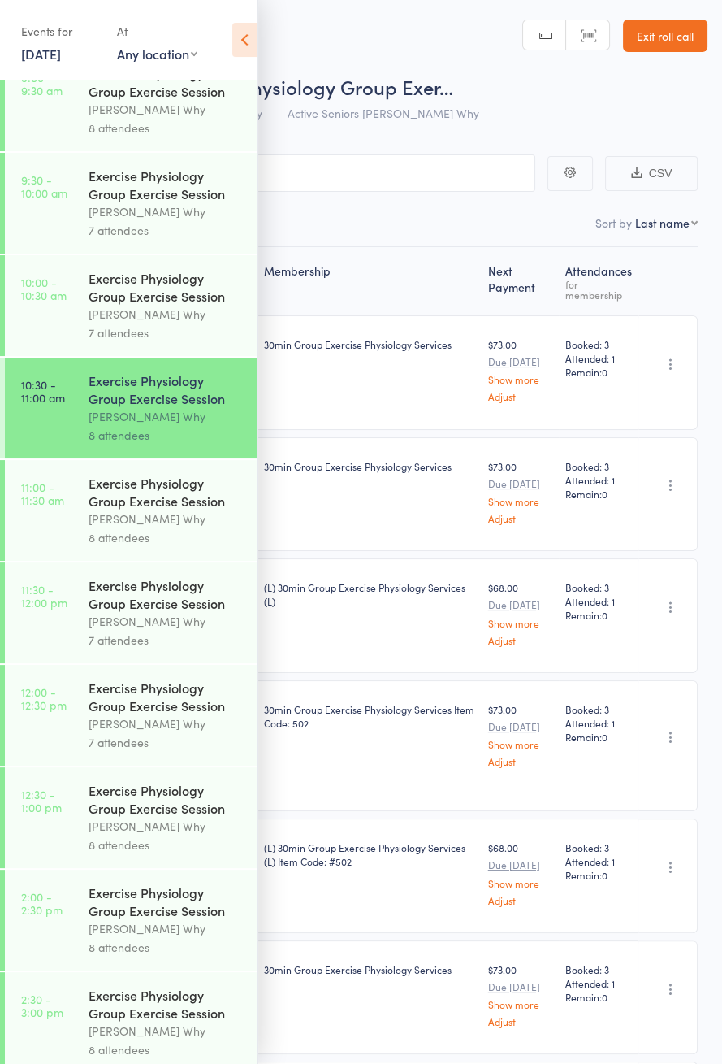
click at [157, 509] on div "Exercise Physiology Group Exercise Session" at bounding box center [166, 492] width 155 height 36
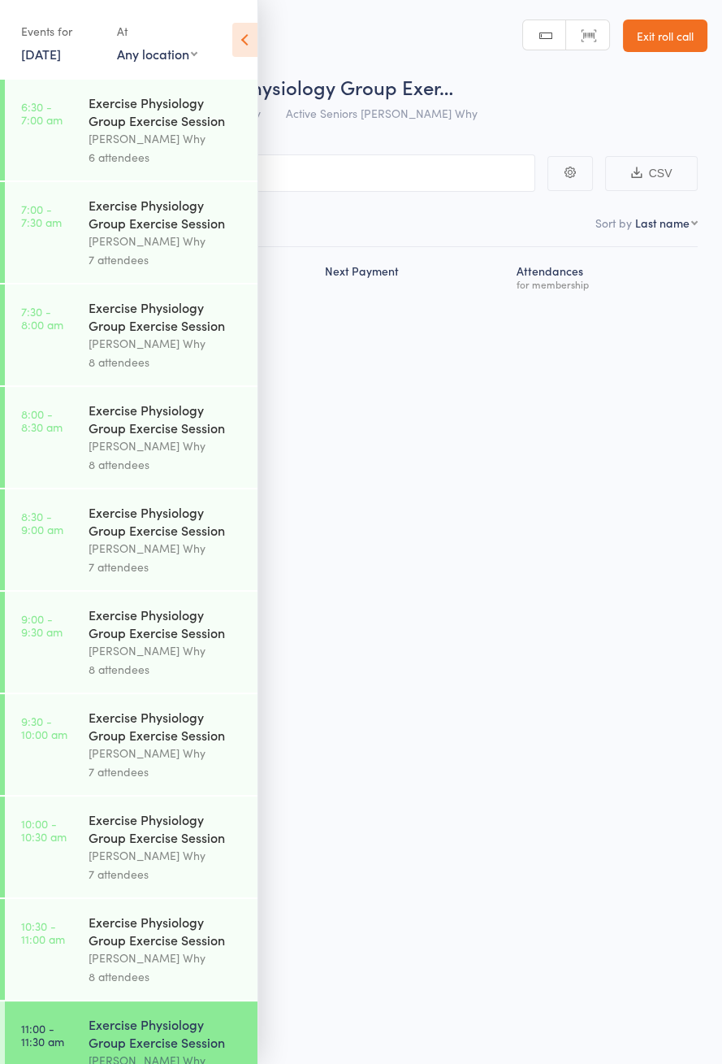
click at [240, 54] on icon at bounding box center [244, 40] width 25 height 34
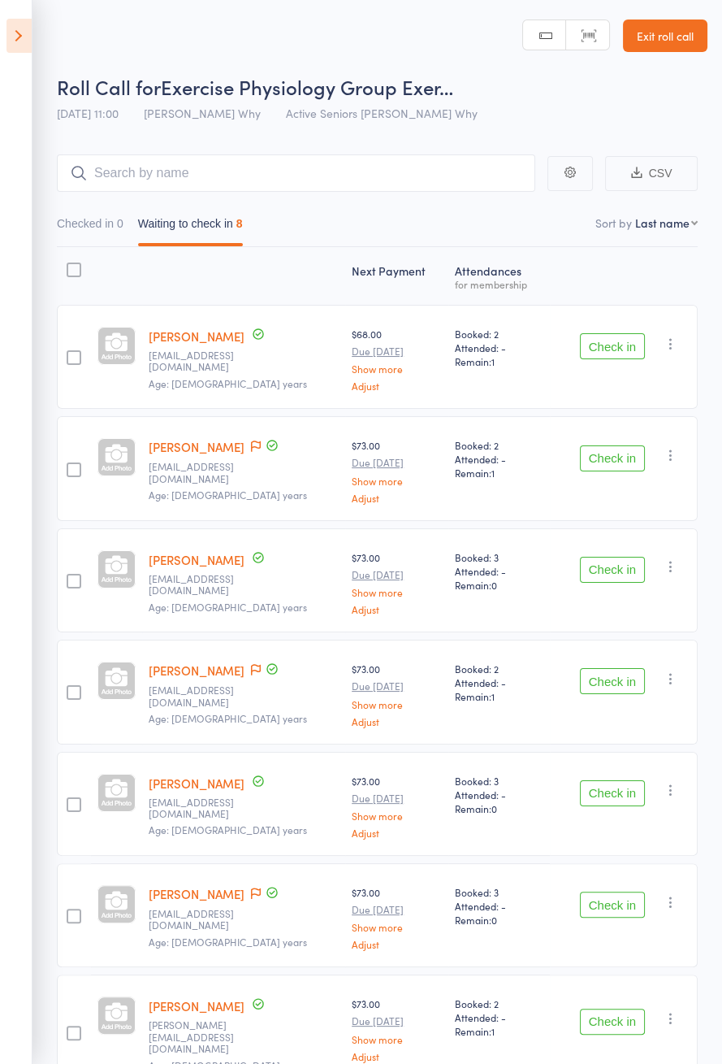
click at [29, 29] on icon at bounding box center [19, 36] width 25 height 34
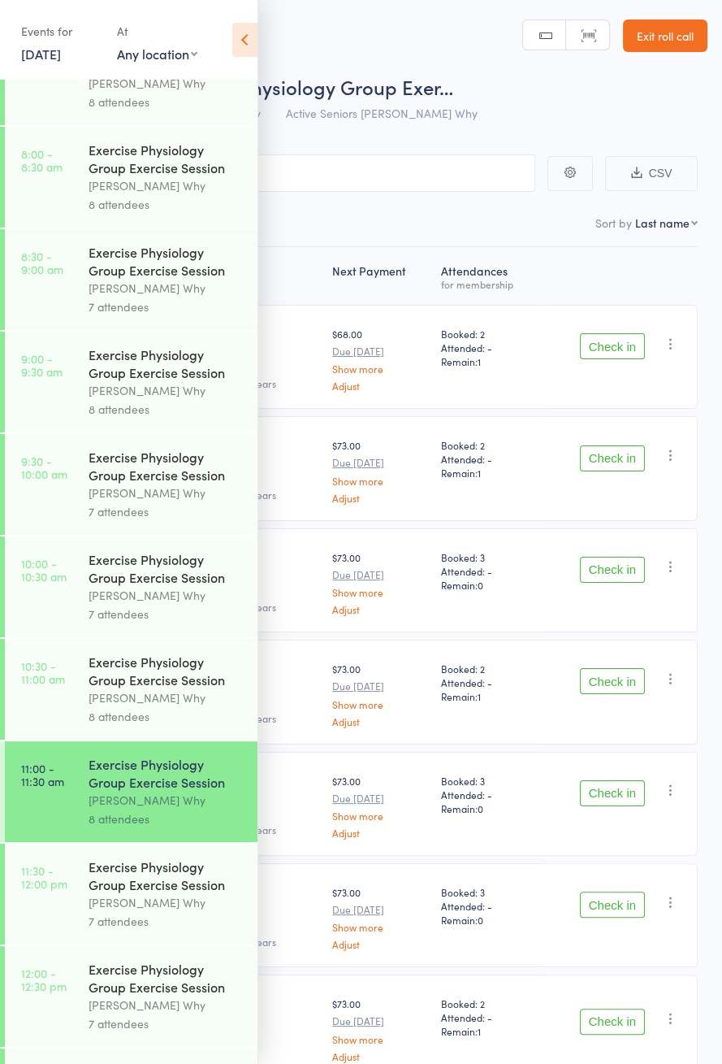
scroll to position [810, 0]
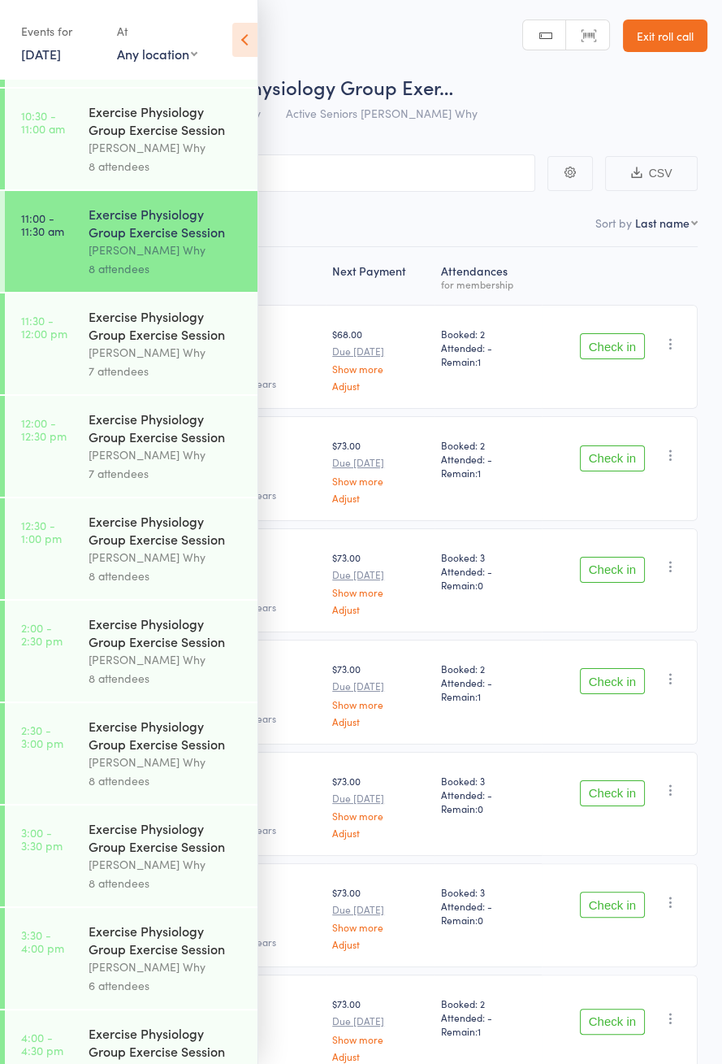
click at [184, 343] on div "Exercise Physiology Group Exercise Session" at bounding box center [166, 325] width 155 height 36
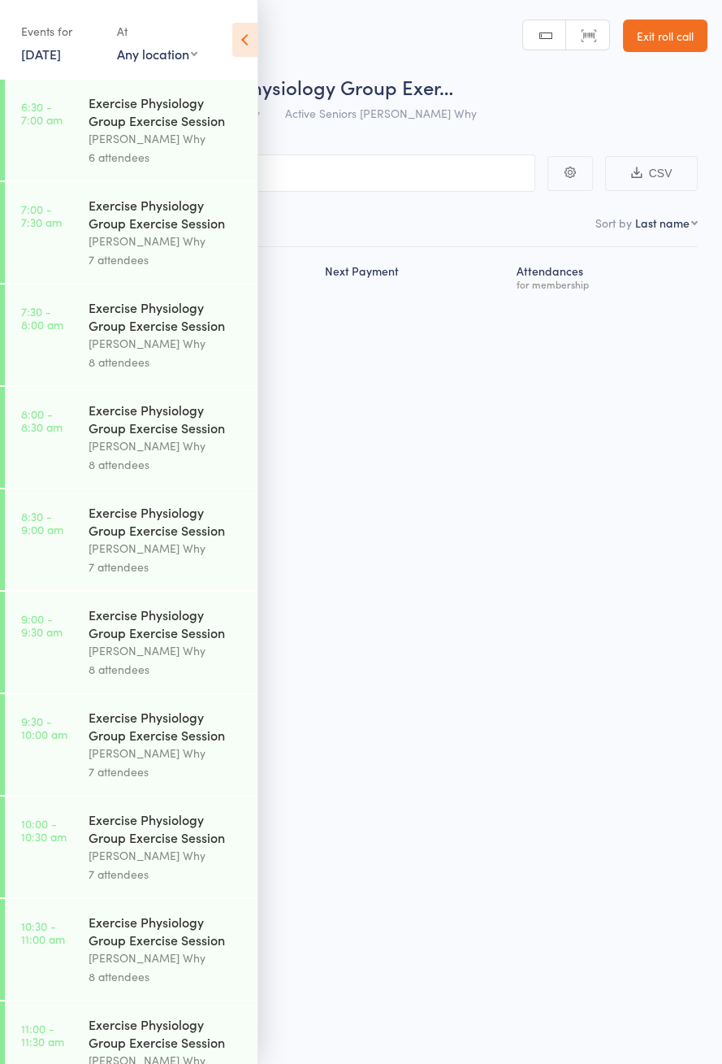
click at [249, 46] on icon at bounding box center [244, 40] width 25 height 34
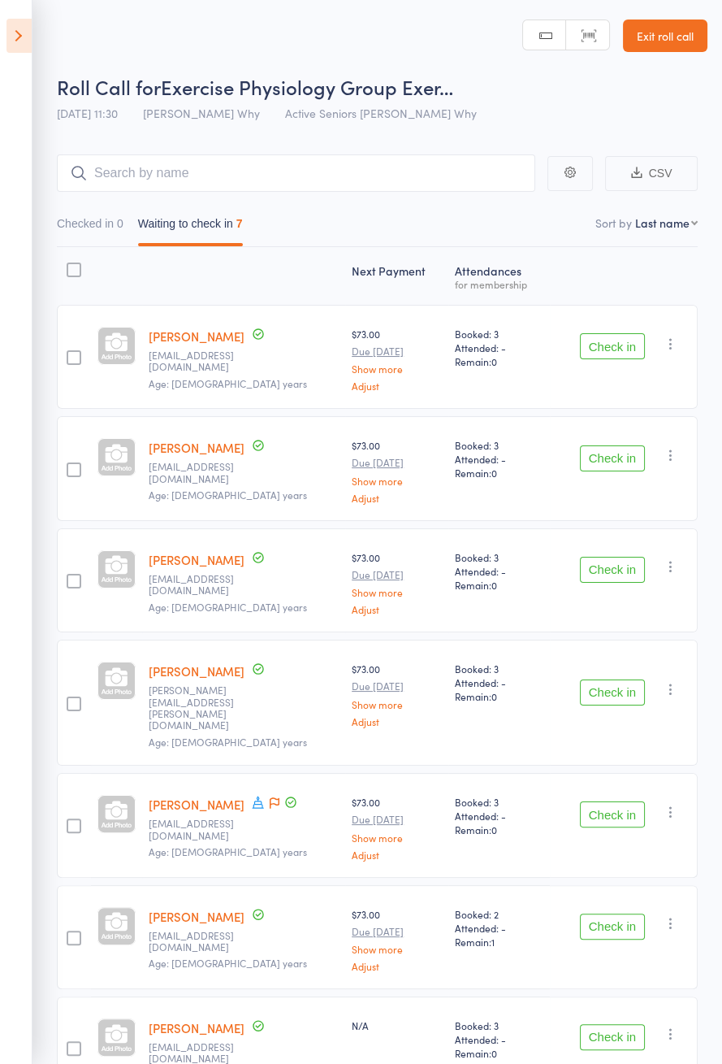
click at [253, 795] on icon at bounding box center [258, 802] width 15 height 15
click at [22, 41] on icon at bounding box center [19, 36] width 25 height 34
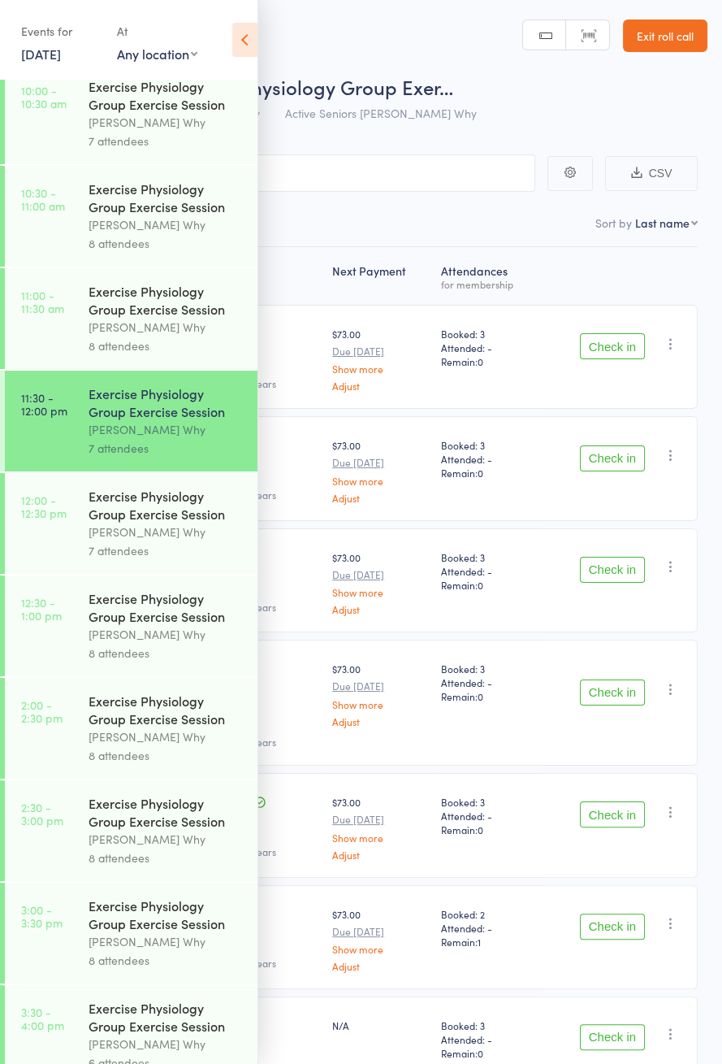
scroll to position [717, 0]
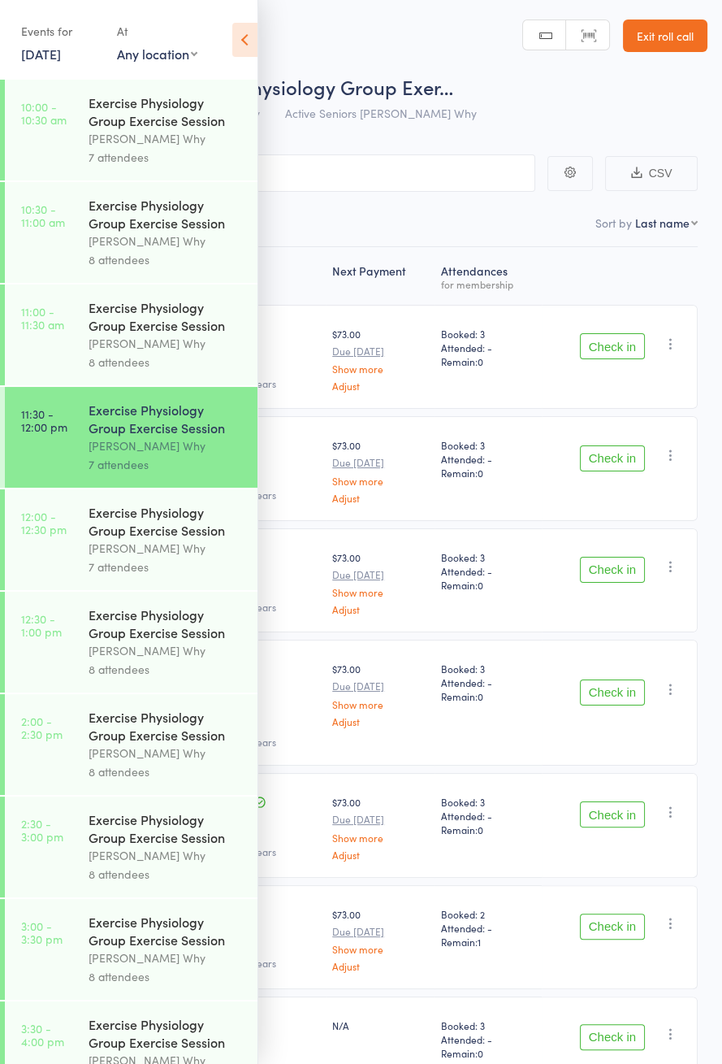
click at [39, 331] on time "11:00 - 11:30 am" at bounding box center [42, 318] width 43 height 26
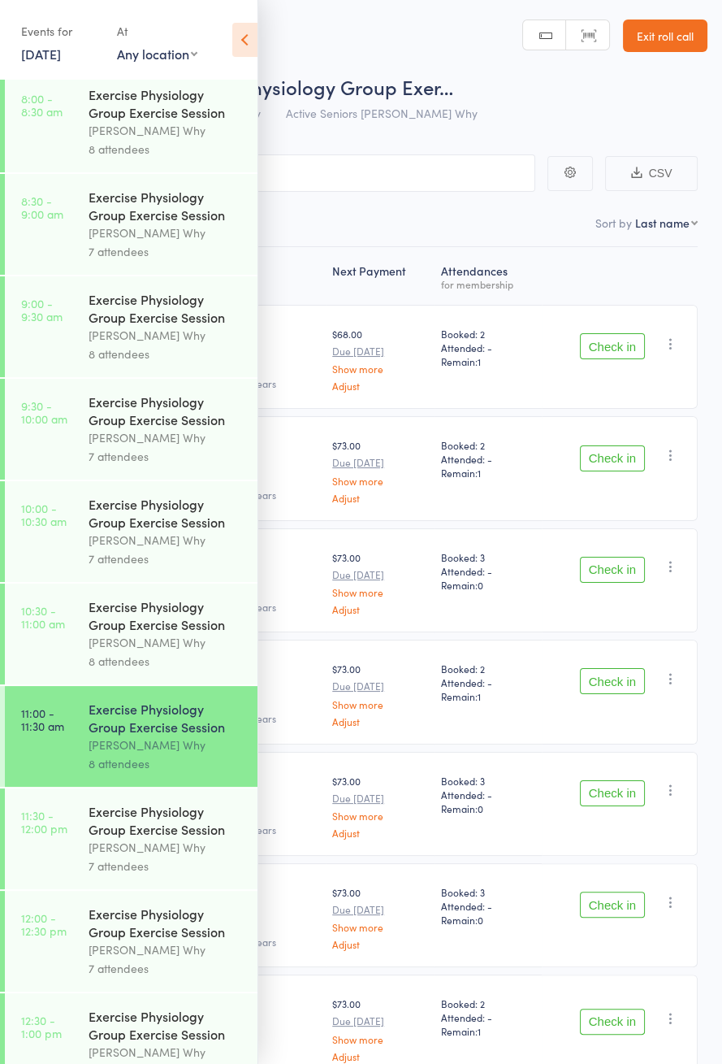
scroll to position [327, 0]
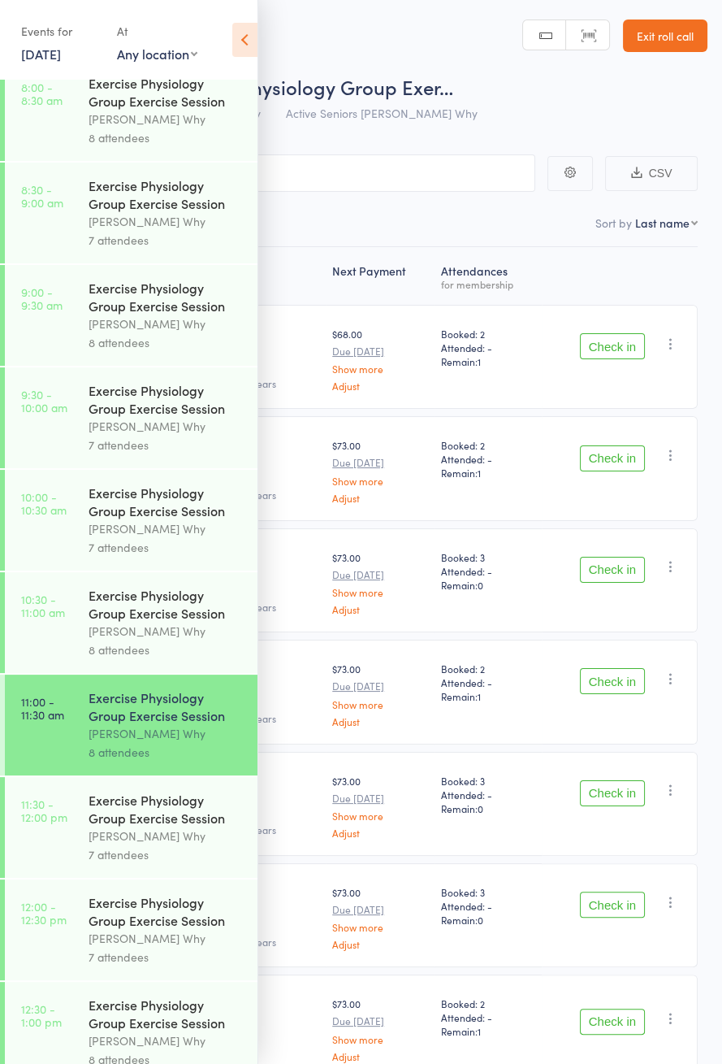
click at [76, 606] on link "10:30 - 11:00 am Exercise Physiology Group Exercise Session [PERSON_NAME] Why 8…" at bounding box center [131, 622] width 253 height 101
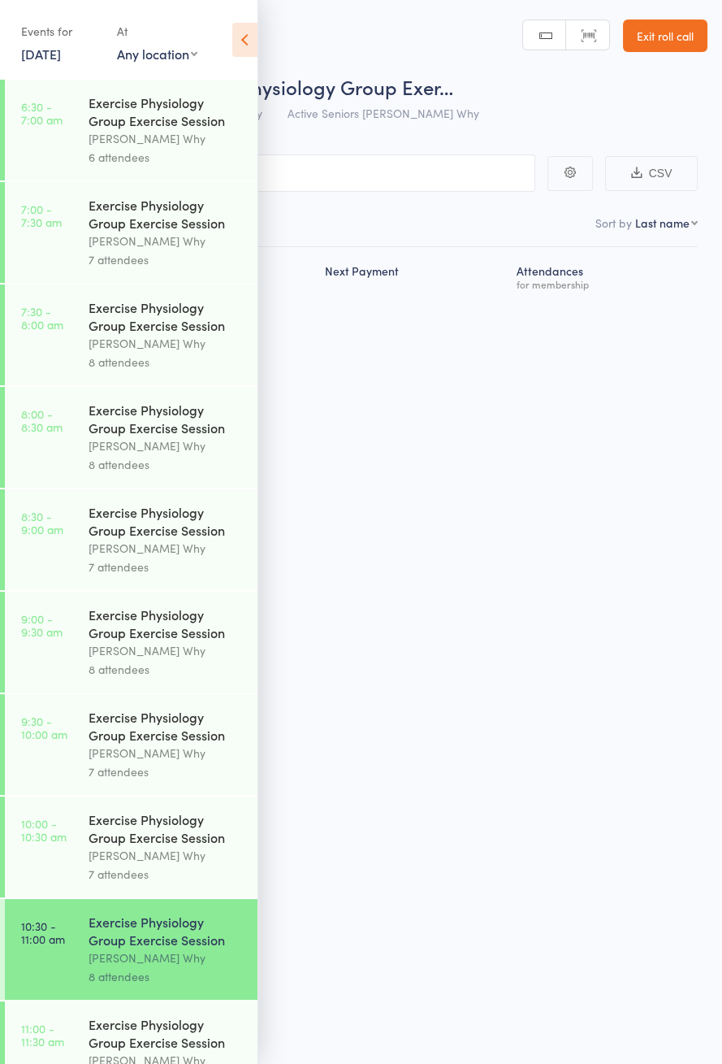
click at [245, 41] on icon at bounding box center [244, 40] width 25 height 34
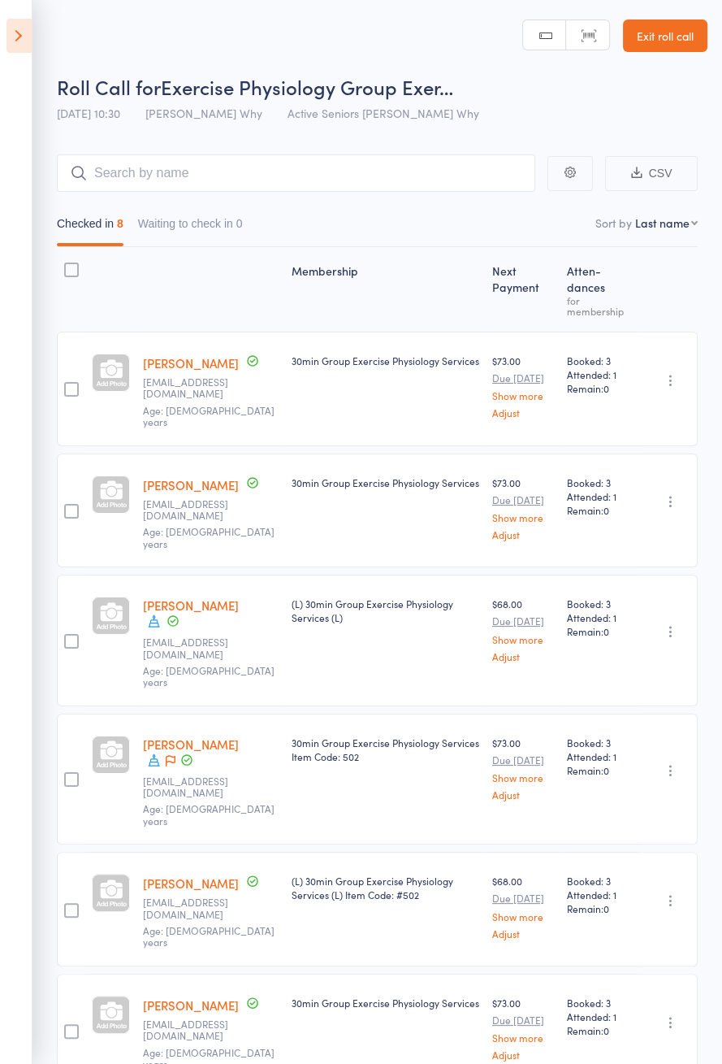
click at [151, 613] on icon at bounding box center [154, 620] width 15 height 15
click at [153, 752] on icon at bounding box center [154, 759] width 15 height 15
click at [169, 613] on icon at bounding box center [173, 620] width 15 height 15
click at [155, 613] on icon at bounding box center [154, 620] width 15 height 15
click at [28, 44] on icon at bounding box center [19, 36] width 25 height 34
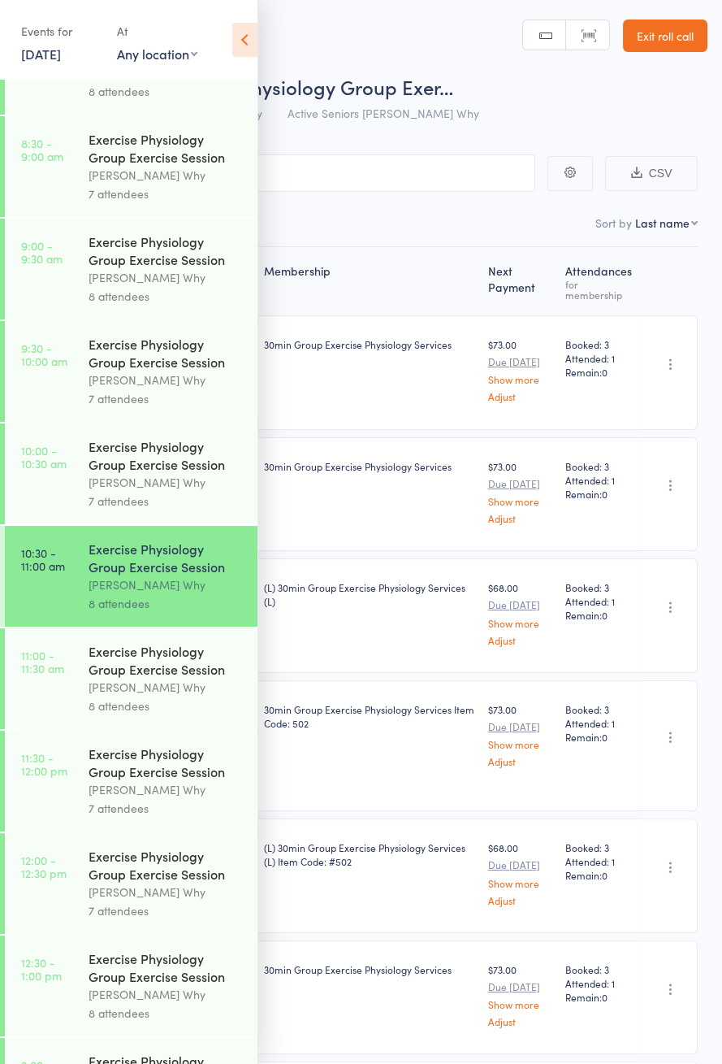
scroll to position [748, 0]
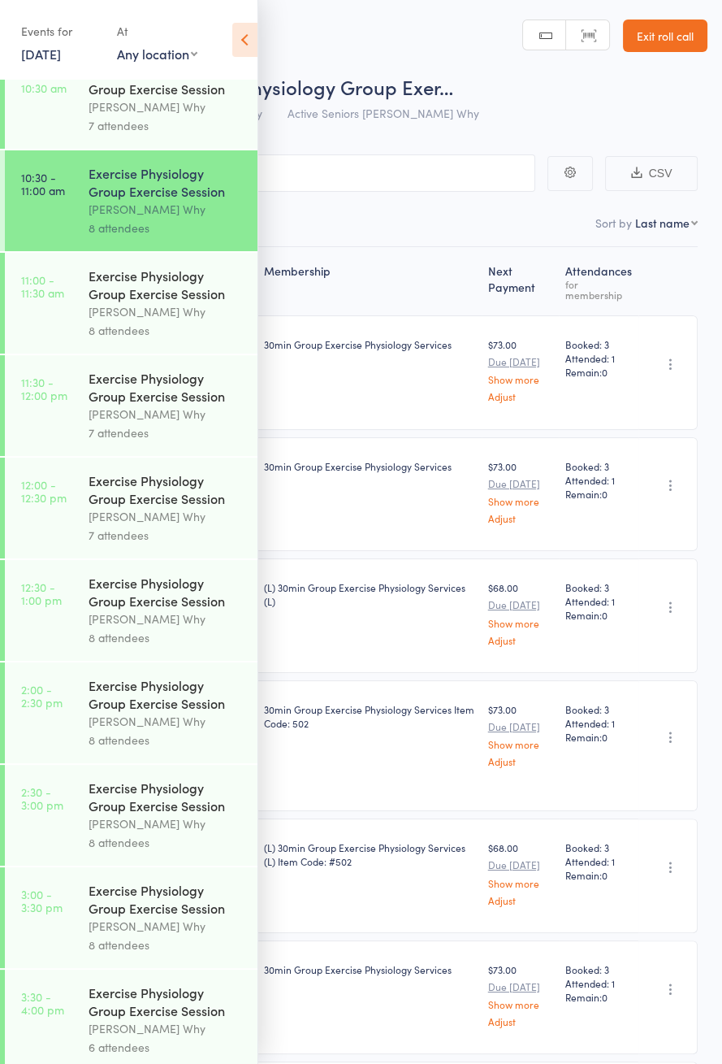
click at [55, 320] on link "11:00 - 11:30 am Exercise Physiology Group Exercise Session [PERSON_NAME] Why 8…" at bounding box center [131, 303] width 253 height 101
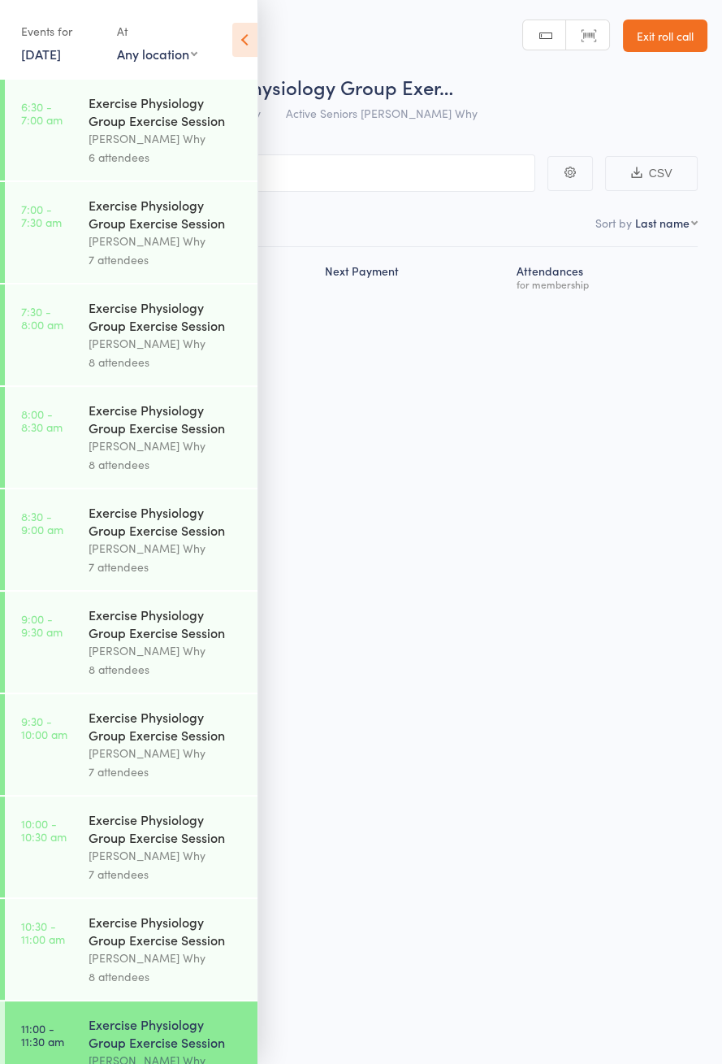
click at [232, 41] on icon at bounding box center [244, 40] width 25 height 34
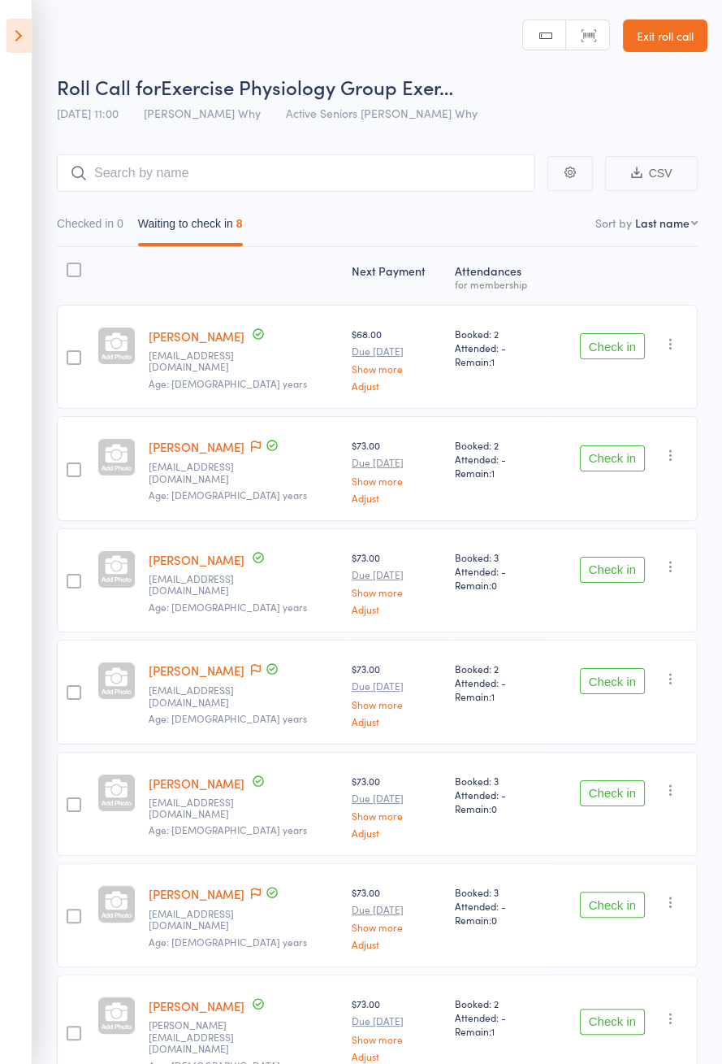
click at [251, 444] on icon at bounding box center [256, 445] width 10 height 11
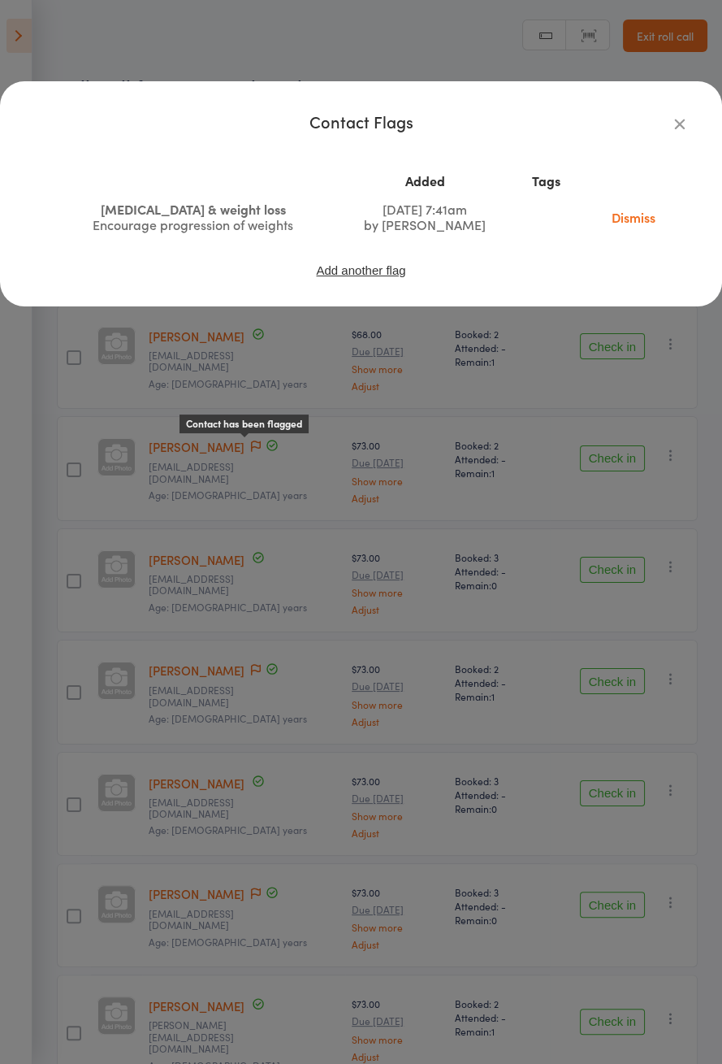
click at [123, 589] on div "Contact Flags Added Tags [MEDICAL_DATA] & weight loss Encourage progression of …" at bounding box center [361, 532] width 722 height 1064
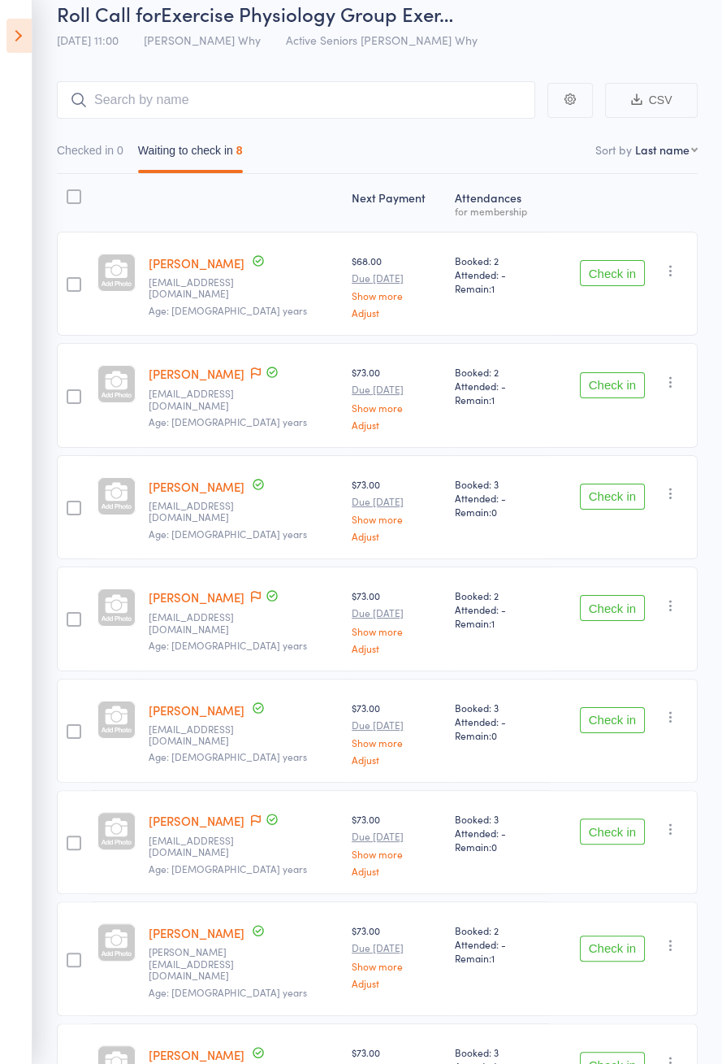
scroll to position [114, 0]
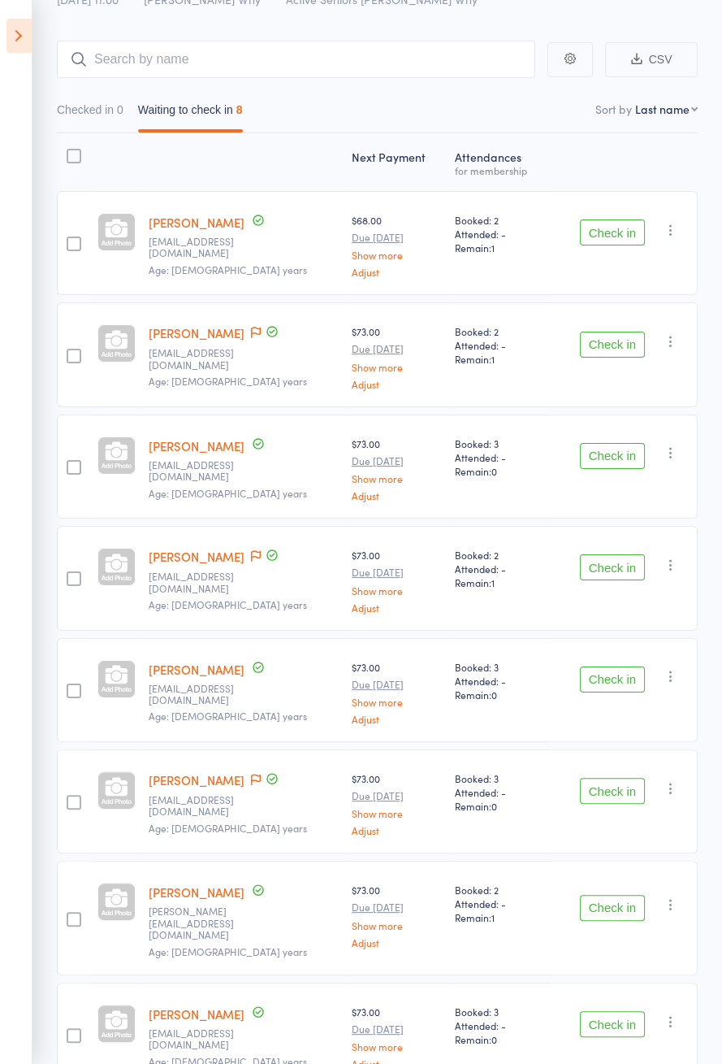
click at [596, 447] on button "Check in" at bounding box center [612, 456] width 65 height 26
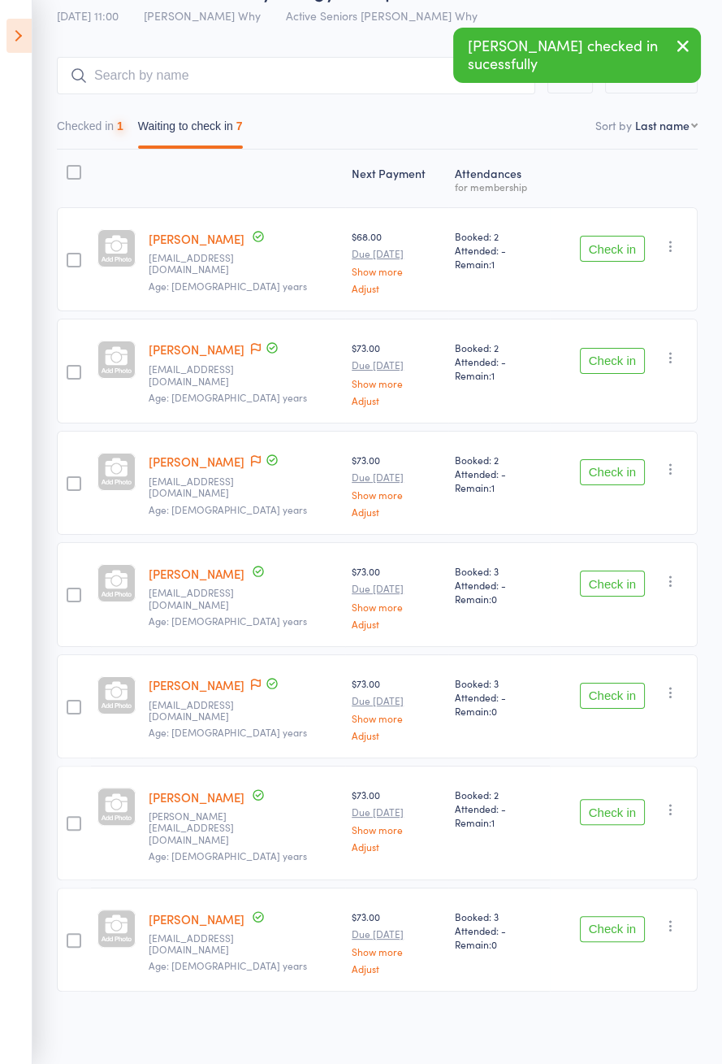
scroll to position [3, 0]
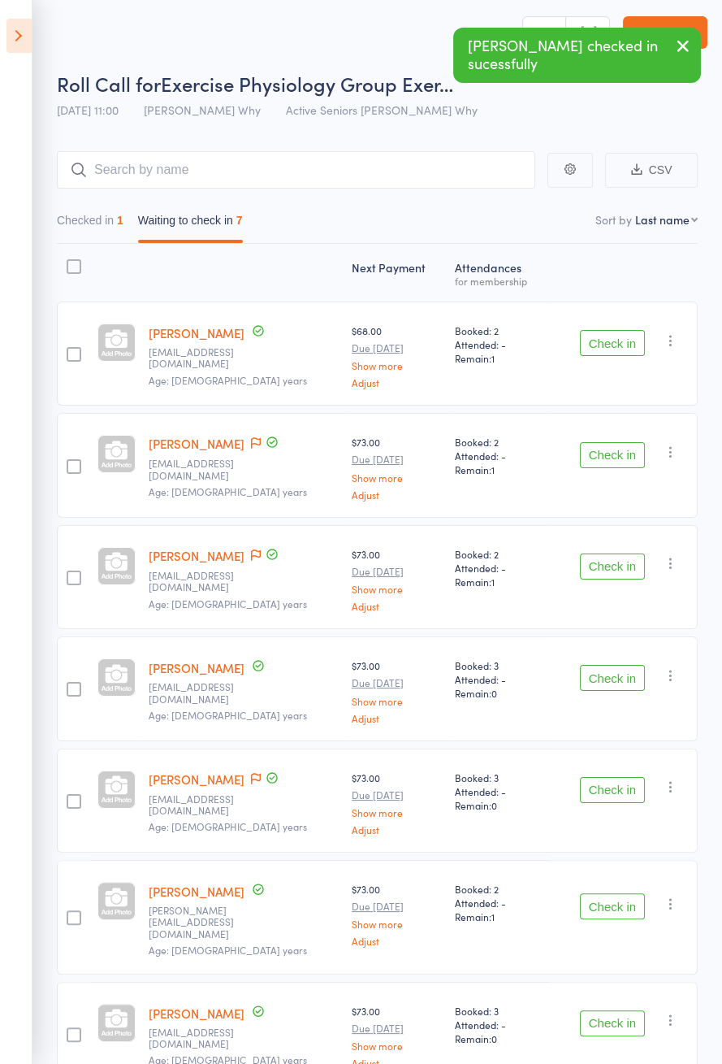
click at [595, 445] on button "Check in" at bounding box center [612, 455] width 65 height 26
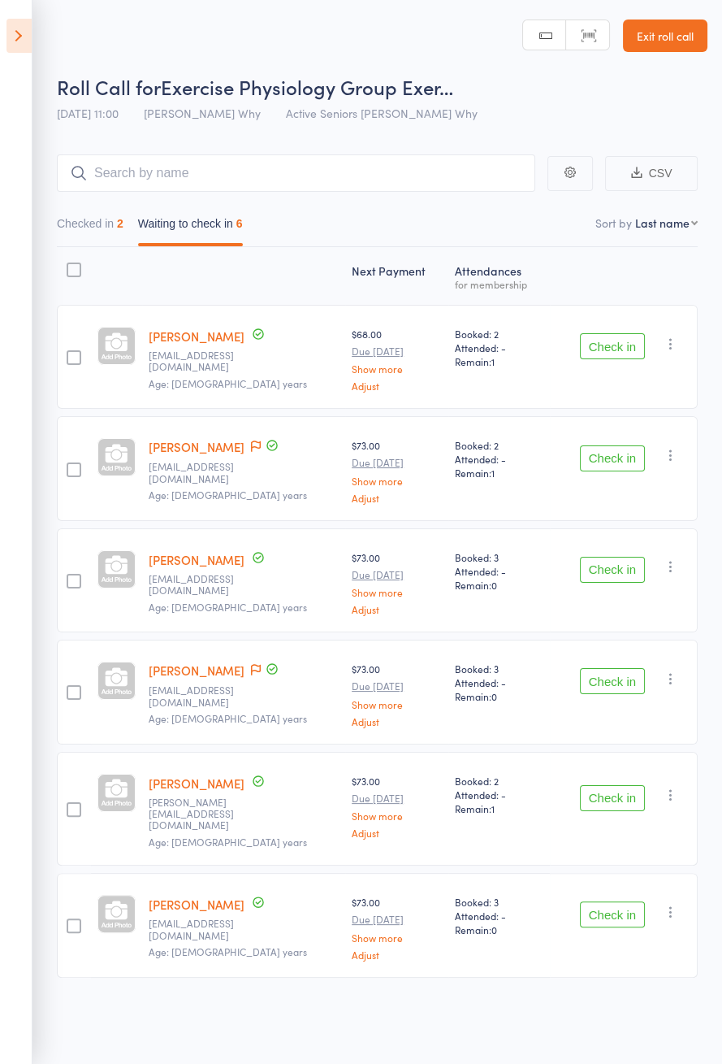
click at [261, 440] on icon at bounding box center [256, 445] width 10 height 11
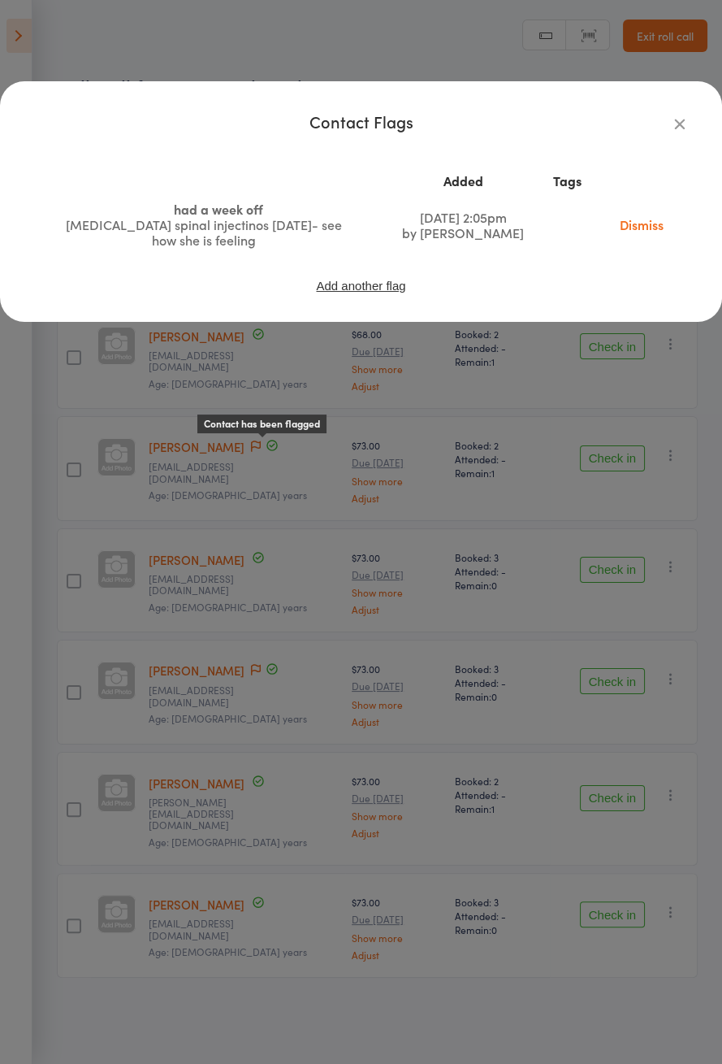
click at [203, 578] on div "Contact Flags Added Tags had a week off [MEDICAL_DATA] spinal injectinos [DATE]…" at bounding box center [361, 532] width 722 height 1064
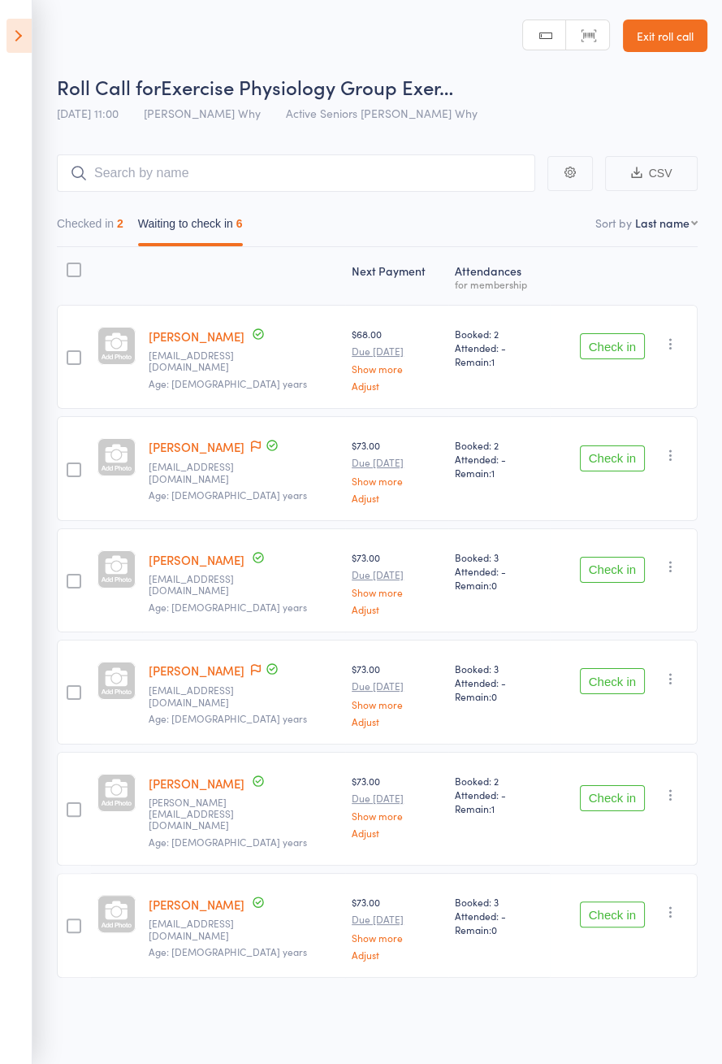
click at [261, 664] on icon at bounding box center [256, 669] width 10 height 11
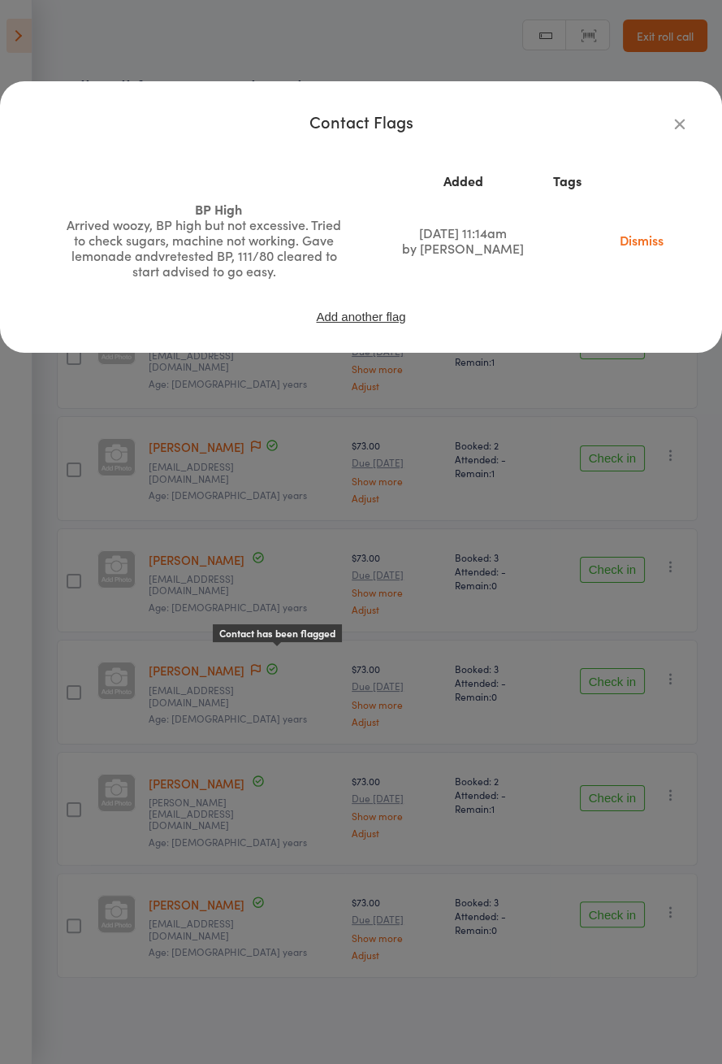
click at [176, 520] on div "Contact Flags Added Tags BP High Arrived woozy, [GEOGRAPHIC_DATA] high but not …" at bounding box center [361, 532] width 722 height 1064
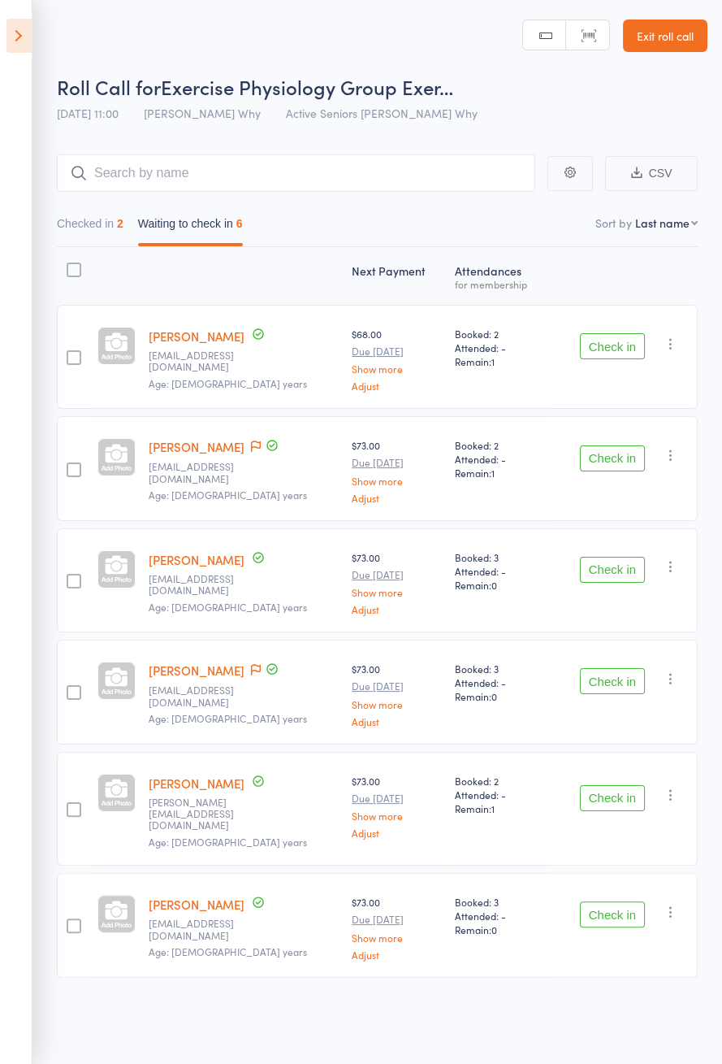
click at [641, 356] on button "Check in" at bounding box center [612, 346] width 65 height 26
click at [625, 368] on div "Check in Check in Send message Add Note Add Task Add Flag Remove [PERSON_NAME] …" at bounding box center [624, 357] width 148 height 104
click at [629, 445] on button "Check in" at bounding box center [612, 458] width 65 height 26
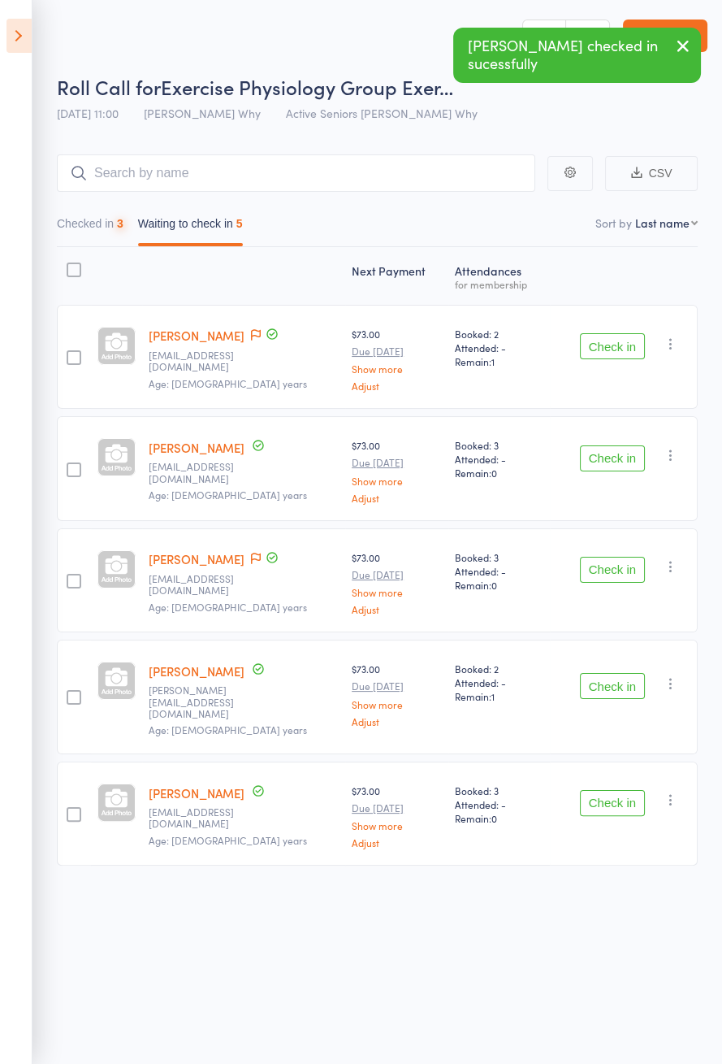
click at [631, 350] on button "Check in" at bounding box center [612, 346] width 65 height 26
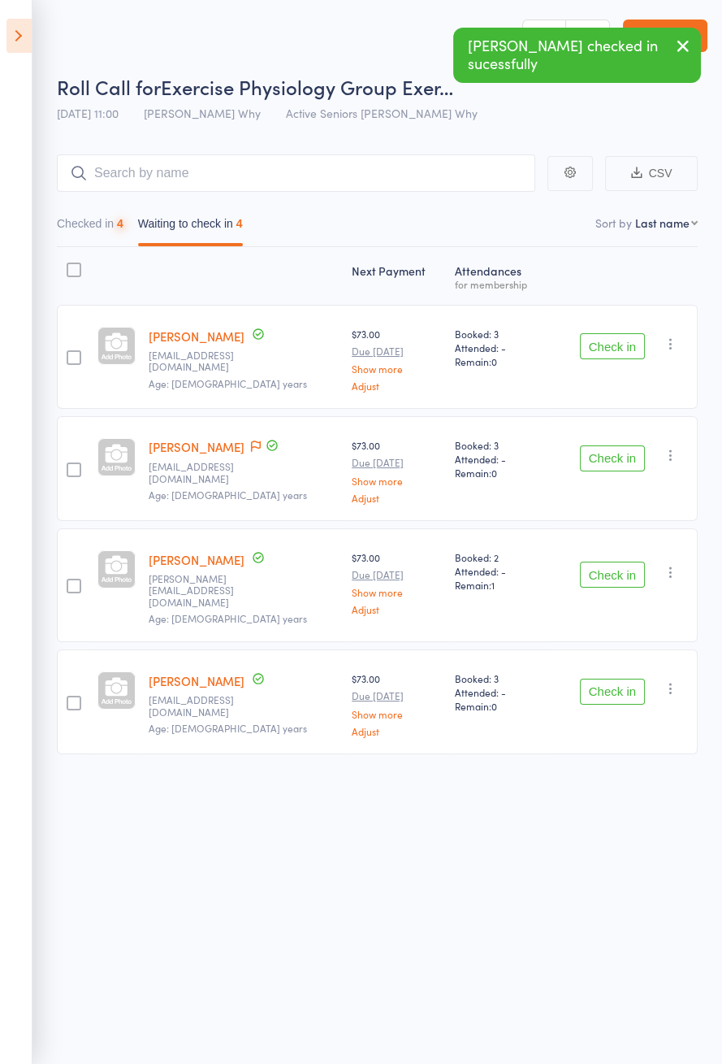
click at [627, 348] on button "Check in" at bounding box center [612, 346] width 65 height 26
click at [631, 351] on button "Check in" at bounding box center [612, 346] width 65 height 26
click at [633, 445] on button "Check in" at bounding box center [612, 458] width 65 height 26
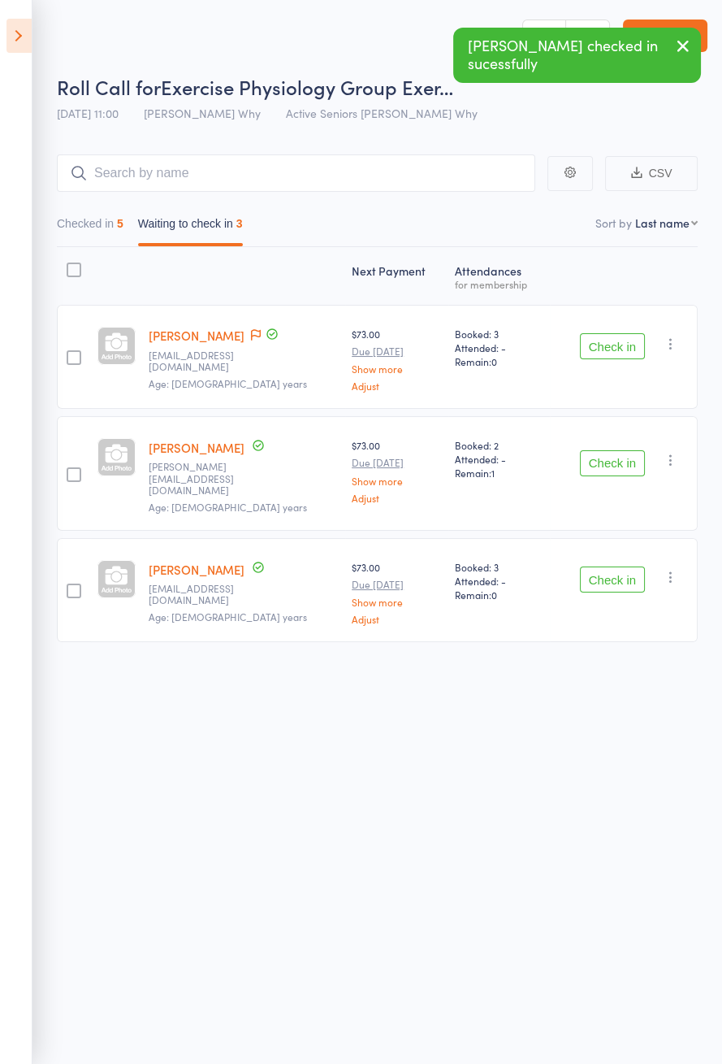
click at [627, 348] on button "Check in" at bounding box center [612, 346] width 65 height 26
click at [626, 450] on button "Check in" at bounding box center [612, 463] width 65 height 26
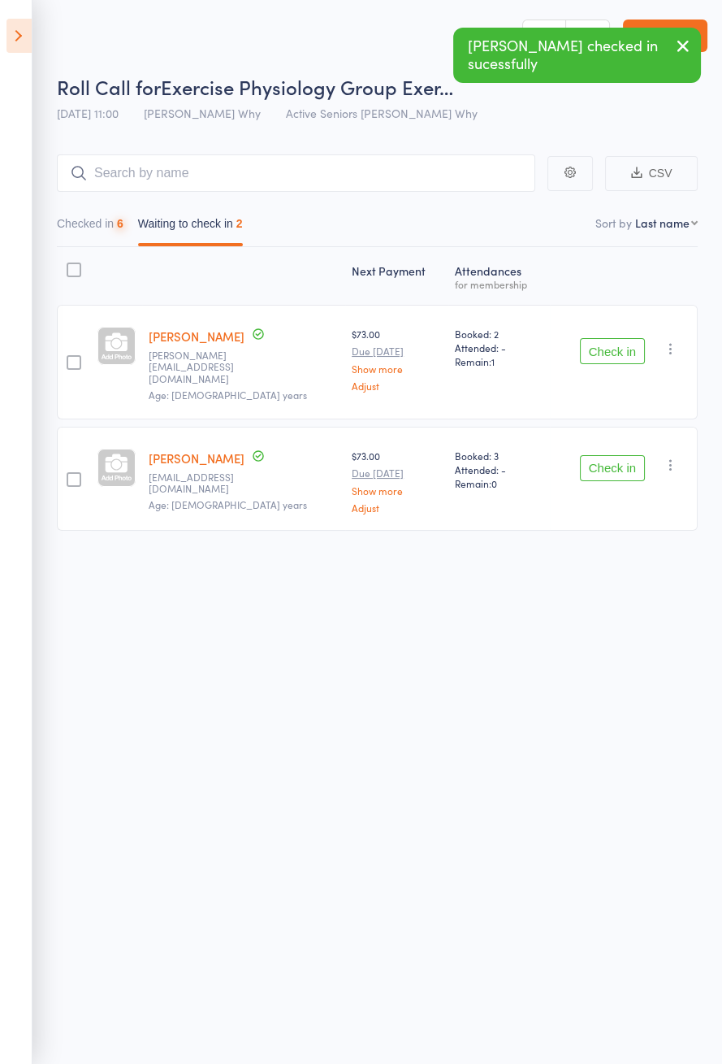
click at [627, 350] on button "Check in" at bounding box center [612, 351] width 65 height 26
click at [627, 351] on button "Check in" at bounding box center [612, 351] width 65 height 26
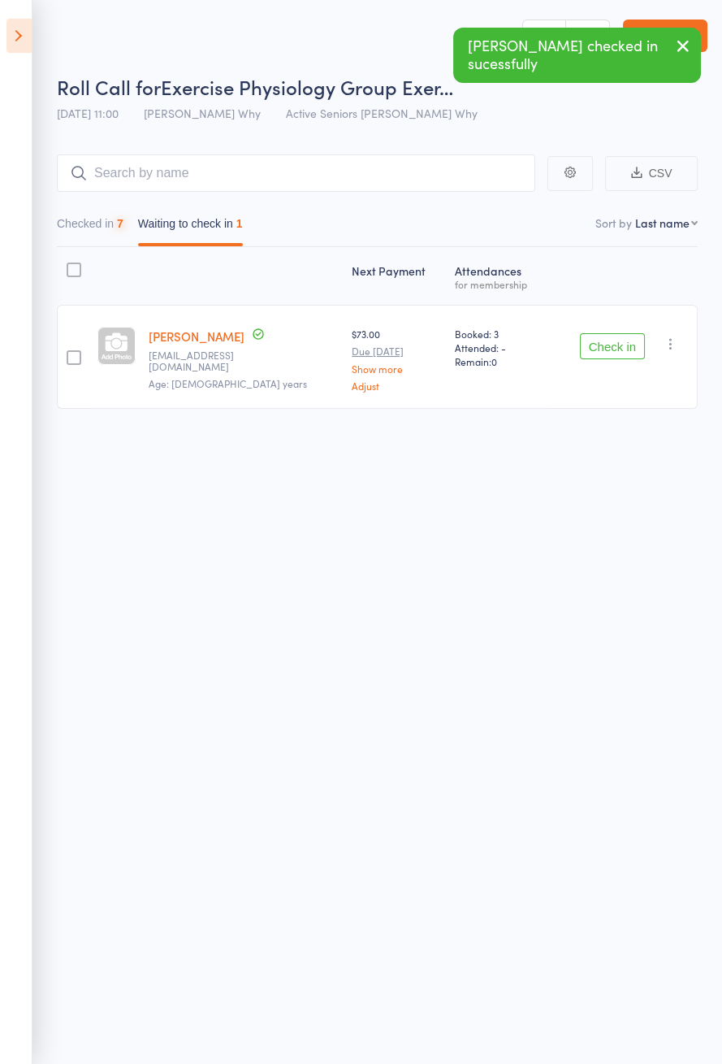
click at [627, 349] on button "Check in" at bounding box center [612, 346] width 65 height 26
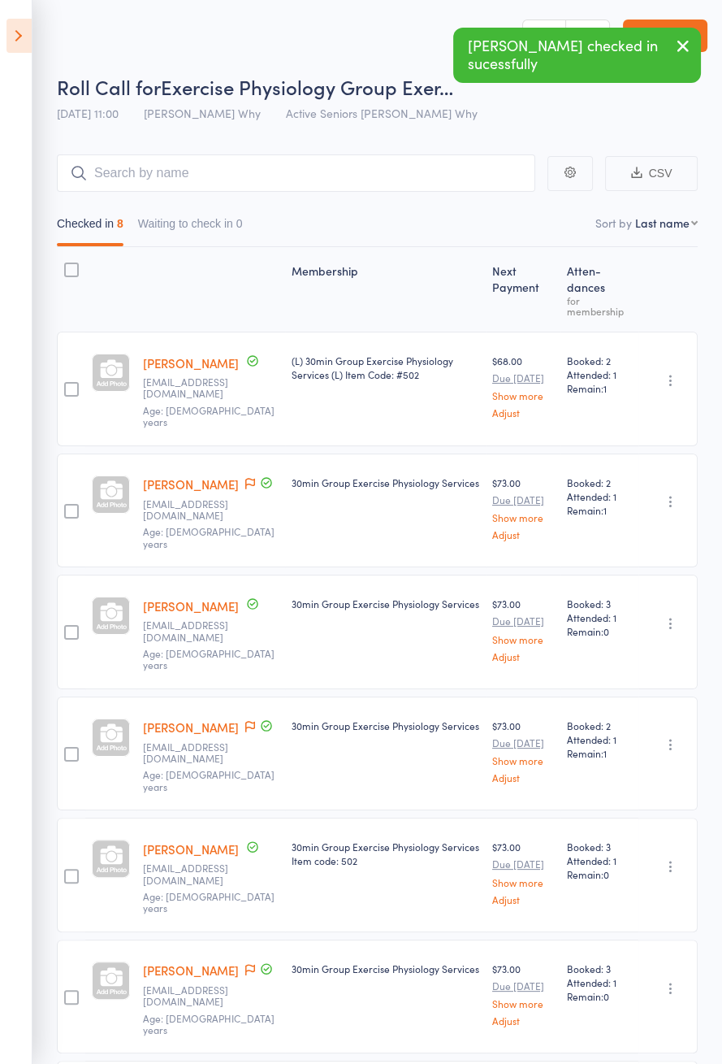
click at [14, 50] on icon at bounding box center [19, 36] width 25 height 34
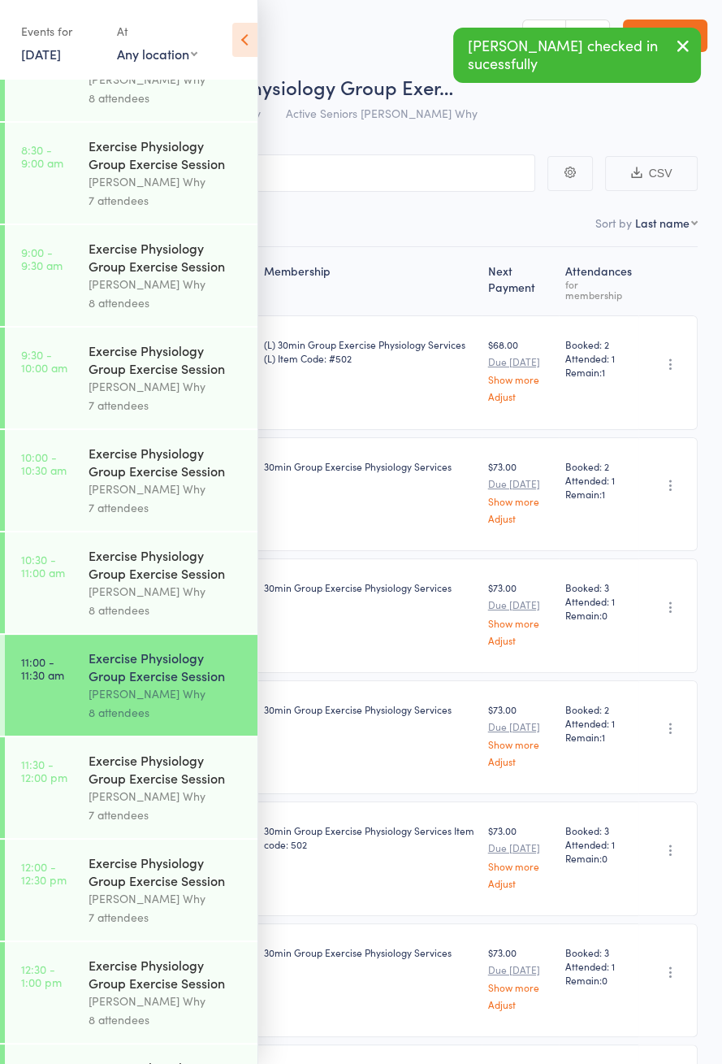
scroll to position [810, 0]
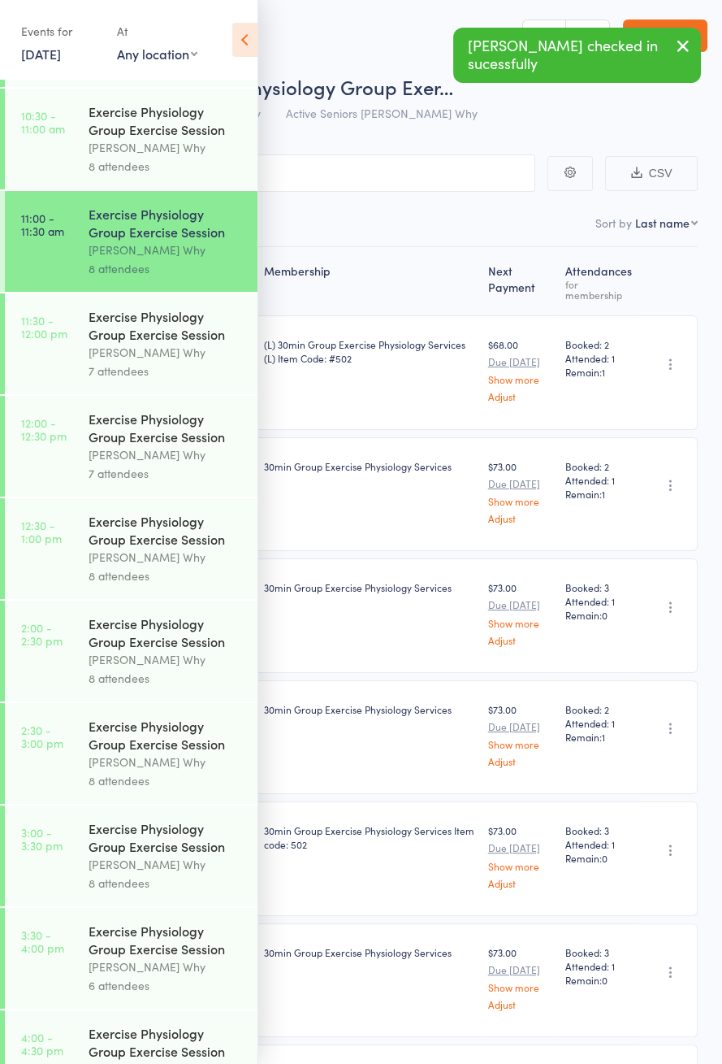
click at [182, 379] on div "7 attendees" at bounding box center [166, 371] width 155 height 19
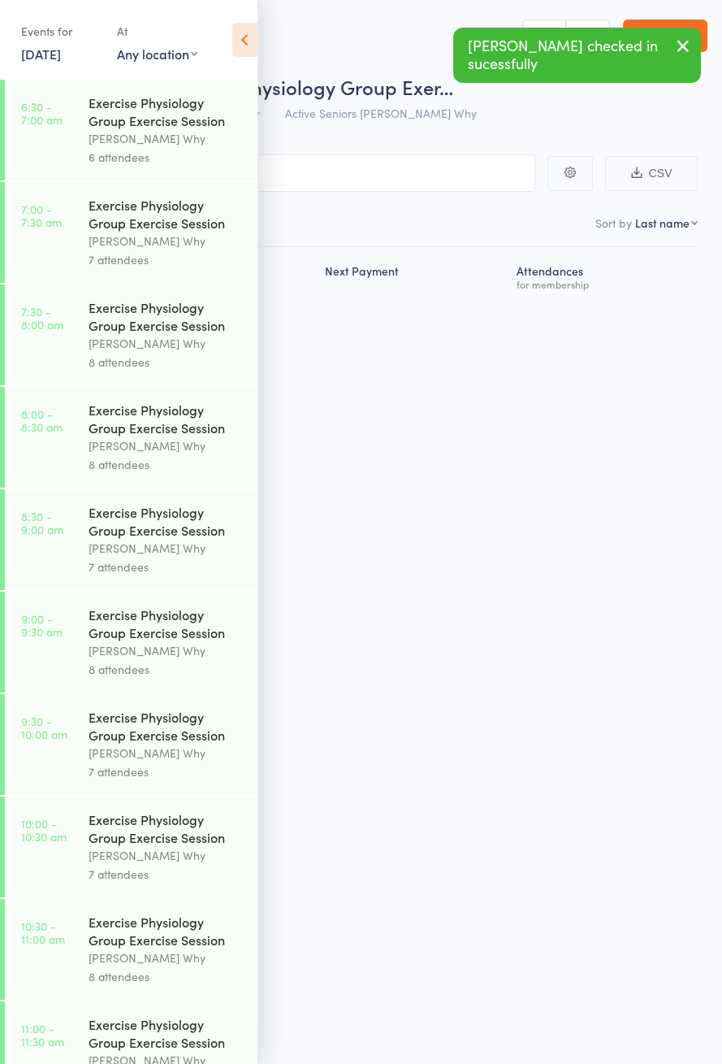
click at [241, 41] on icon at bounding box center [244, 40] width 25 height 34
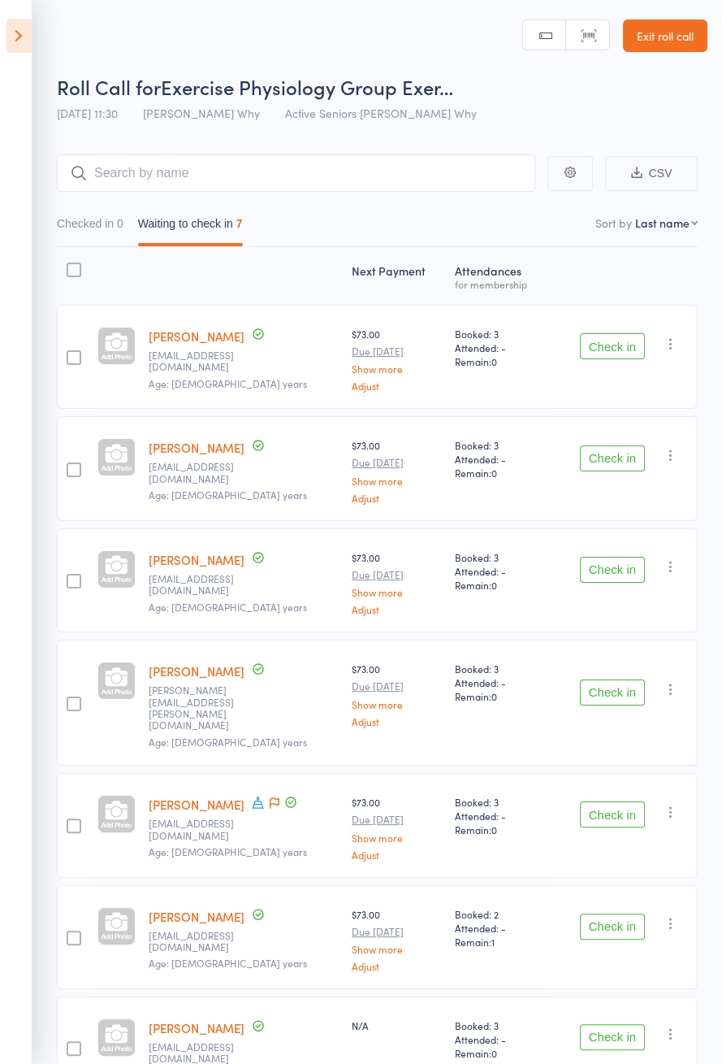
click at [257, 795] on icon at bounding box center [258, 802] width 15 height 15
click at [284, 643] on div "[PERSON_NAME] [PERSON_NAME][EMAIL_ADDRESS][PERSON_NAME][DOMAIN_NAME] Age: [DEMO…" at bounding box center [244, 702] width 204 height 126
click at [618, 351] on button "Check in" at bounding box center [612, 346] width 65 height 26
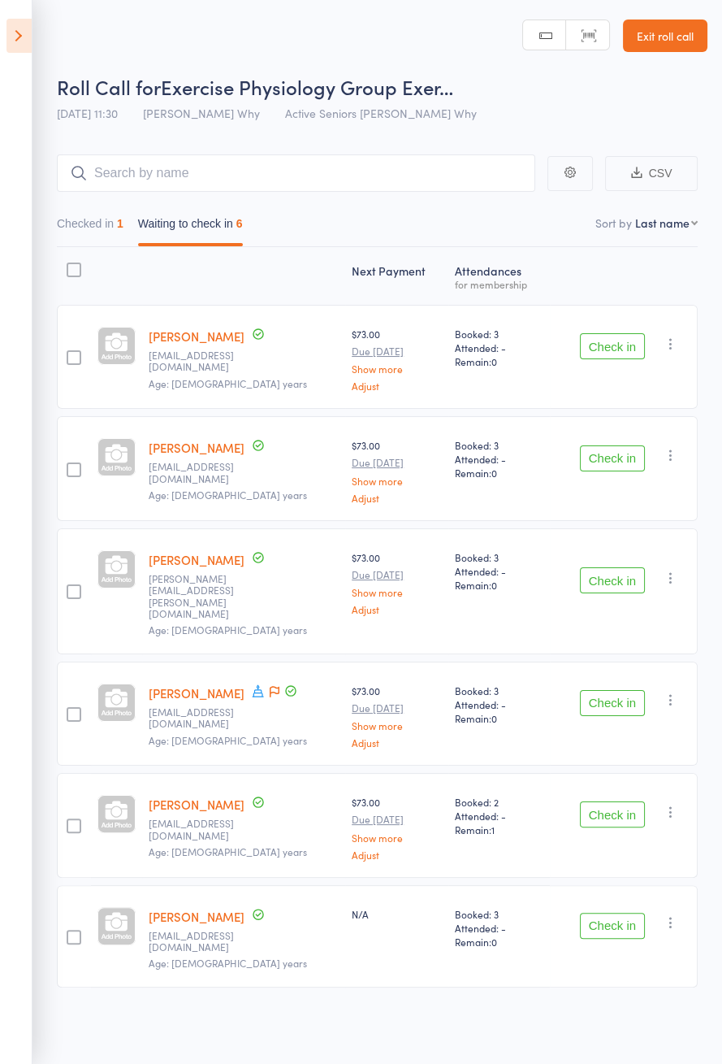
click at [611, 578] on button "Check in" at bounding box center [612, 580] width 65 height 26
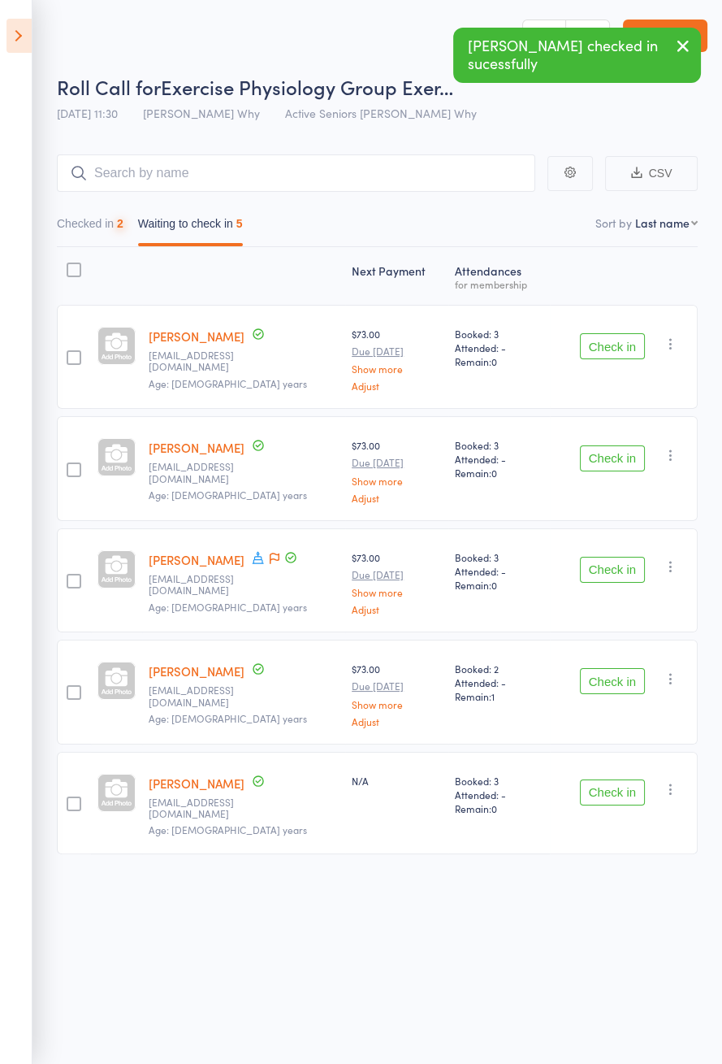
click at [616, 570] on button "Check in" at bounding box center [612, 570] width 65 height 26
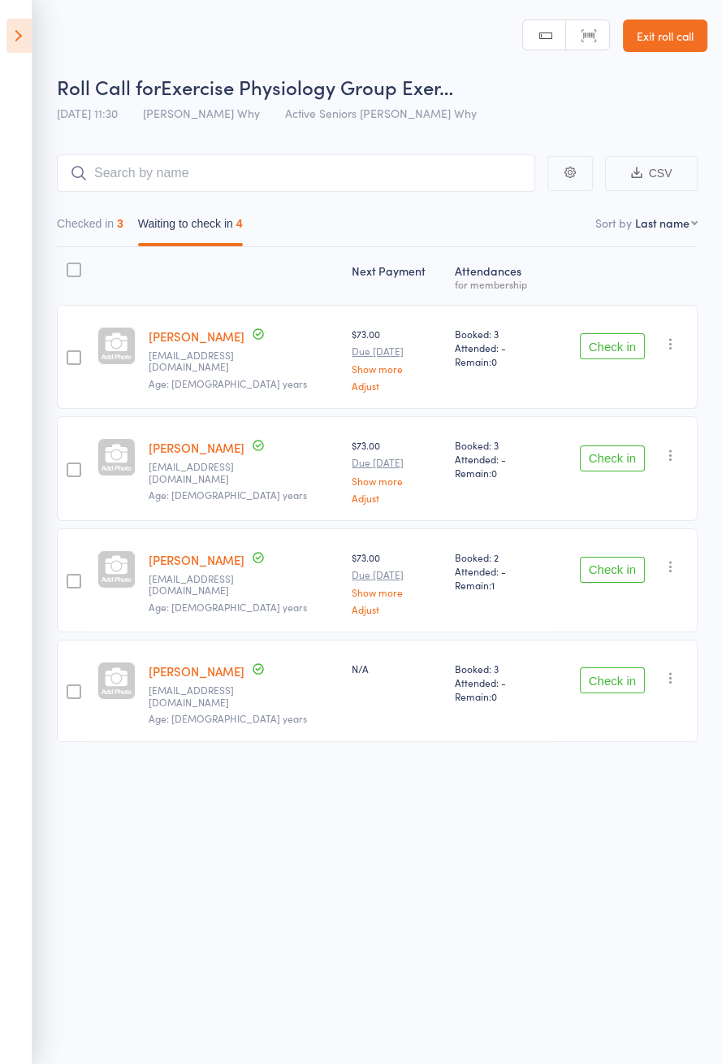
click at [618, 461] on button "Check in" at bounding box center [612, 458] width 65 height 26
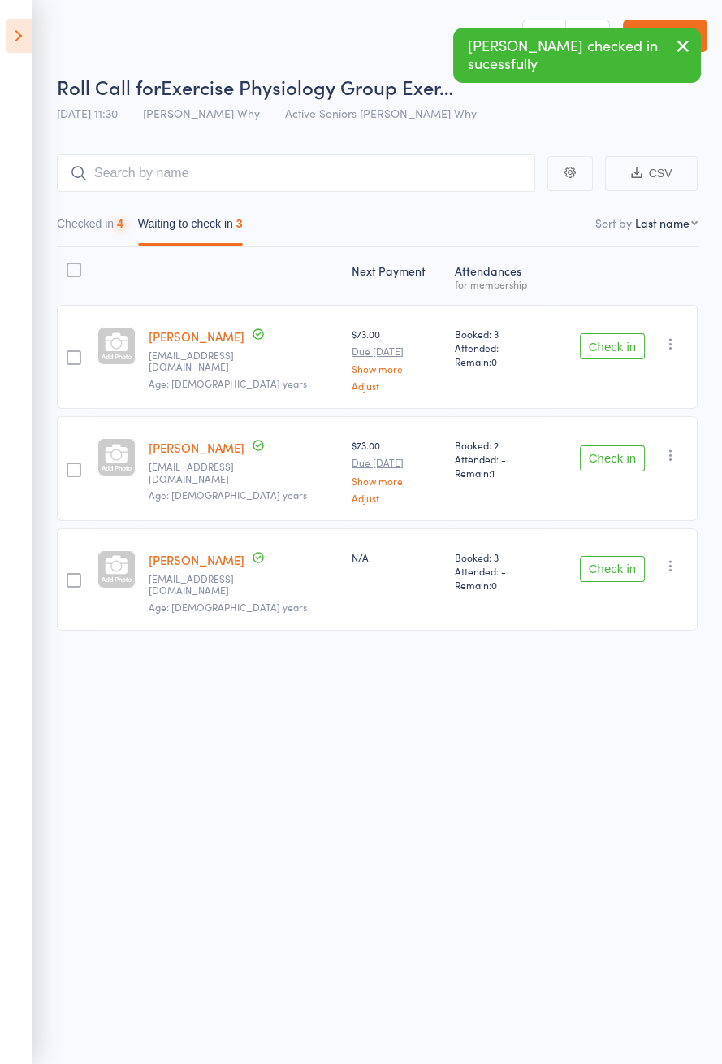
click at [622, 462] on button "Check in" at bounding box center [612, 458] width 65 height 26
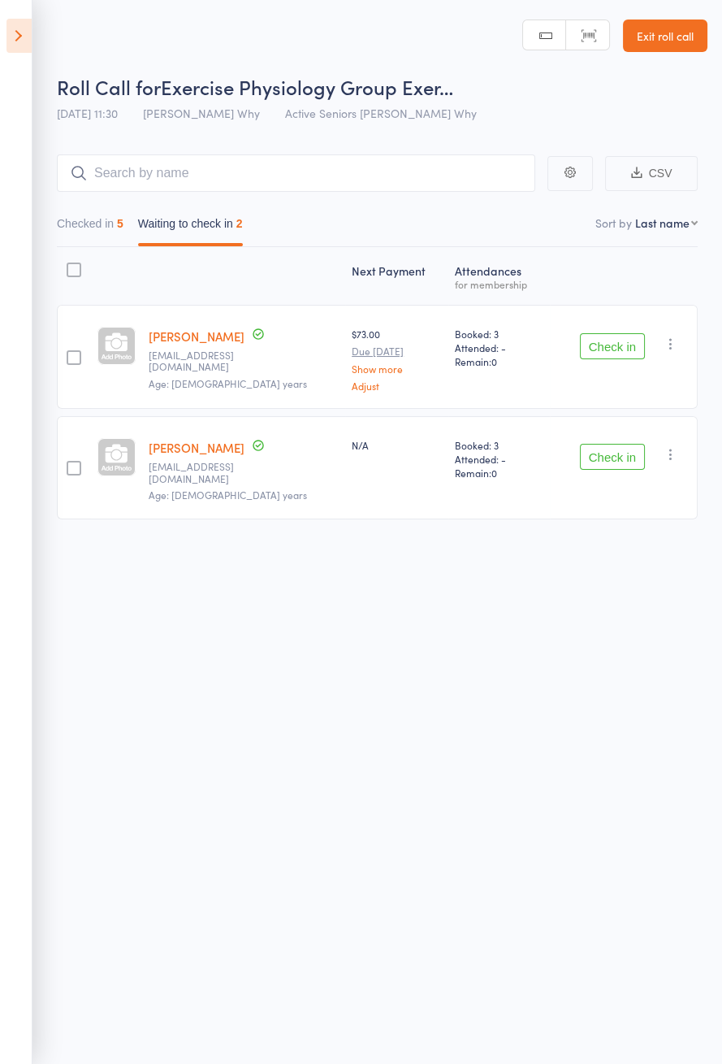
click at [71, 241] on button "Checked in 5" at bounding box center [90, 227] width 67 height 37
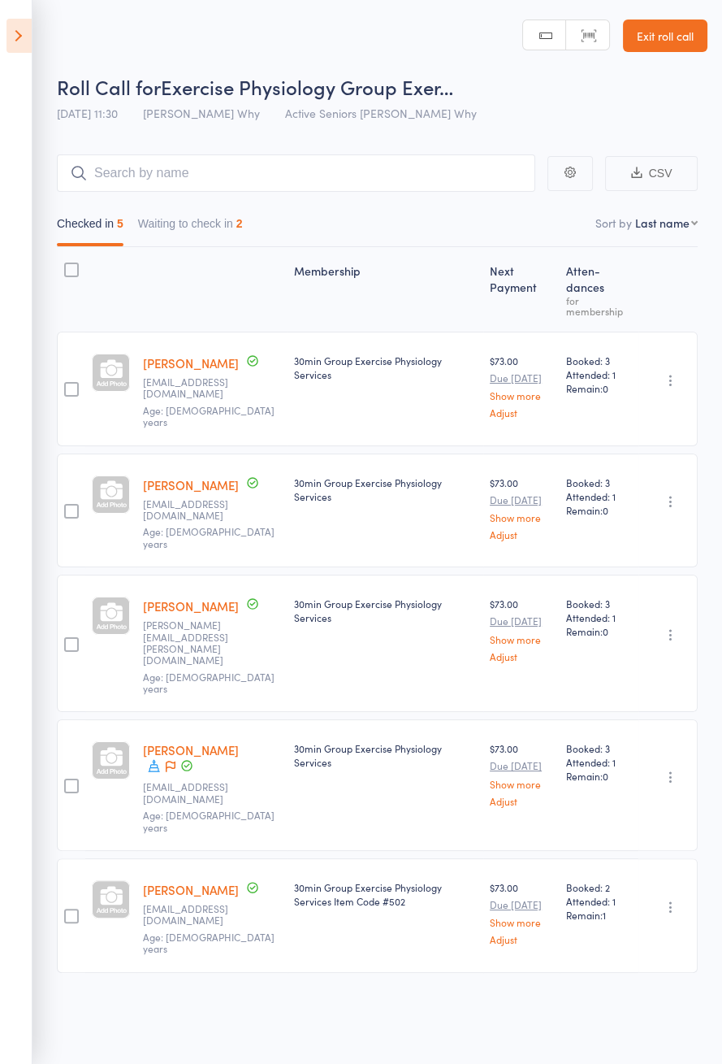
click at [172, 229] on button "Waiting to check in 2" at bounding box center [190, 227] width 105 height 37
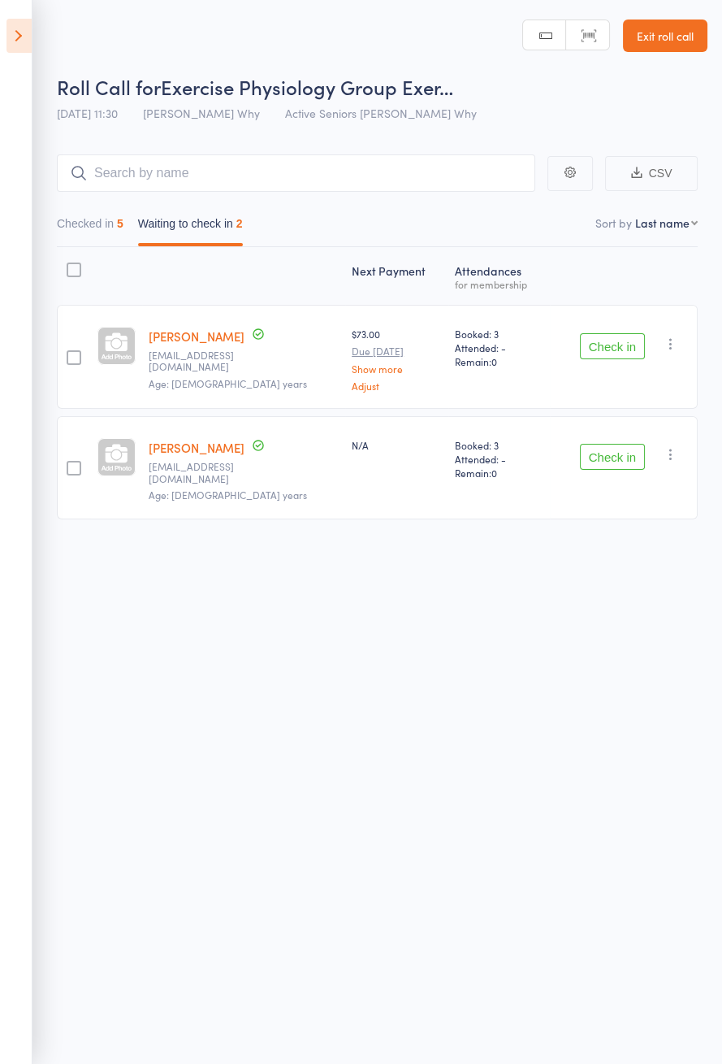
click at [25, 39] on icon at bounding box center [19, 36] width 25 height 34
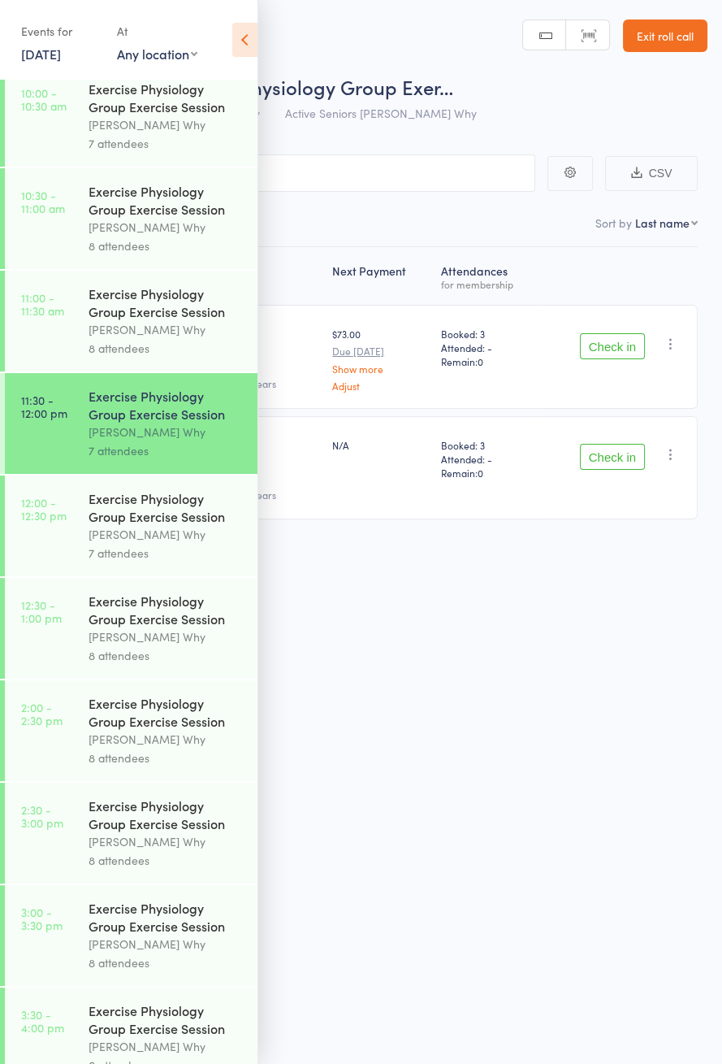
scroll to position [729, 0]
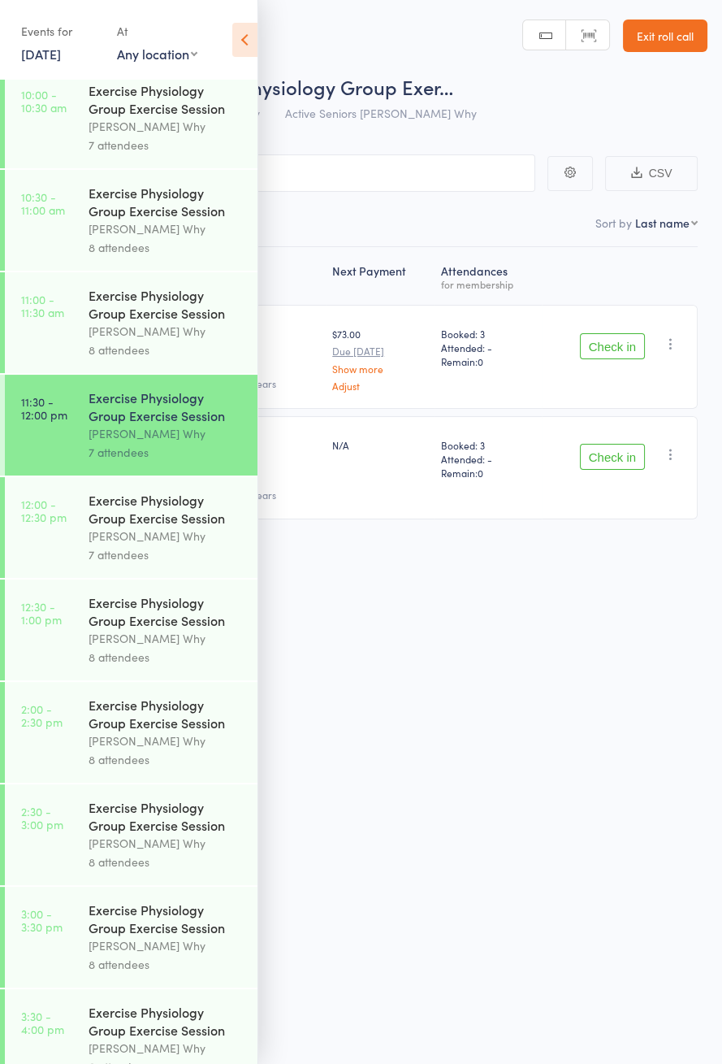
click at [97, 357] on div "8 attendees" at bounding box center [166, 349] width 155 height 19
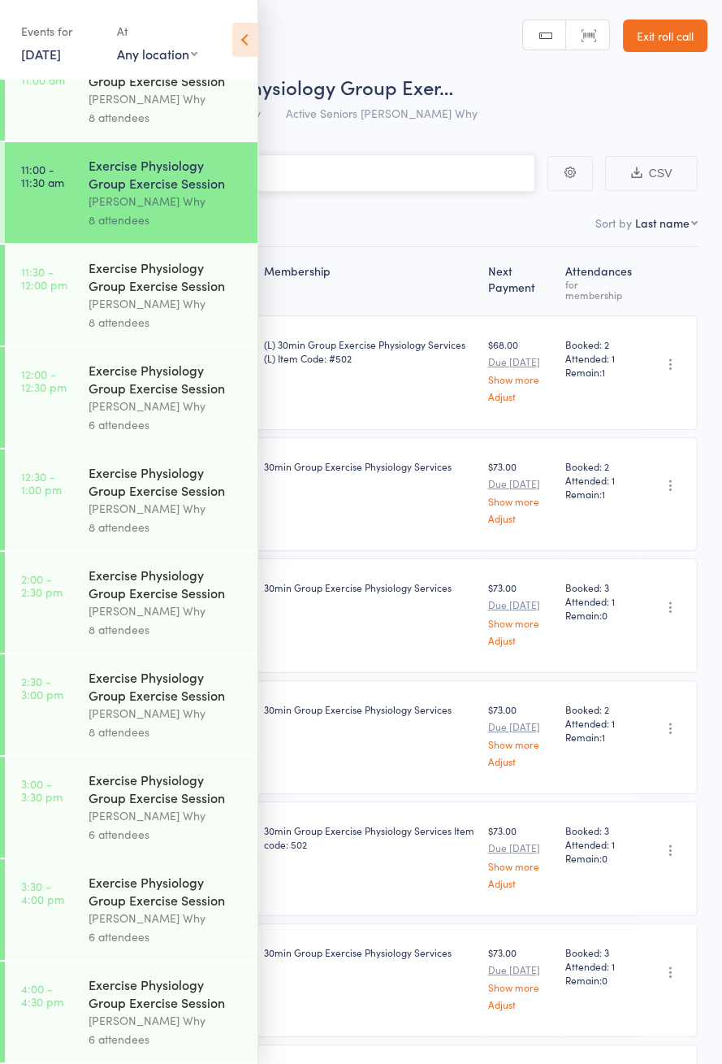
scroll to position [886, 0]
click at [248, 52] on icon at bounding box center [244, 40] width 25 height 34
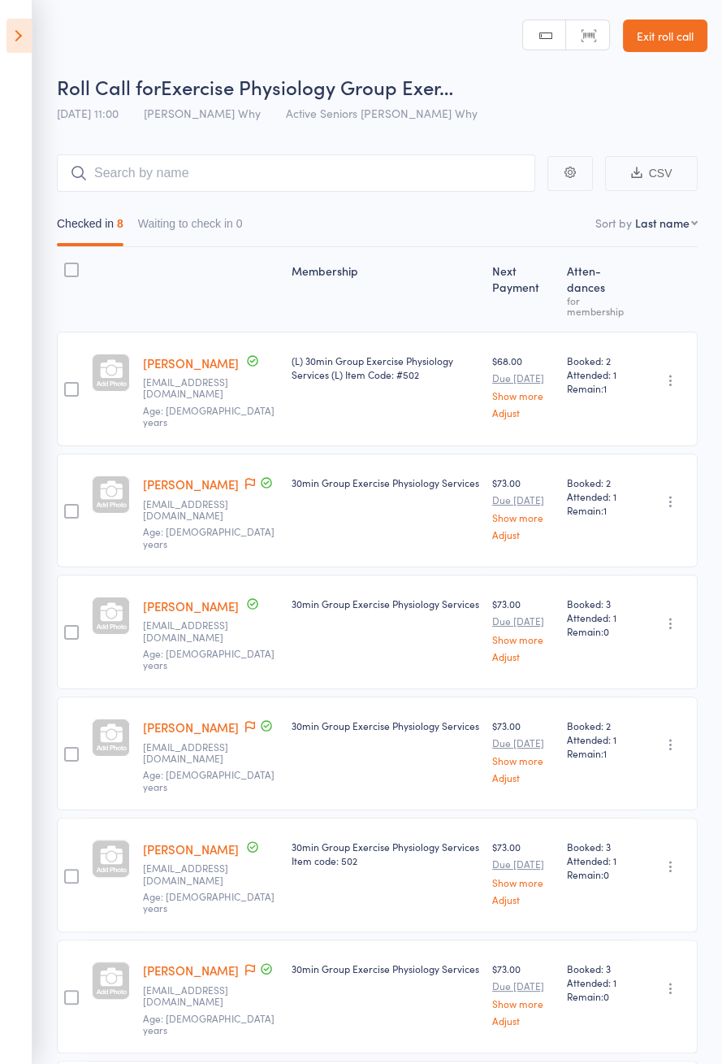
click at [20, 48] on icon at bounding box center [19, 36] width 25 height 34
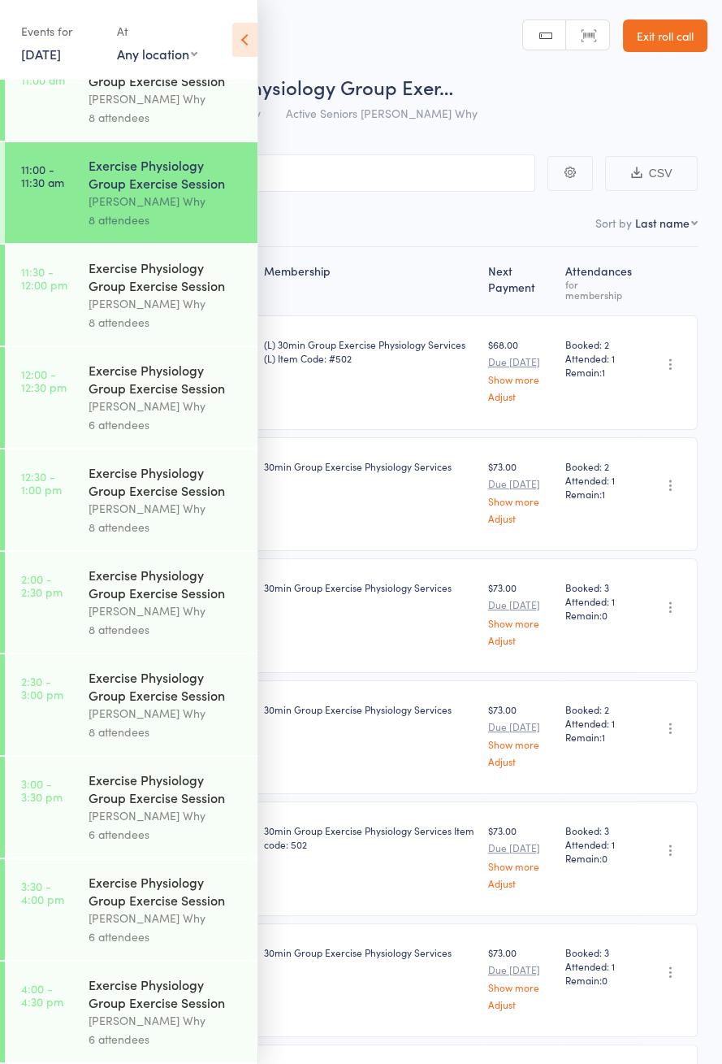
click at [89, 325] on div "Exercise Physiology Group Exercise Session [PERSON_NAME] Why 8 attendees" at bounding box center [173, 295] width 169 height 101
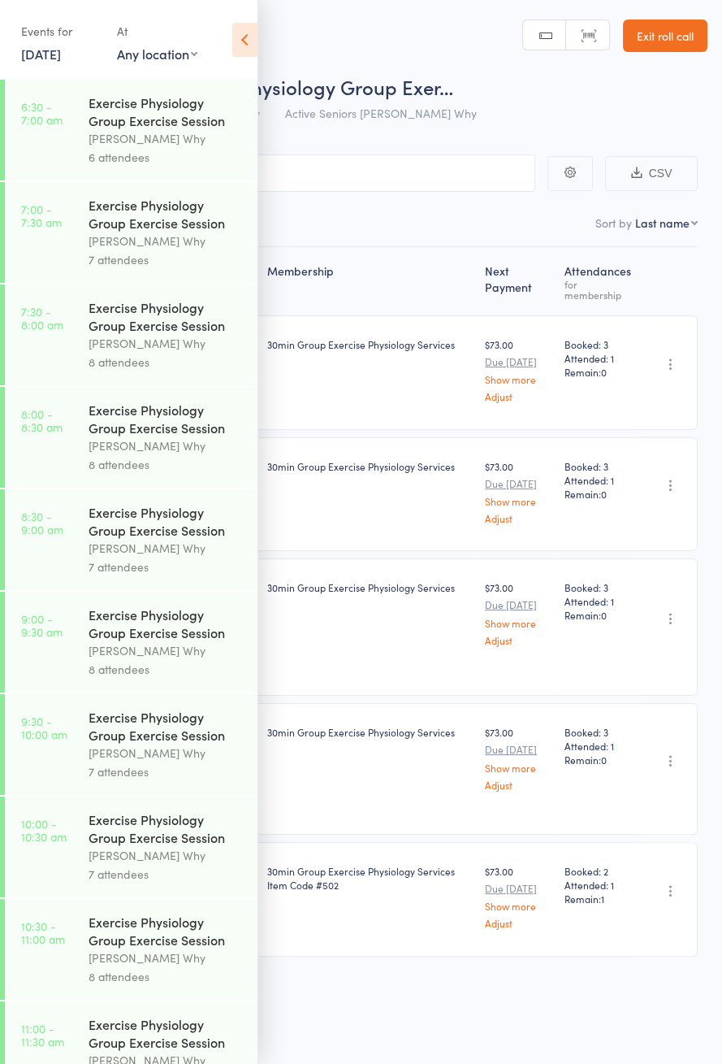
click at [241, 50] on icon at bounding box center [244, 40] width 25 height 34
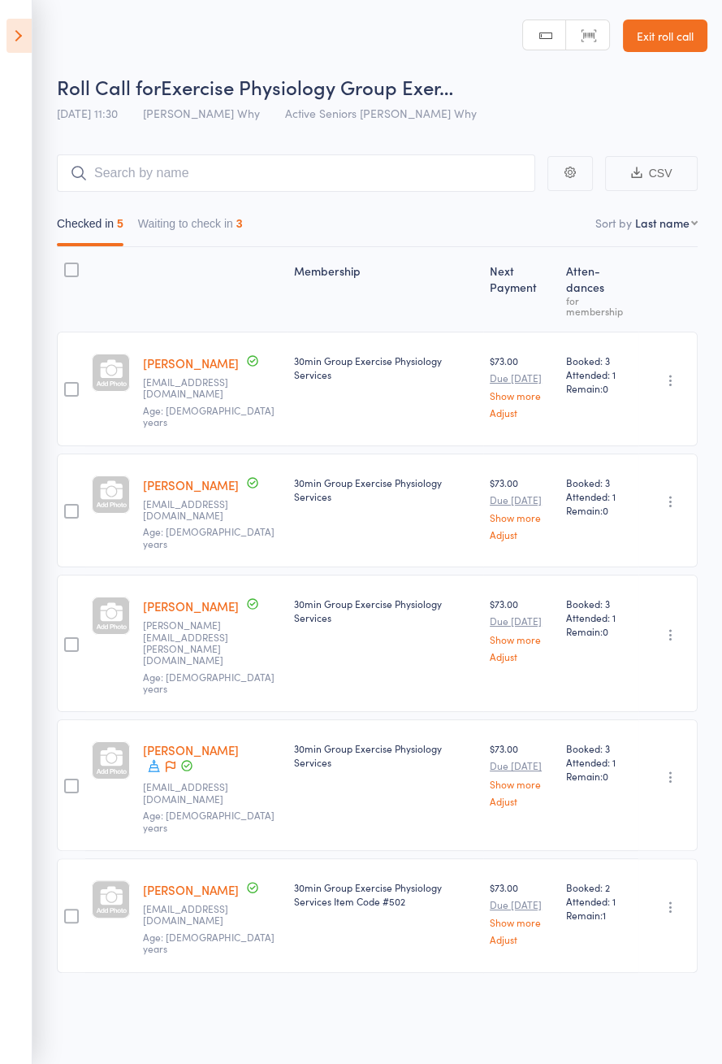
click at [184, 229] on button "Waiting to check in 3" at bounding box center [190, 227] width 105 height 37
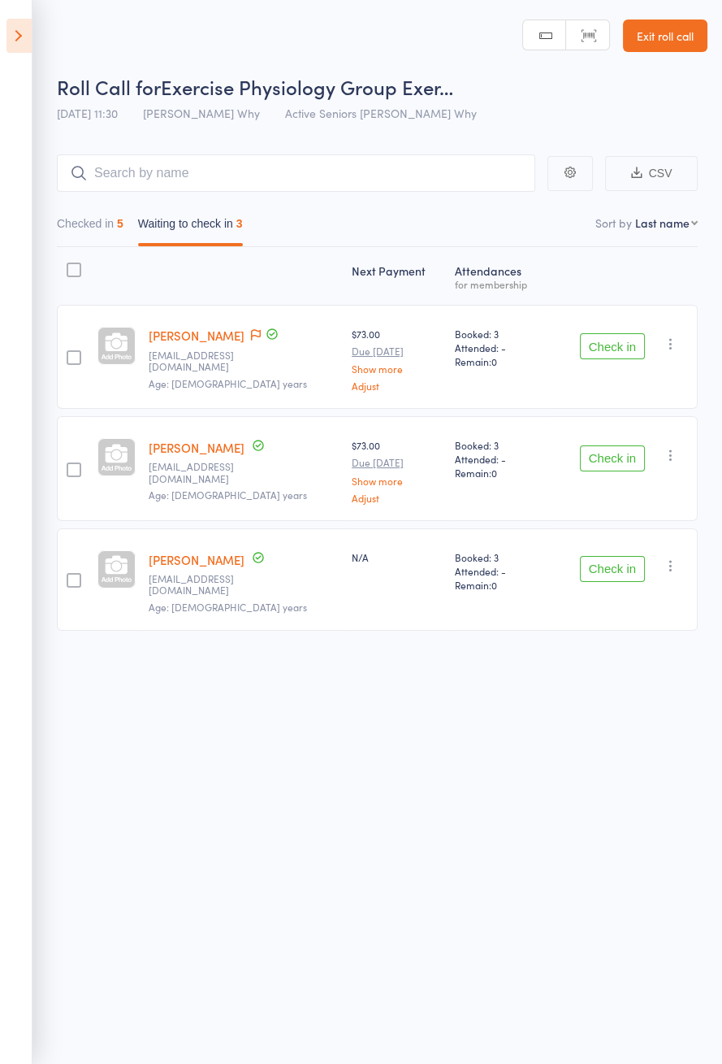
click at [260, 341] on span at bounding box center [256, 335] width 10 height 16
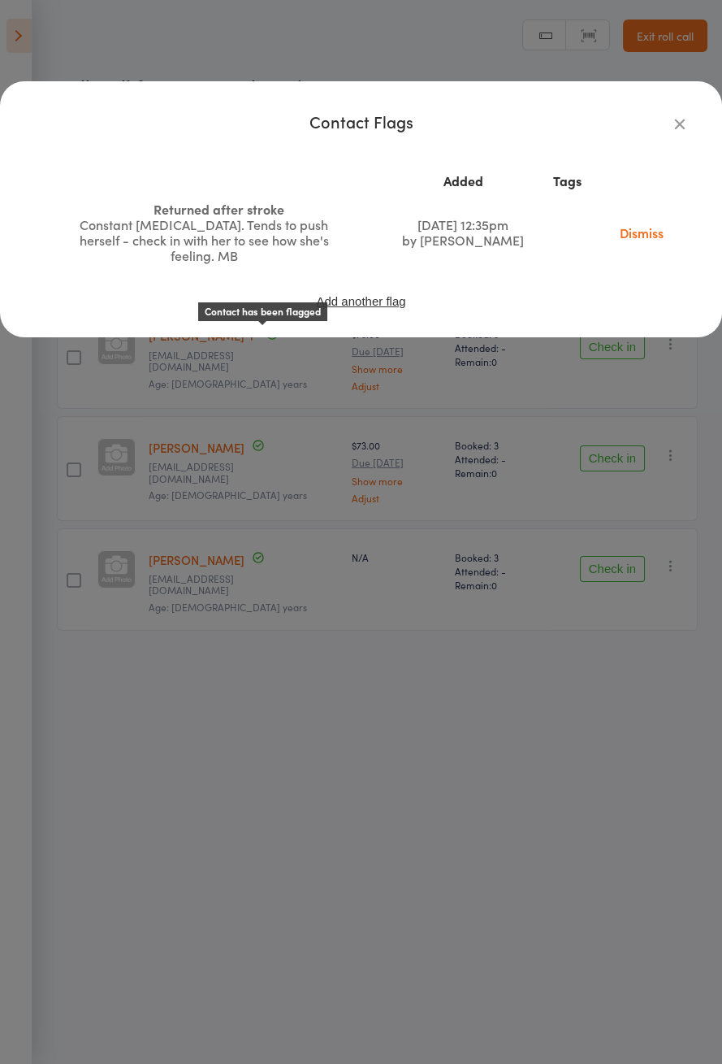
click at [682, 126] on icon "button" at bounding box center [680, 124] width 18 height 18
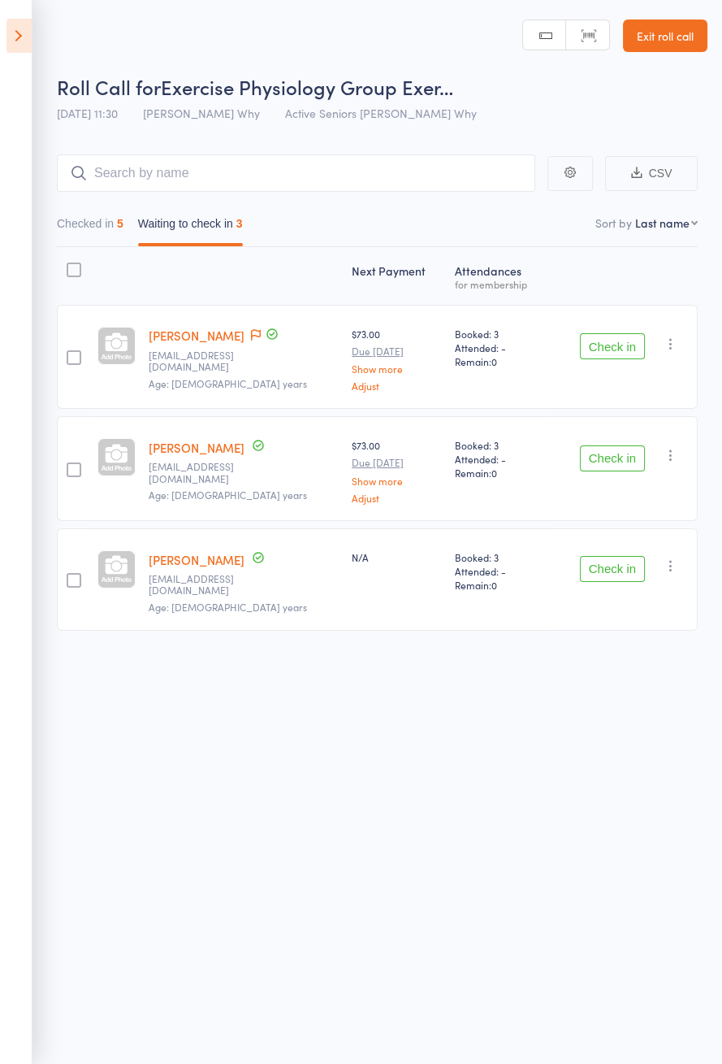
click at [605, 347] on button "Check in" at bounding box center [612, 346] width 65 height 26
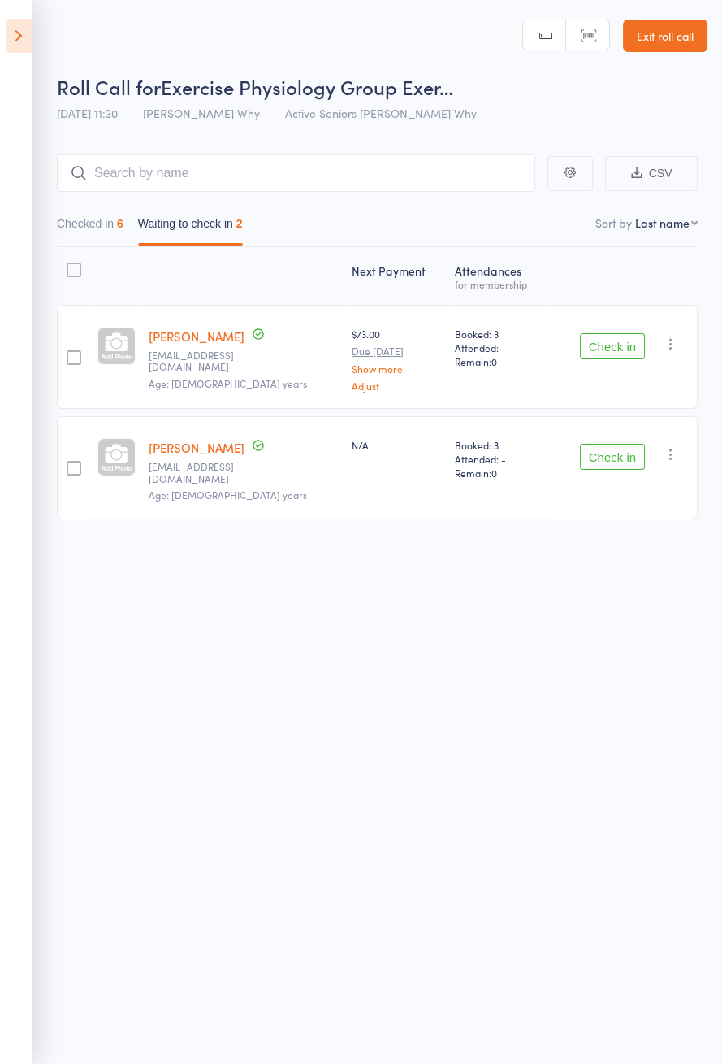
click at [8, 27] on icon at bounding box center [19, 36] width 25 height 34
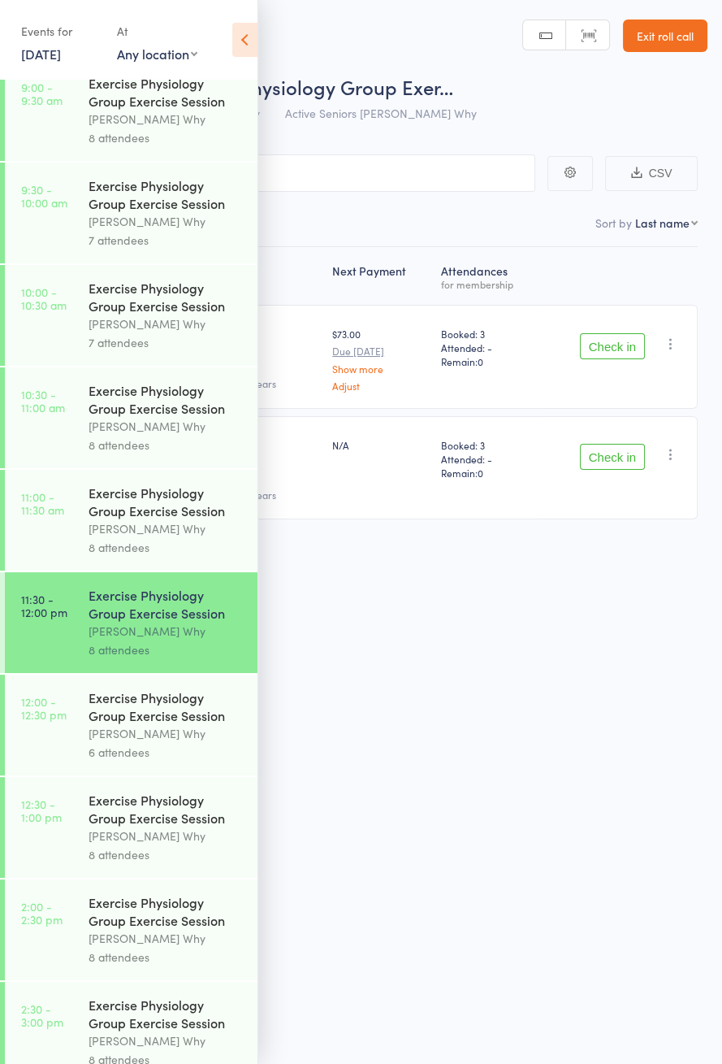
scroll to position [886, 0]
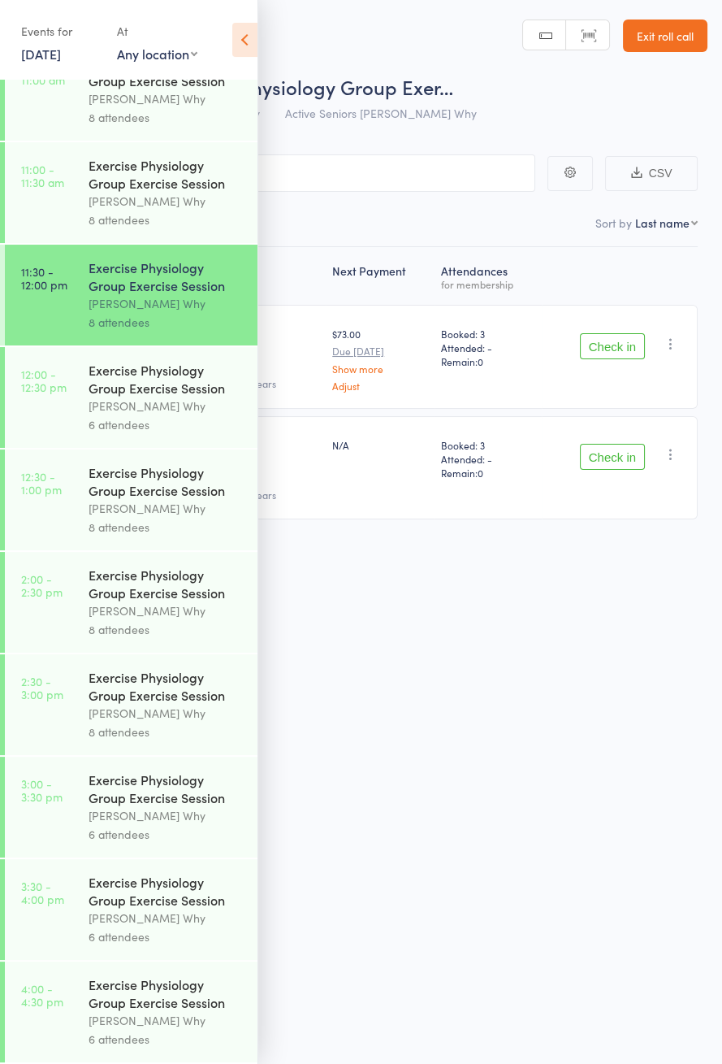
click at [146, 415] on div "6 attendees" at bounding box center [166, 424] width 155 height 19
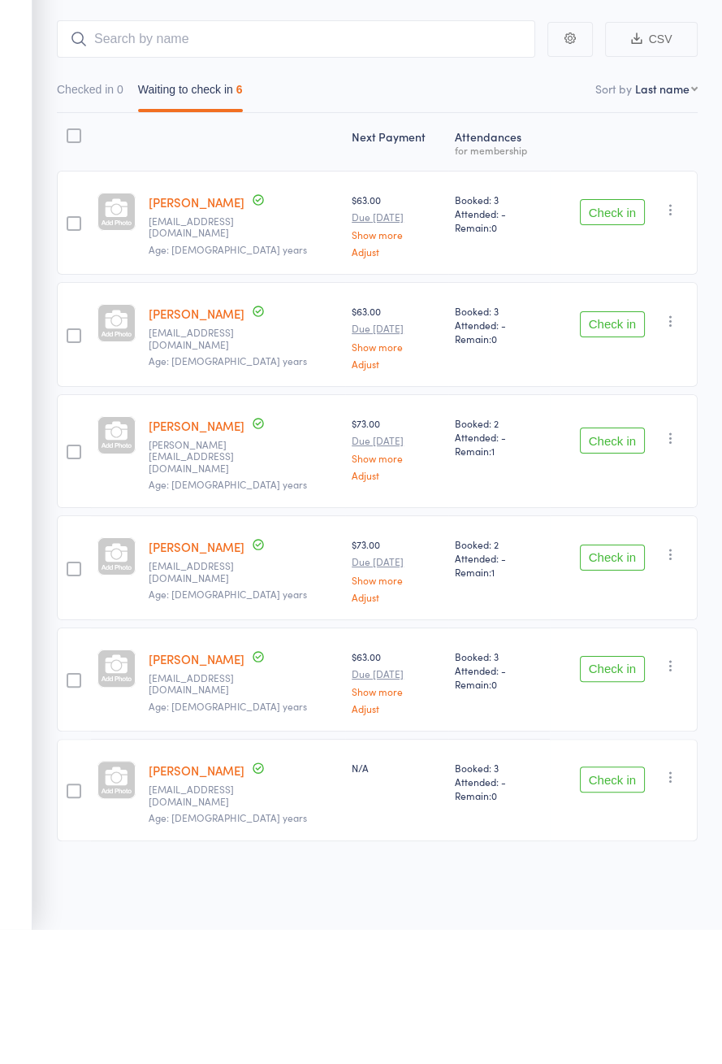
click at [596, 349] on button "Check in" at bounding box center [612, 346] width 65 height 26
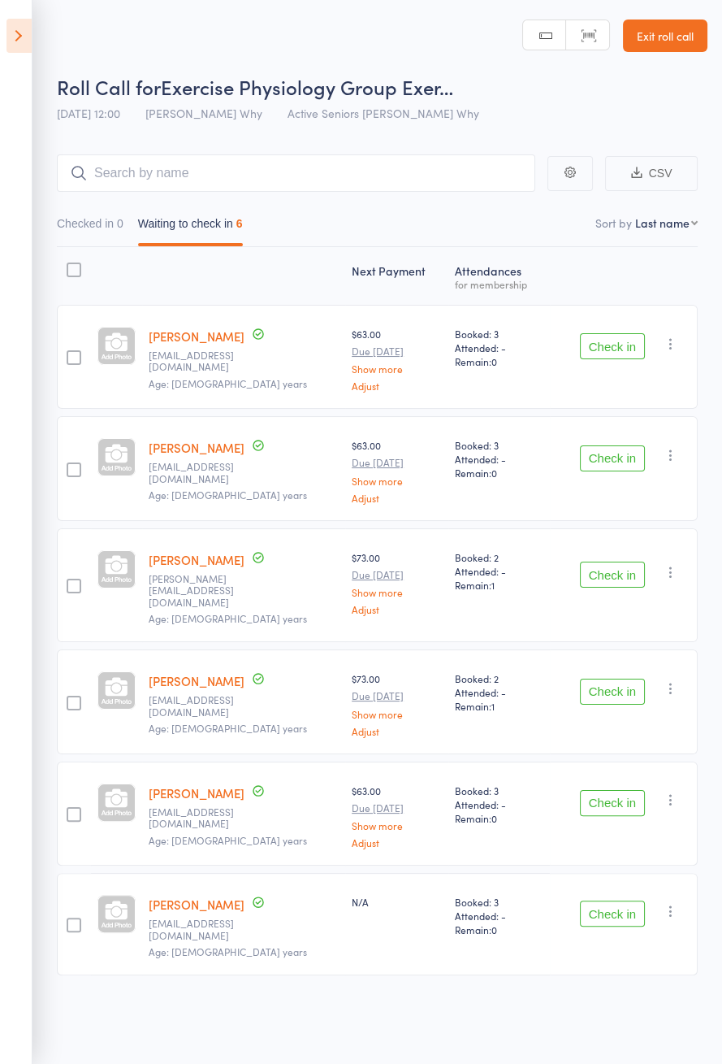
click at [592, 217] on nav "Checked in 0 Waiting to check in 6" at bounding box center [378, 227] width 656 height 37
click at [596, 220] on nav "Checked in 0 Waiting to check in 6" at bounding box center [378, 227] width 656 height 37
click at [598, 445] on button "Check in" at bounding box center [612, 458] width 65 height 26
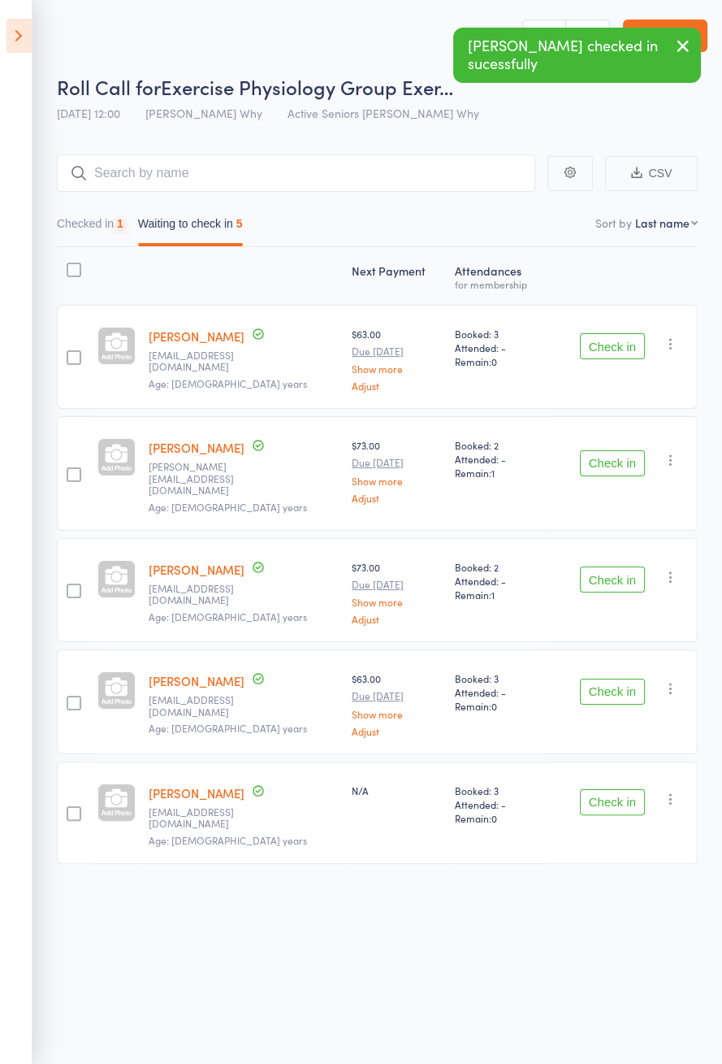
click at [592, 341] on button "Check in" at bounding box center [612, 346] width 65 height 26
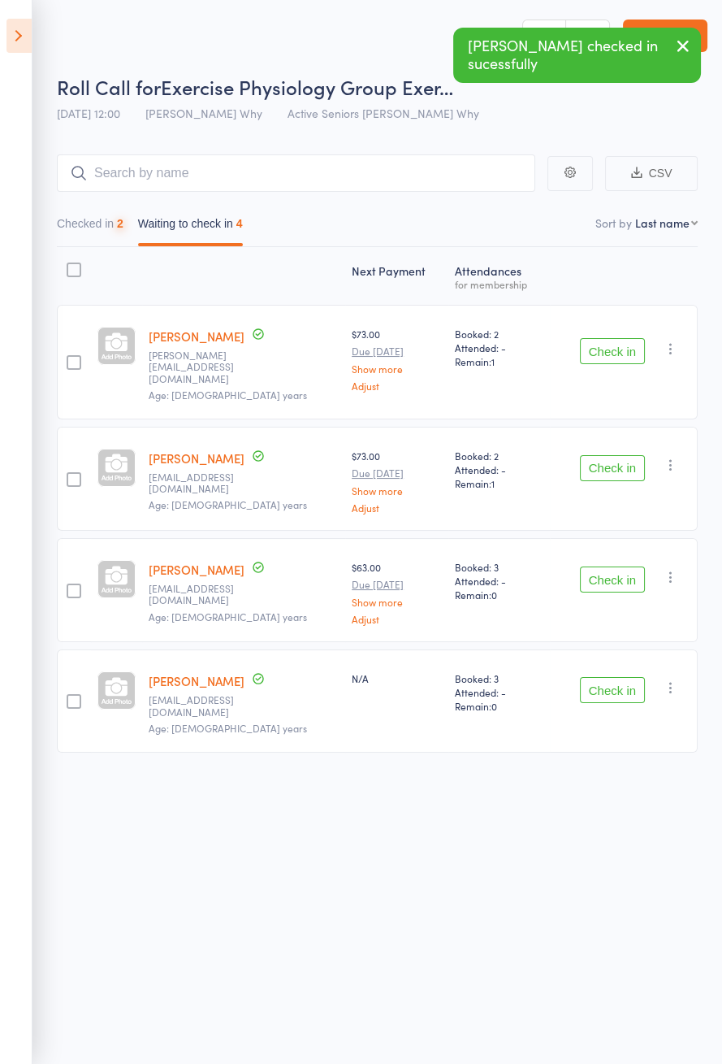
click at [597, 339] on button "Check in" at bounding box center [612, 351] width 65 height 26
click at [593, 345] on button "Check in" at bounding box center [612, 351] width 65 height 26
click at [592, 455] on button "Check in" at bounding box center [612, 468] width 65 height 26
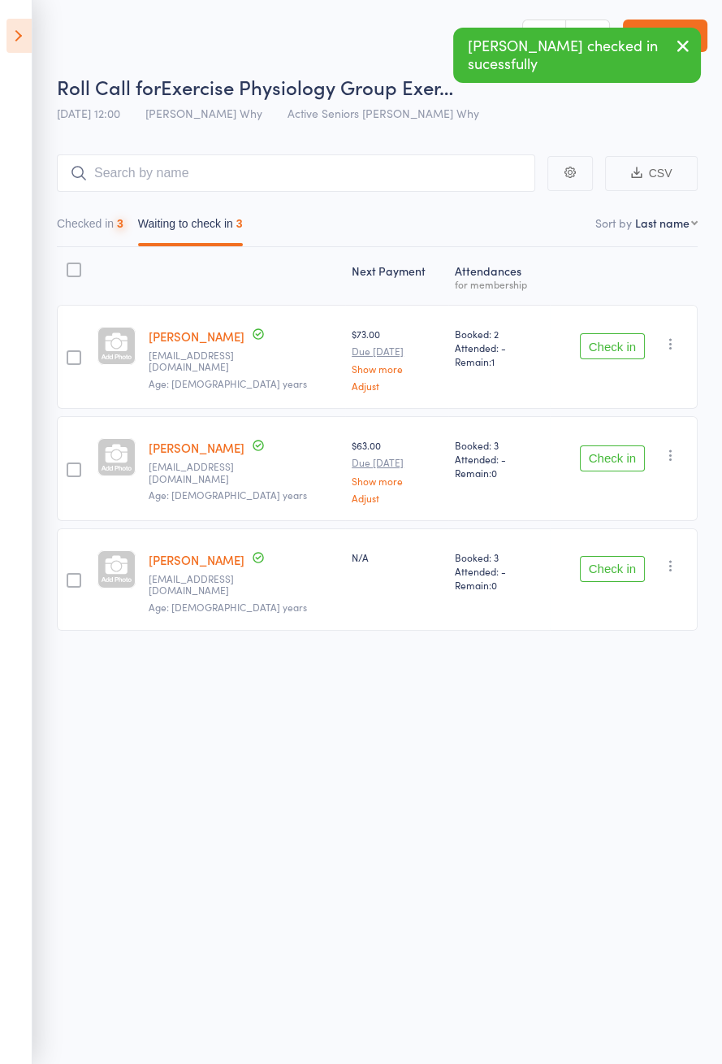
click at [596, 345] on button "Check in" at bounding box center [612, 346] width 65 height 26
click at [604, 445] on button "Check in" at bounding box center [612, 458] width 65 height 26
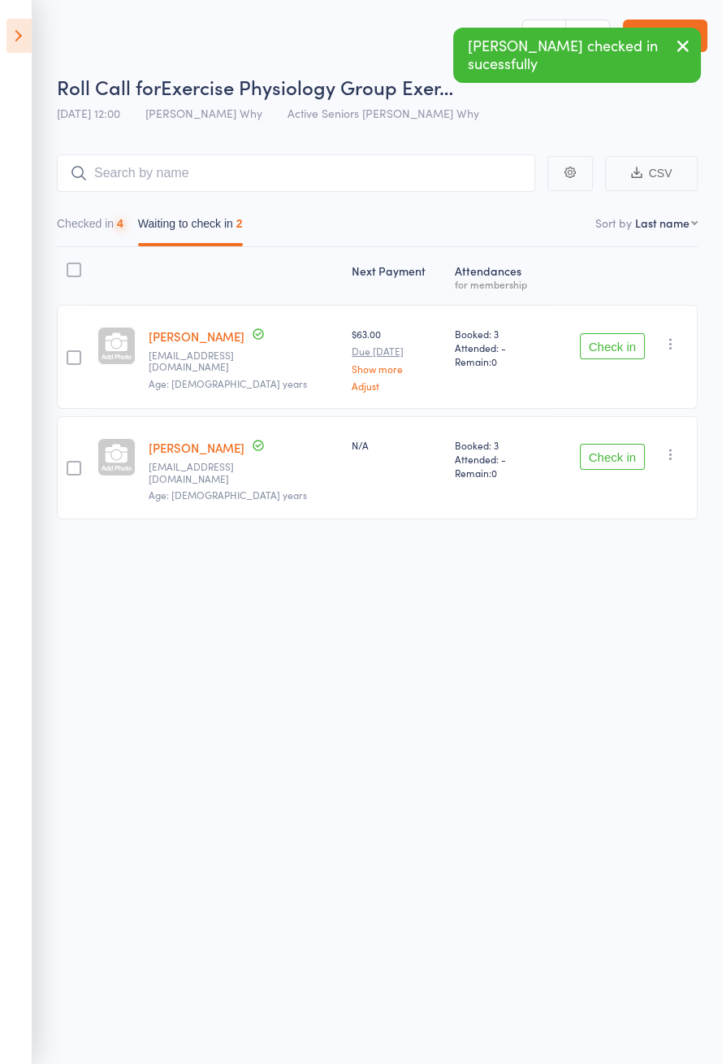
click at [605, 347] on button "Check in" at bounding box center [612, 346] width 65 height 26
click at [613, 348] on button "Check in" at bounding box center [612, 346] width 65 height 26
click at [613, 416] on div "Check in Check in Send message Add Note Add Task Add Flag Remove [PERSON_NAME] …" at bounding box center [624, 467] width 148 height 102
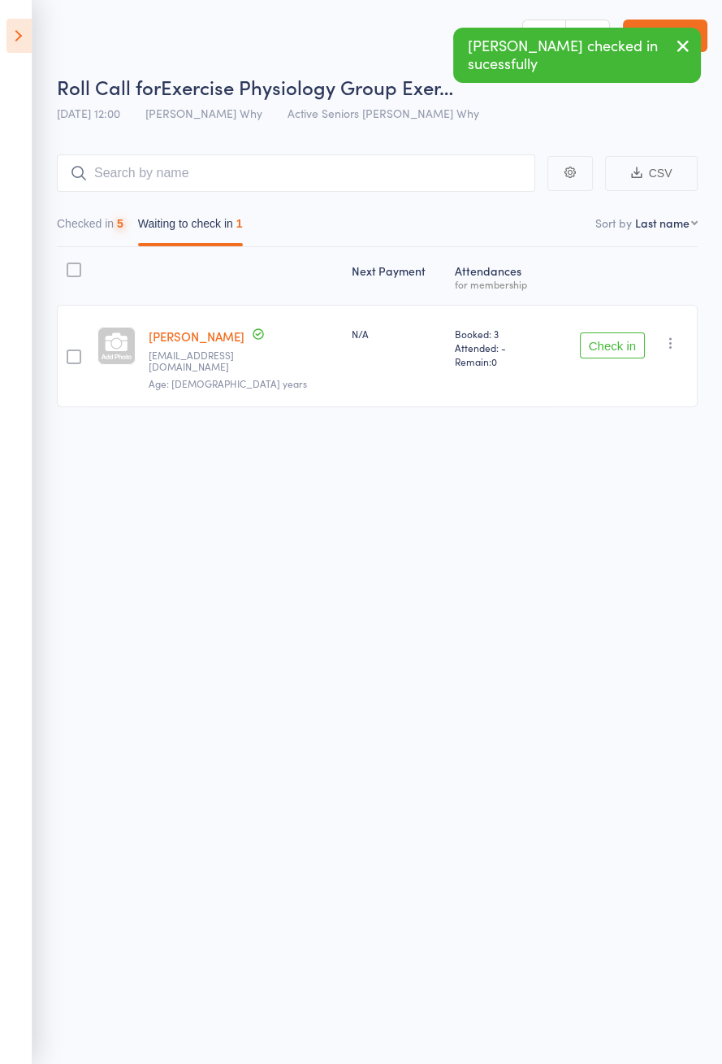
click at [618, 350] on button "Check in" at bounding box center [612, 345] width 65 height 26
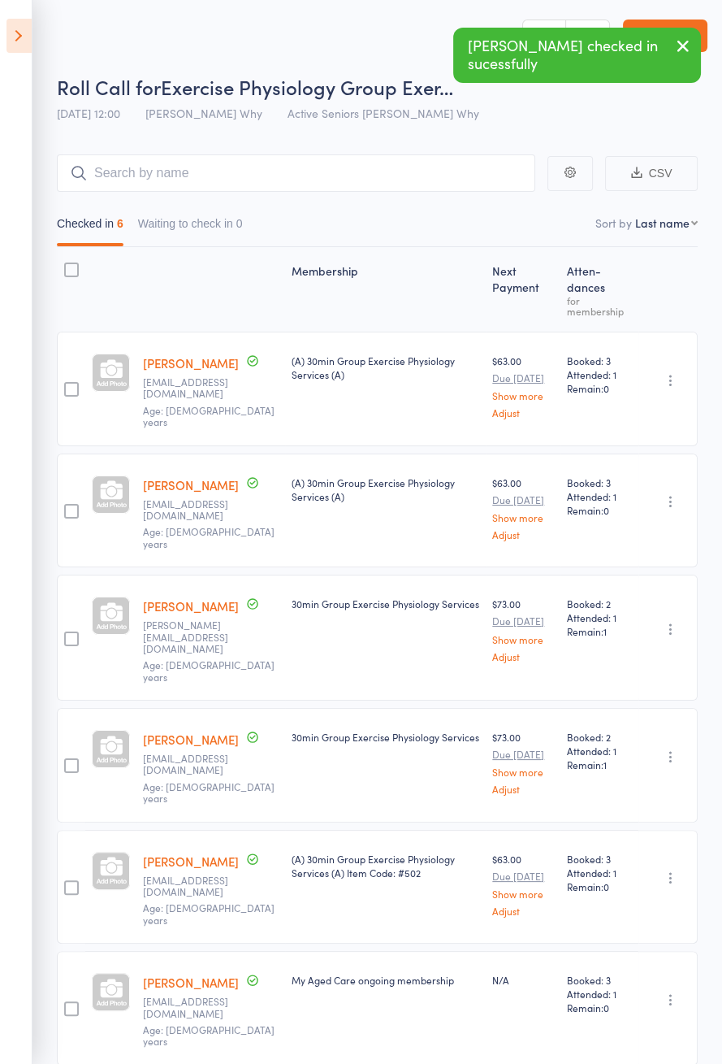
click at [14, 19] on icon at bounding box center [19, 36] width 25 height 34
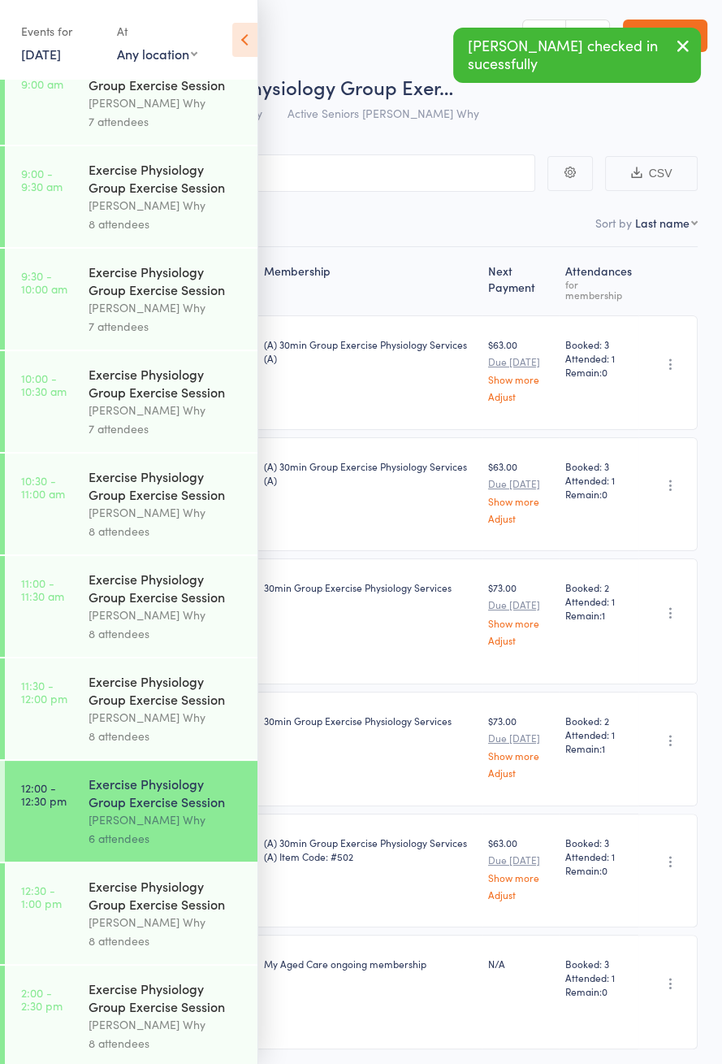
scroll to position [886, 0]
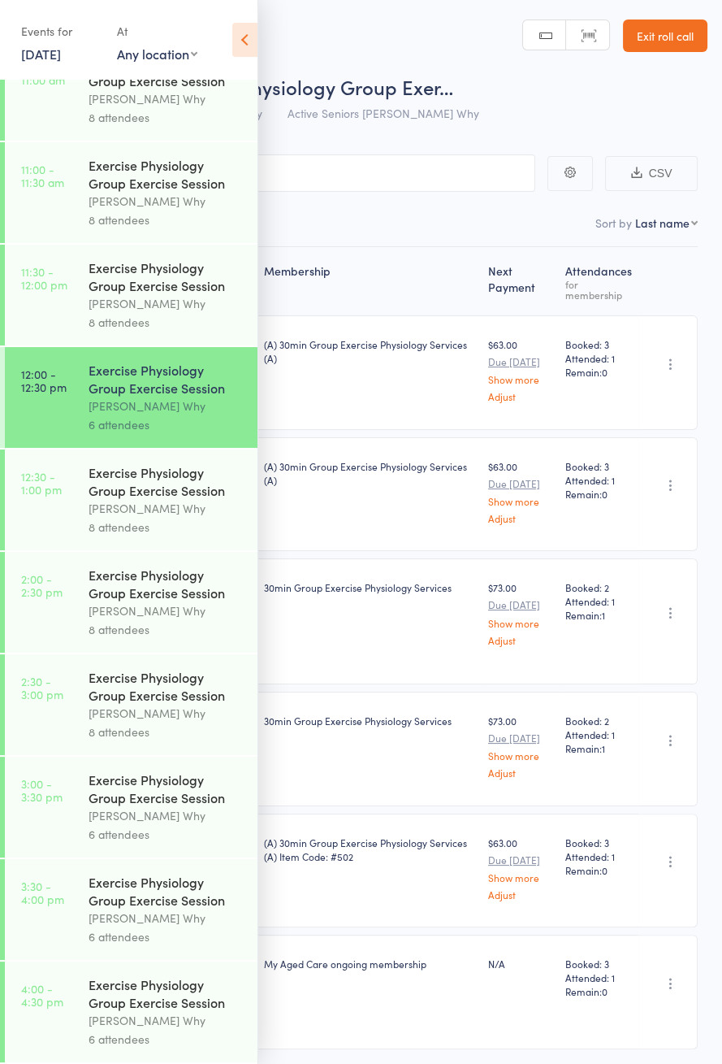
click at [152, 501] on div "[PERSON_NAME] Why" at bounding box center [166, 508] width 155 height 19
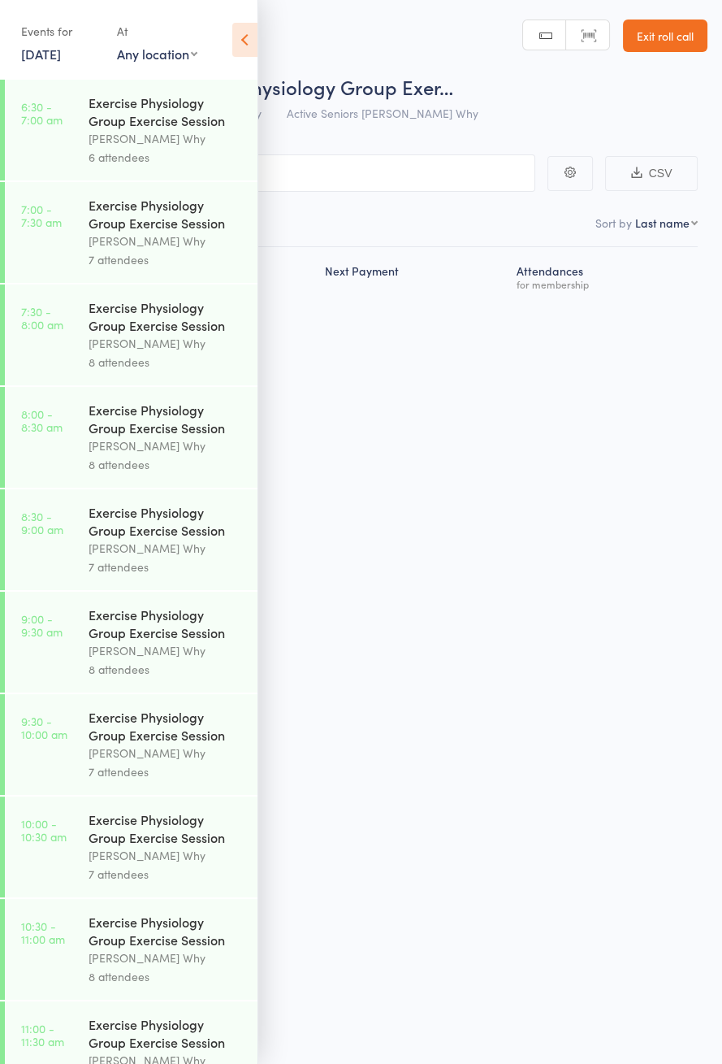
click at [242, 32] on icon at bounding box center [244, 40] width 25 height 34
